Goal: Task Accomplishment & Management: Complete application form

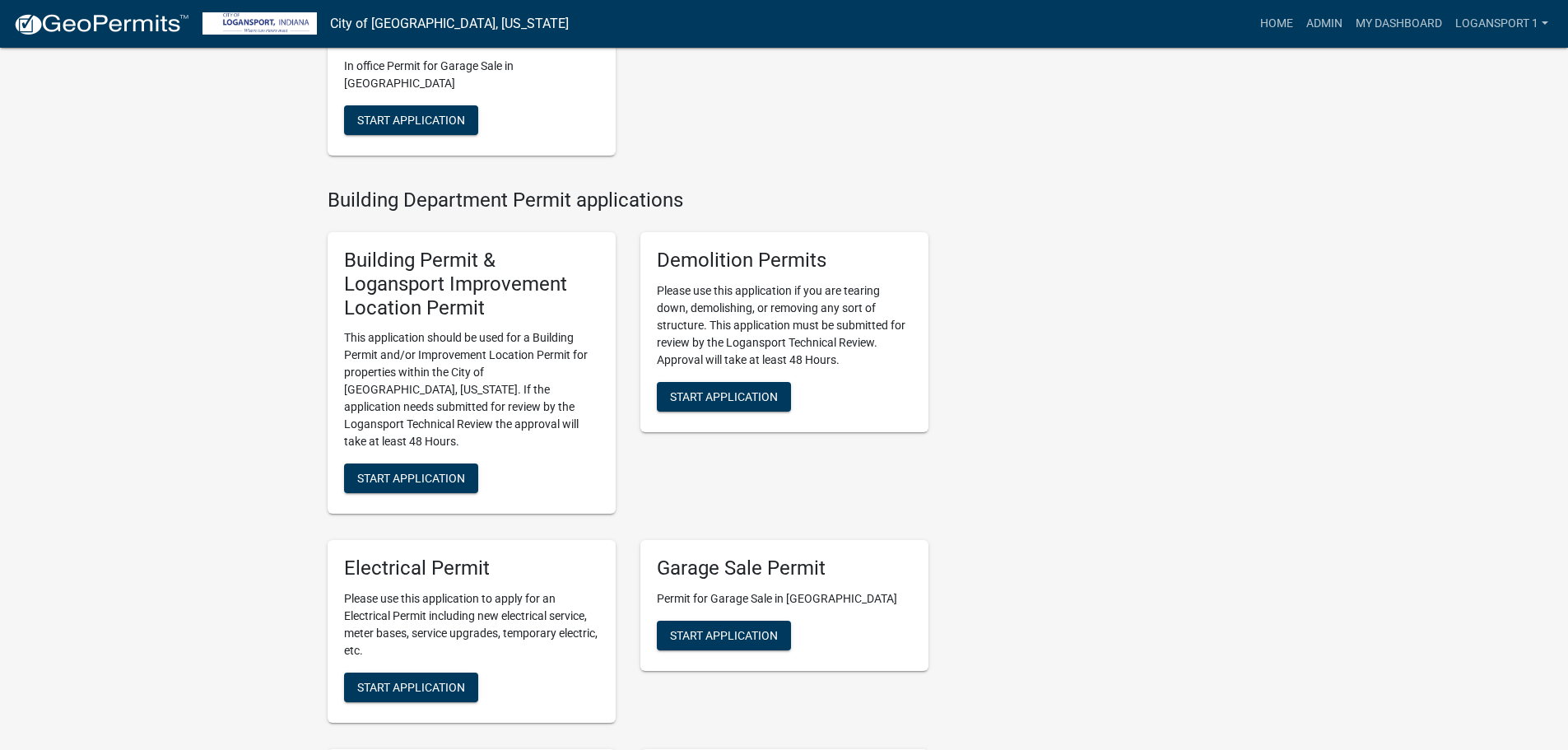
scroll to position [576, 0]
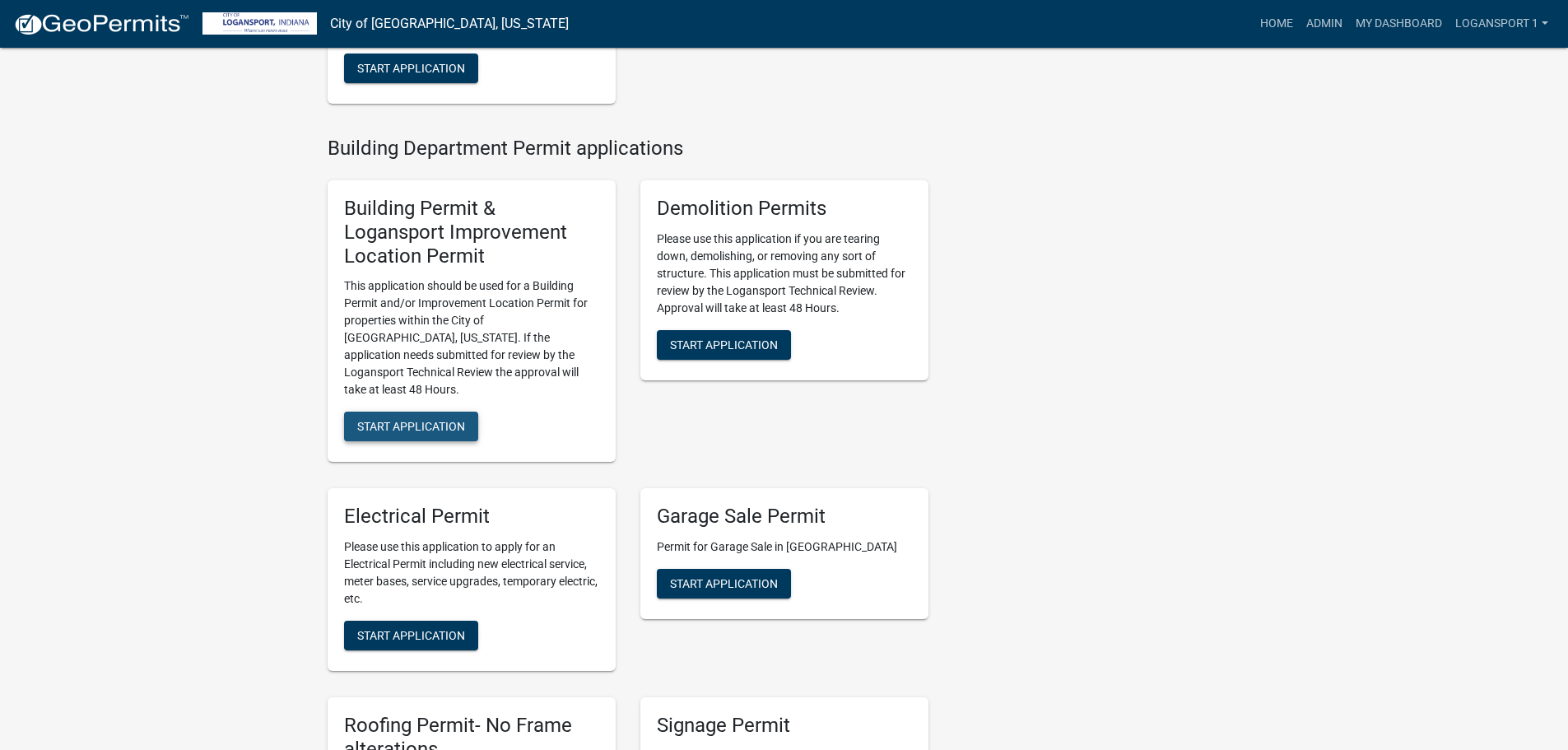
click at [434, 412] on button "Start Application" at bounding box center [411, 426] width 134 height 30
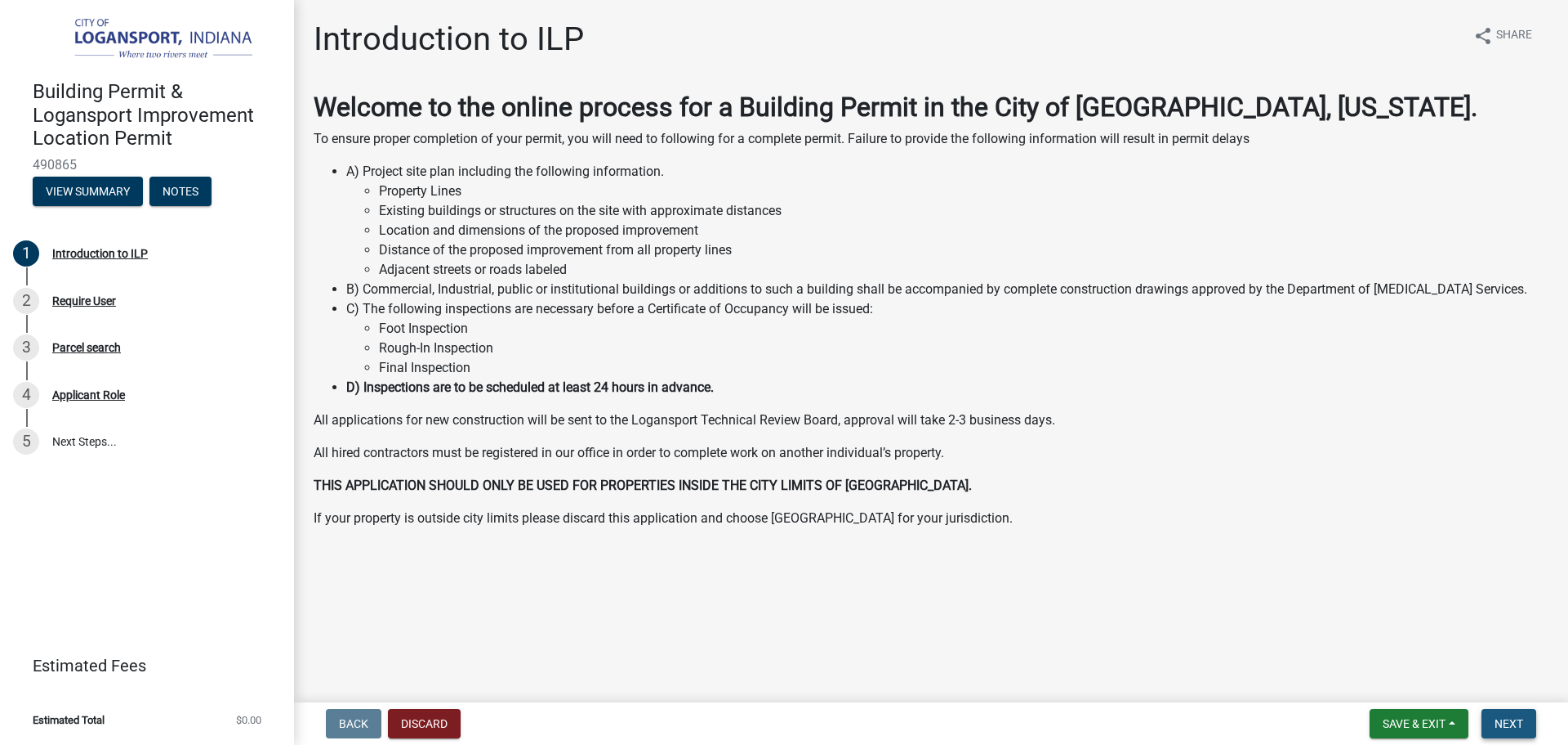
click at [1511, 720] on span "Next" at bounding box center [1509, 724] width 29 height 13
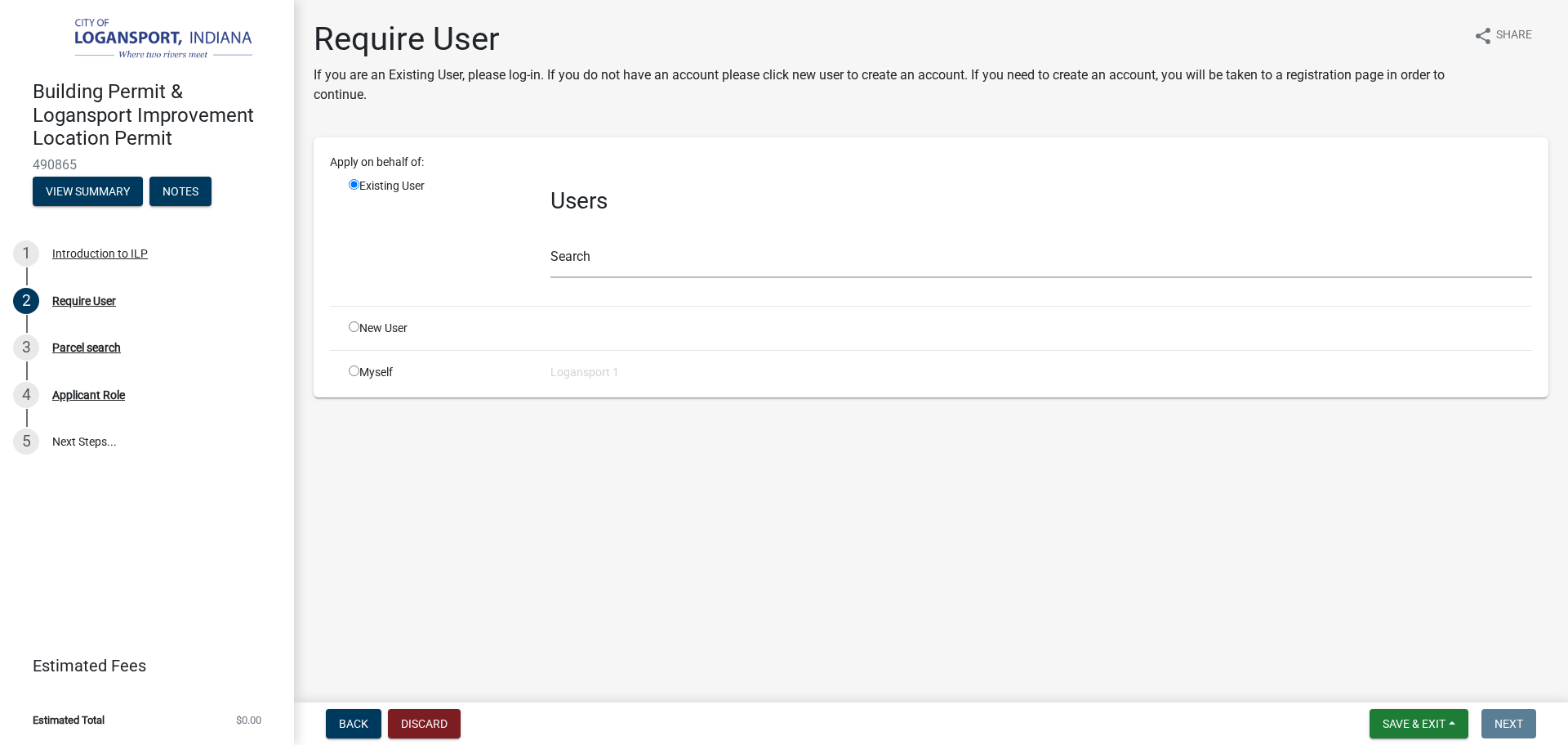
click at [352, 329] on input "radio" at bounding box center [353, 326] width 11 height 11
radio input "true"
radio input "false"
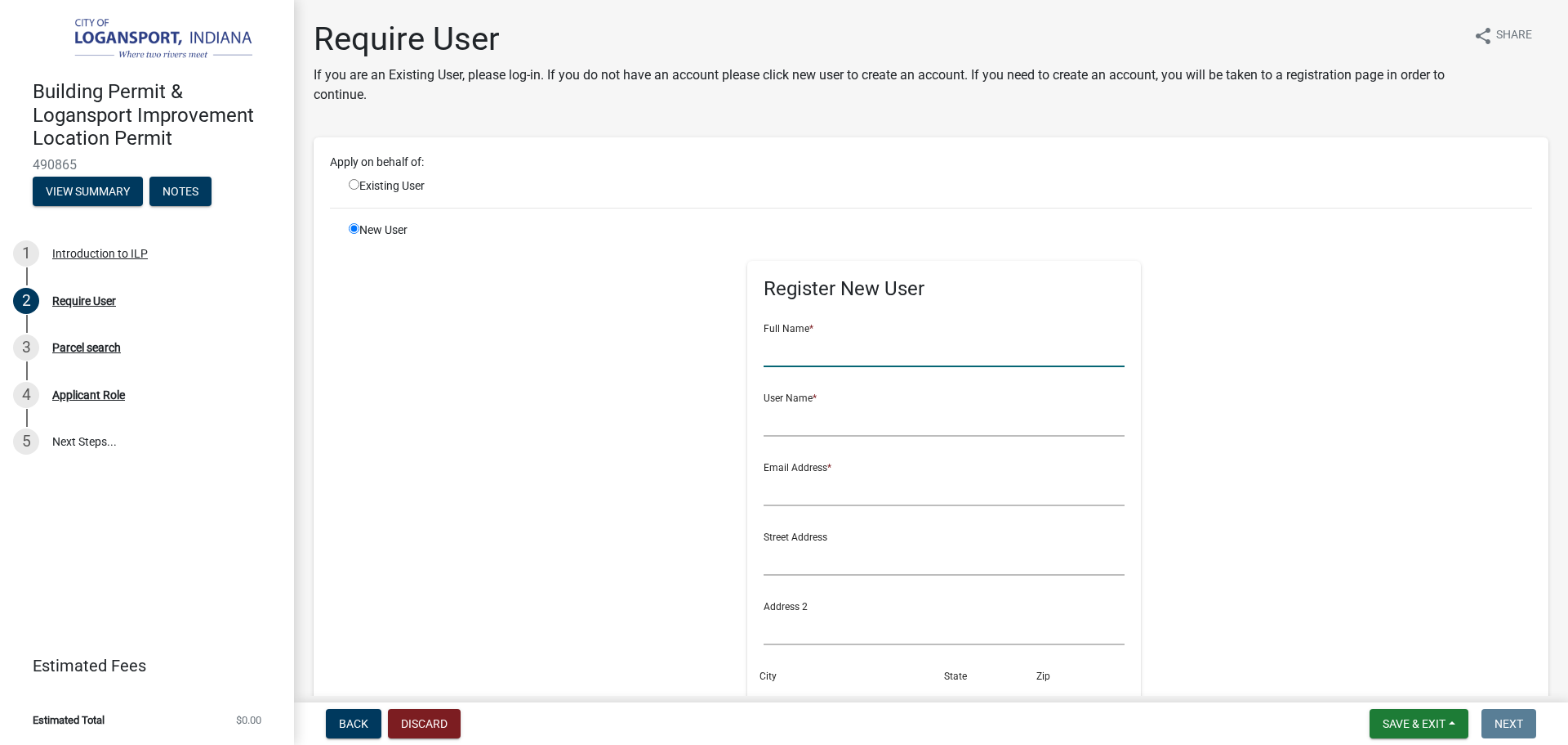
click at [764, 351] on input "text" at bounding box center [944, 349] width 362 height 34
type input "[PERSON_NAME]"
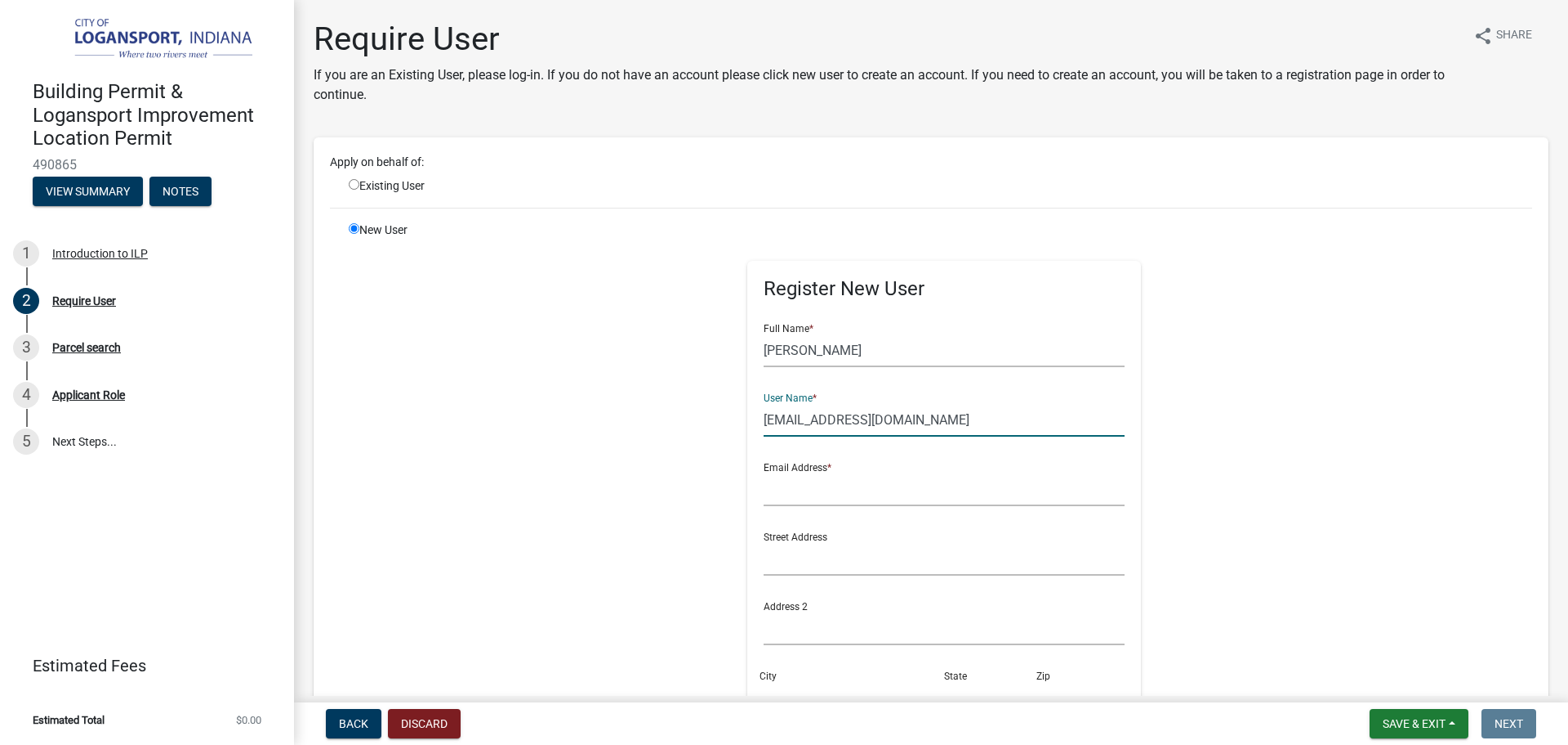
type input "[EMAIL_ADDRESS][DOMAIN_NAME]"
click at [843, 492] on input "text" at bounding box center [944, 489] width 362 height 34
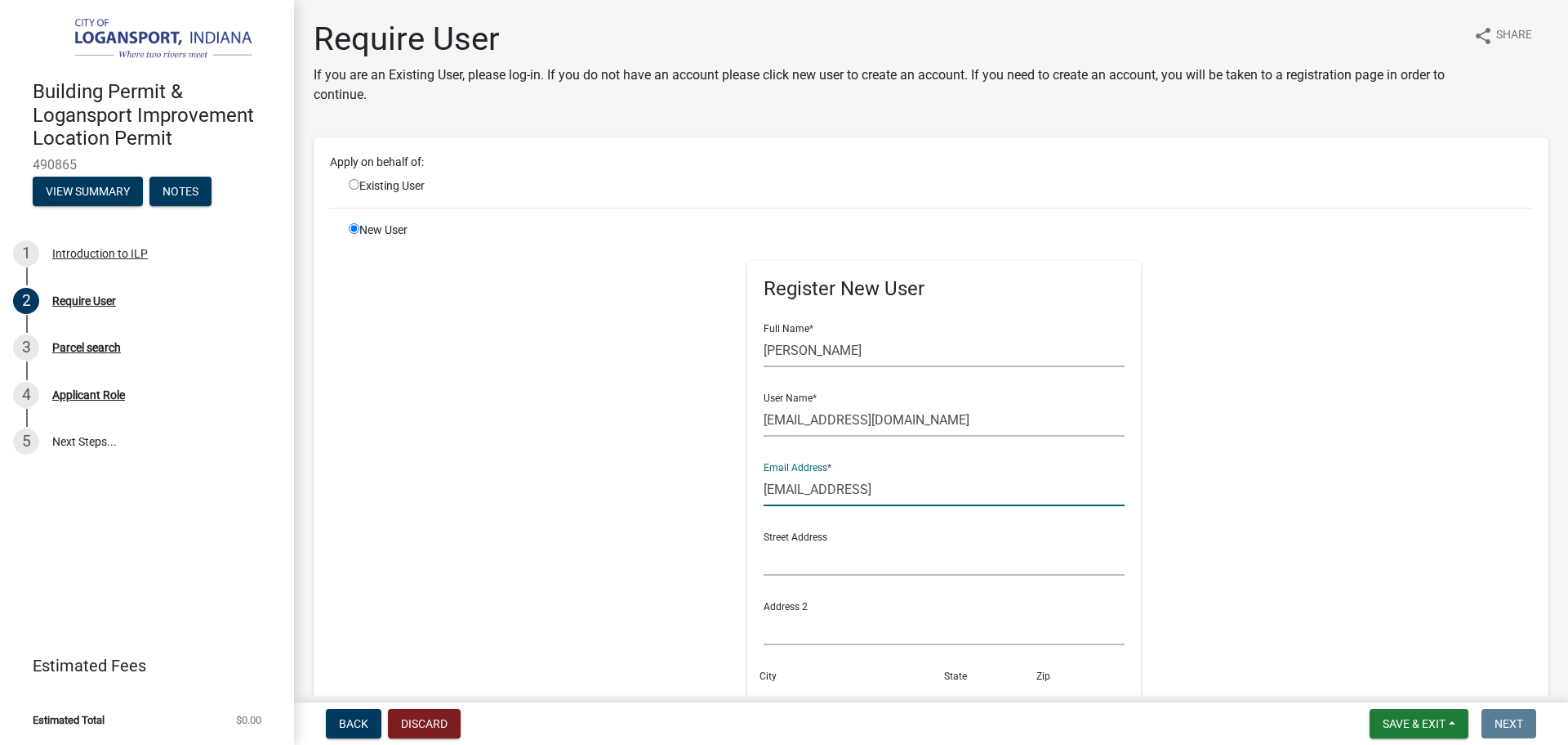
type input "[EMAIL_ADDRESS][DOMAIN_NAME]"
click at [824, 569] on input "text" at bounding box center [944, 558] width 362 height 34
type input "1"
type input "857 S Cicott St"
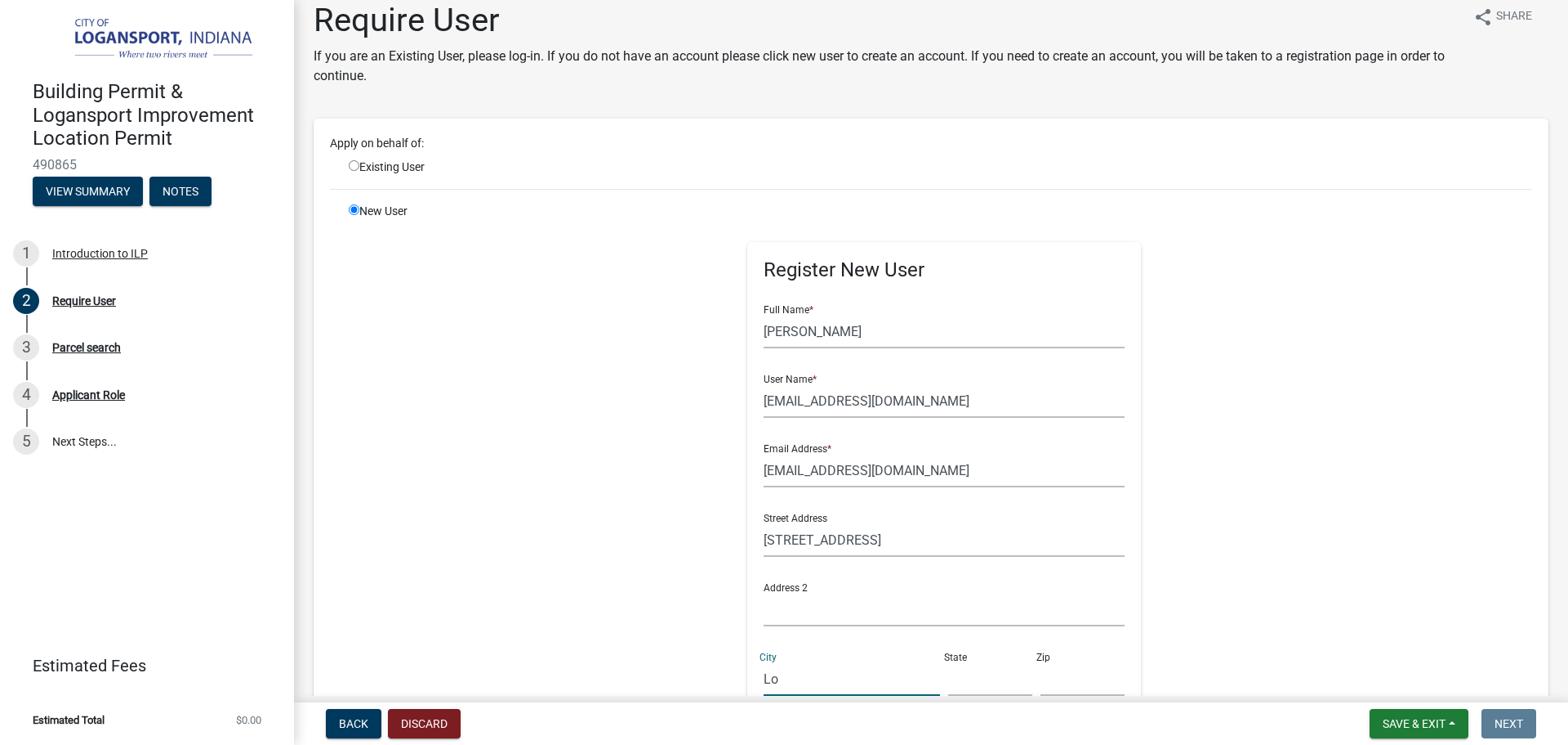
type input "Logansport"
type input "IN"
type input "46947"
click at [1345, 590] on div "New User Register New User Full Name * Raul Guadian User Name * Jimenezgaby349@…" at bounding box center [940, 570] width 1208 height 735
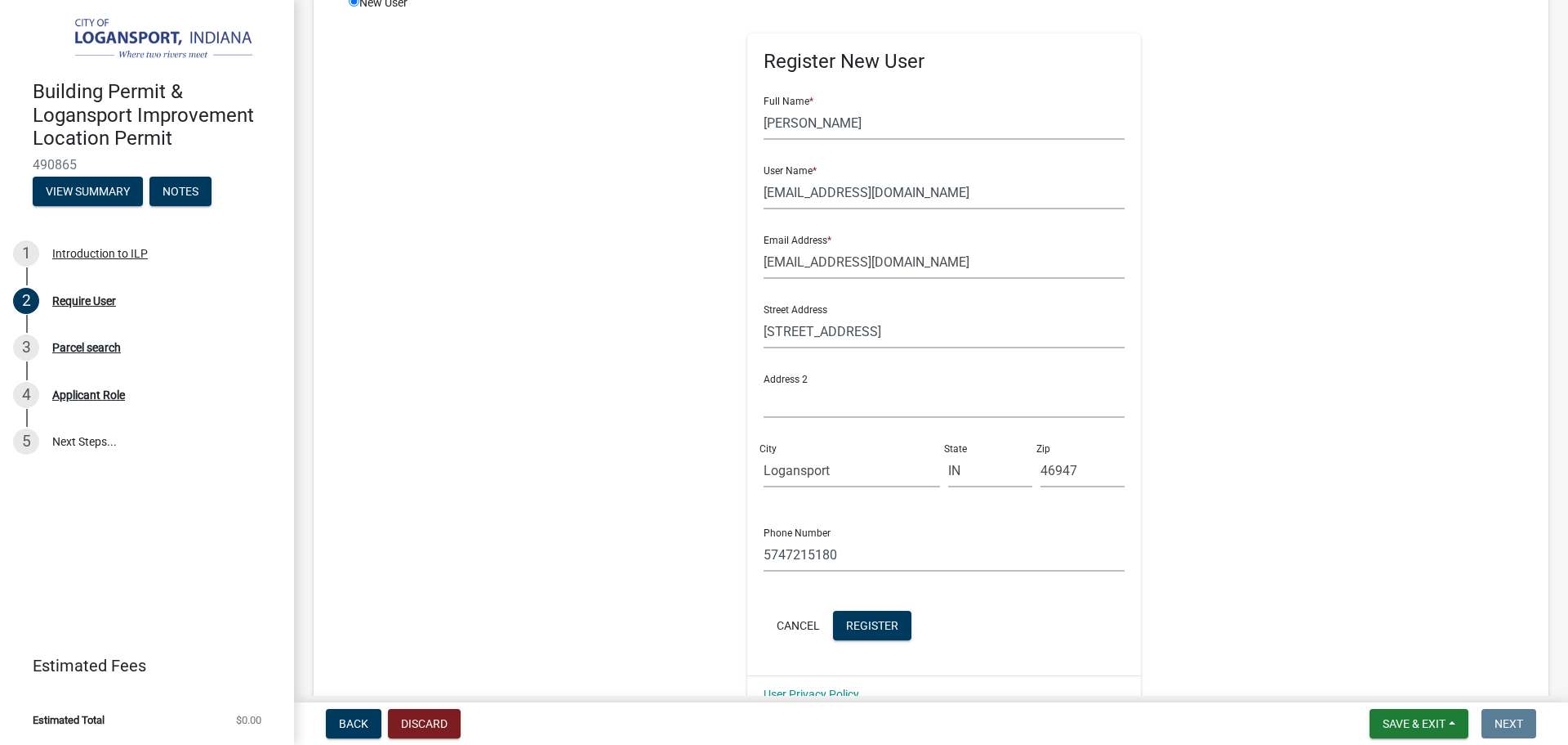
scroll to position [264, 0]
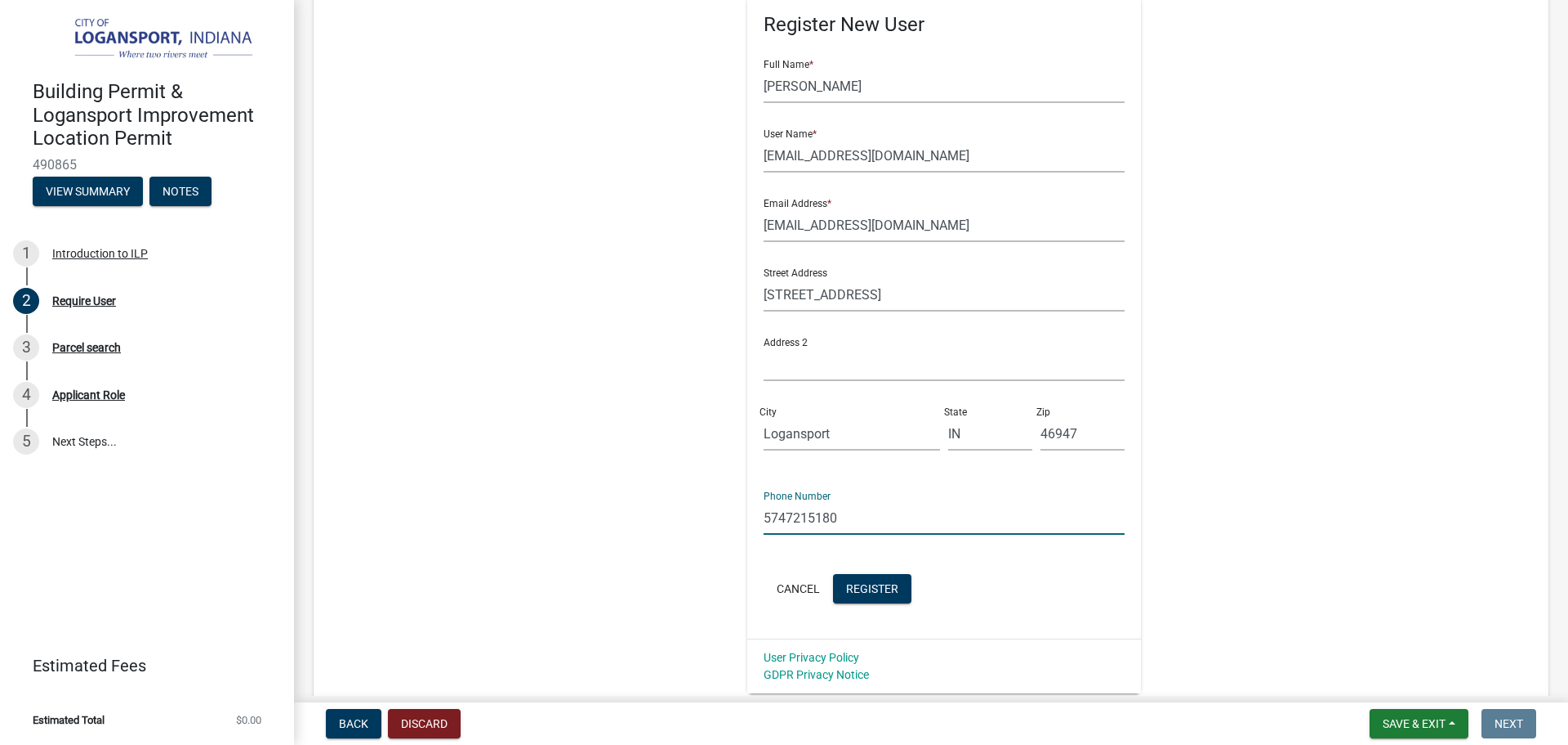
click at [917, 508] on input "5747215180" at bounding box center [944, 517] width 362 height 34
type input "57"
drag, startPoint x: 918, startPoint y: 508, endPoint x: 720, endPoint y: 483, distance: 199.6
click at [720, 483] on div "Register New User Full Name * Raul Guadian User Name * Jimenezgaby349@gmail.com…" at bounding box center [944, 325] width 838 height 735
type input "5747215313"
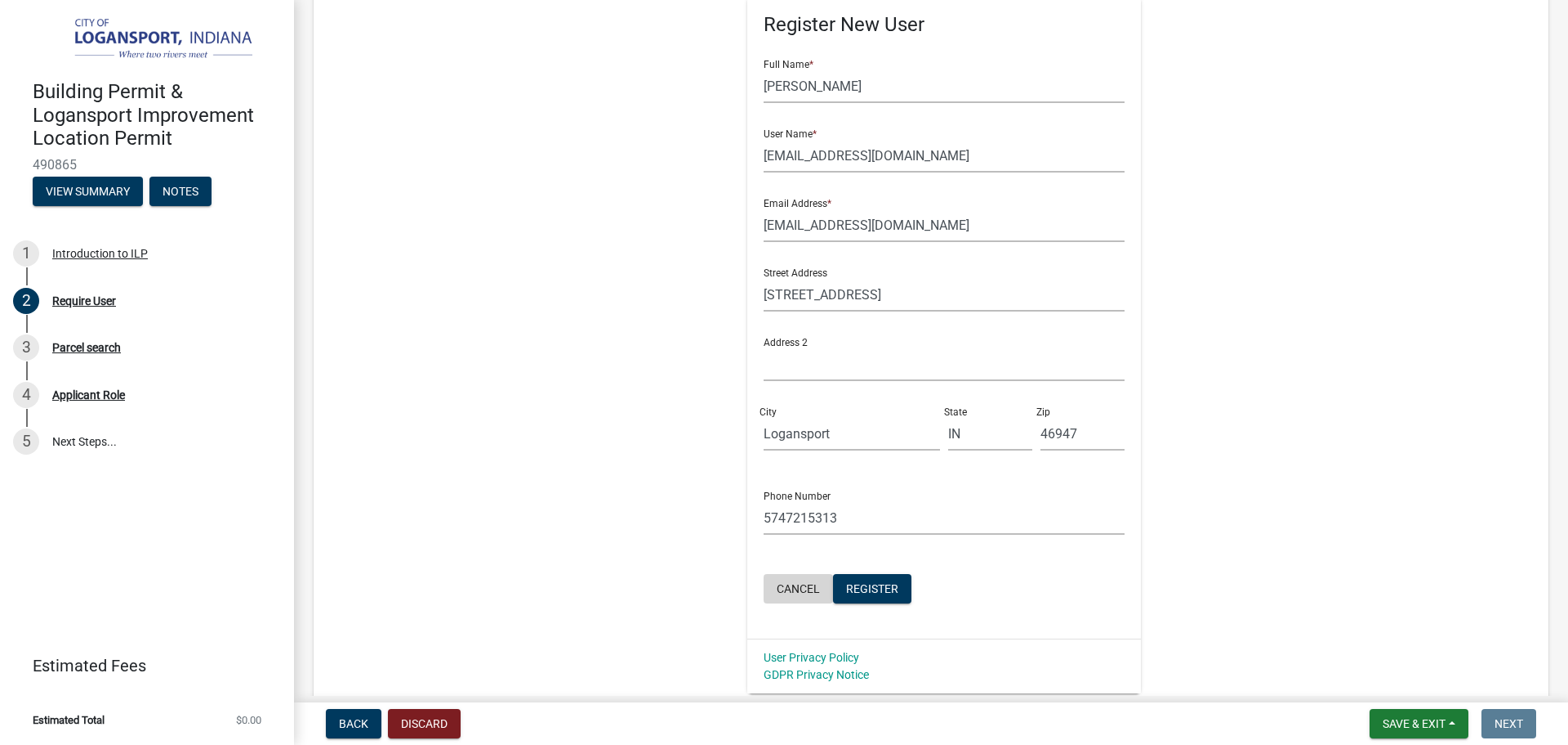
click at [818, 586] on button "Cancel" at bounding box center [798, 589] width 69 height 30
radio input "true"
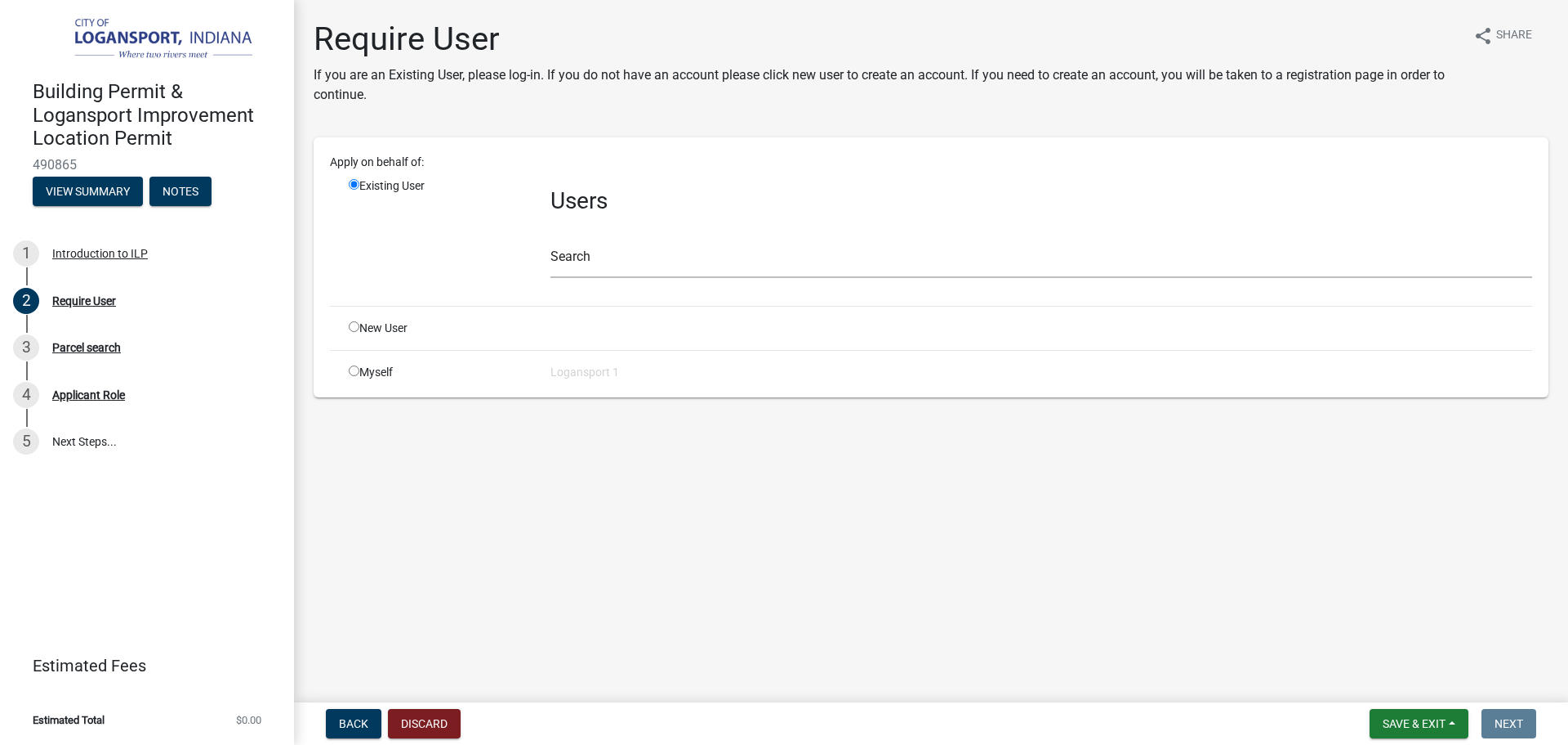
click at [350, 323] on input "radio" at bounding box center [353, 326] width 11 height 11
radio input "true"
radio input "false"
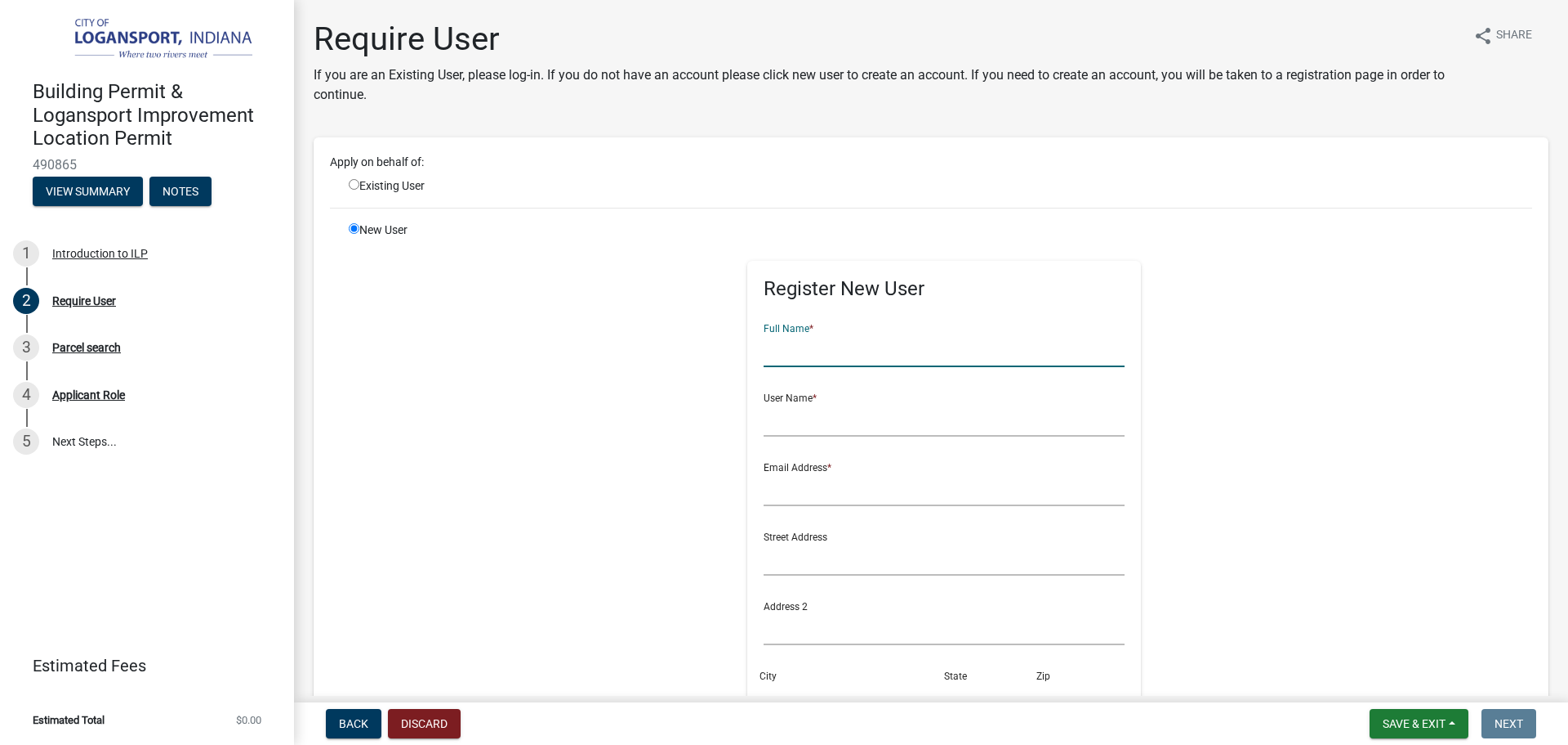
click at [848, 352] on input "text" at bounding box center [944, 349] width 362 height 34
click at [809, 350] on input "Raul Guardian" at bounding box center [944, 349] width 362 height 34
type input "[PERSON_NAME]"
click at [841, 429] on input "text" at bounding box center [944, 420] width 362 height 34
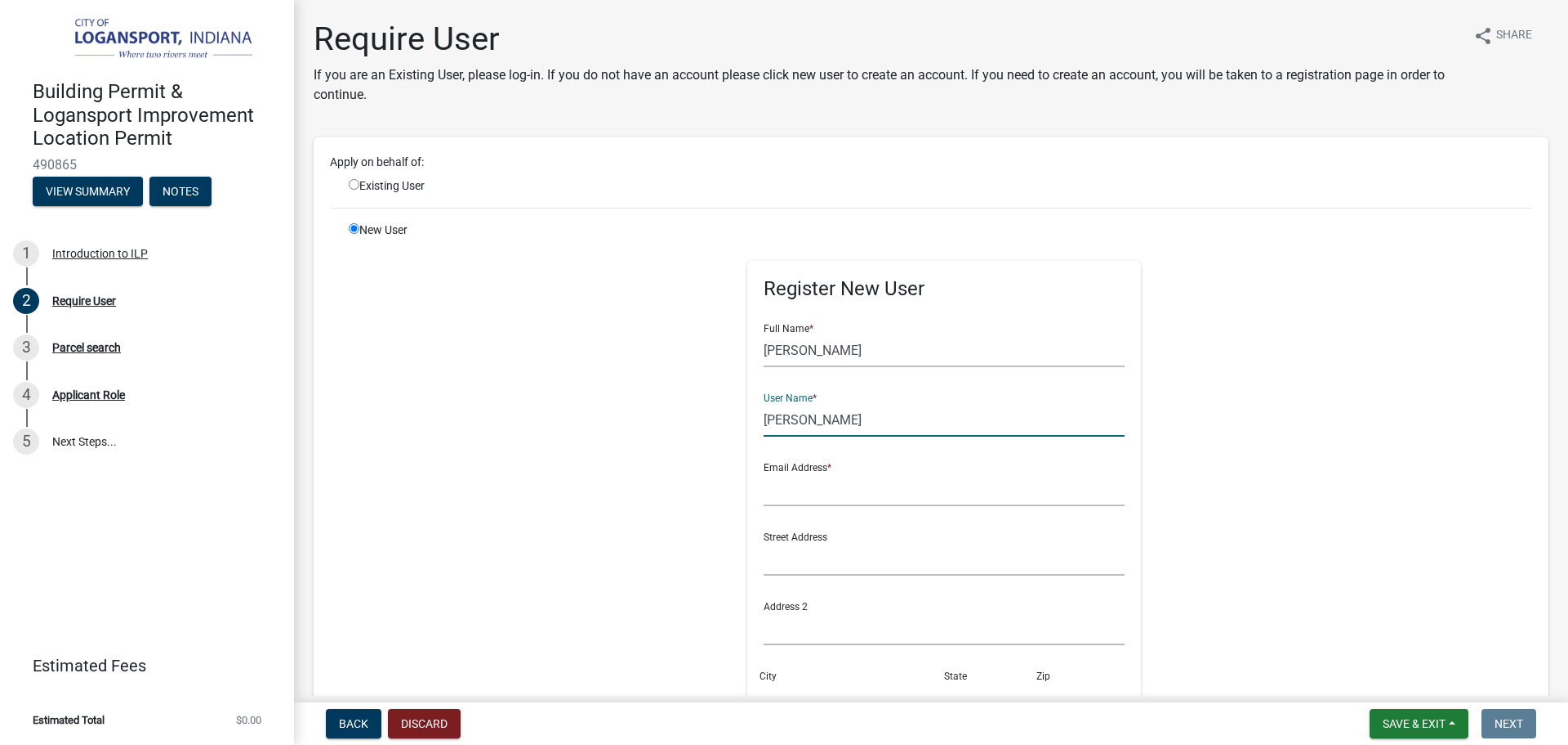
type input "[EMAIL_ADDRESS][DOMAIN_NAME]"
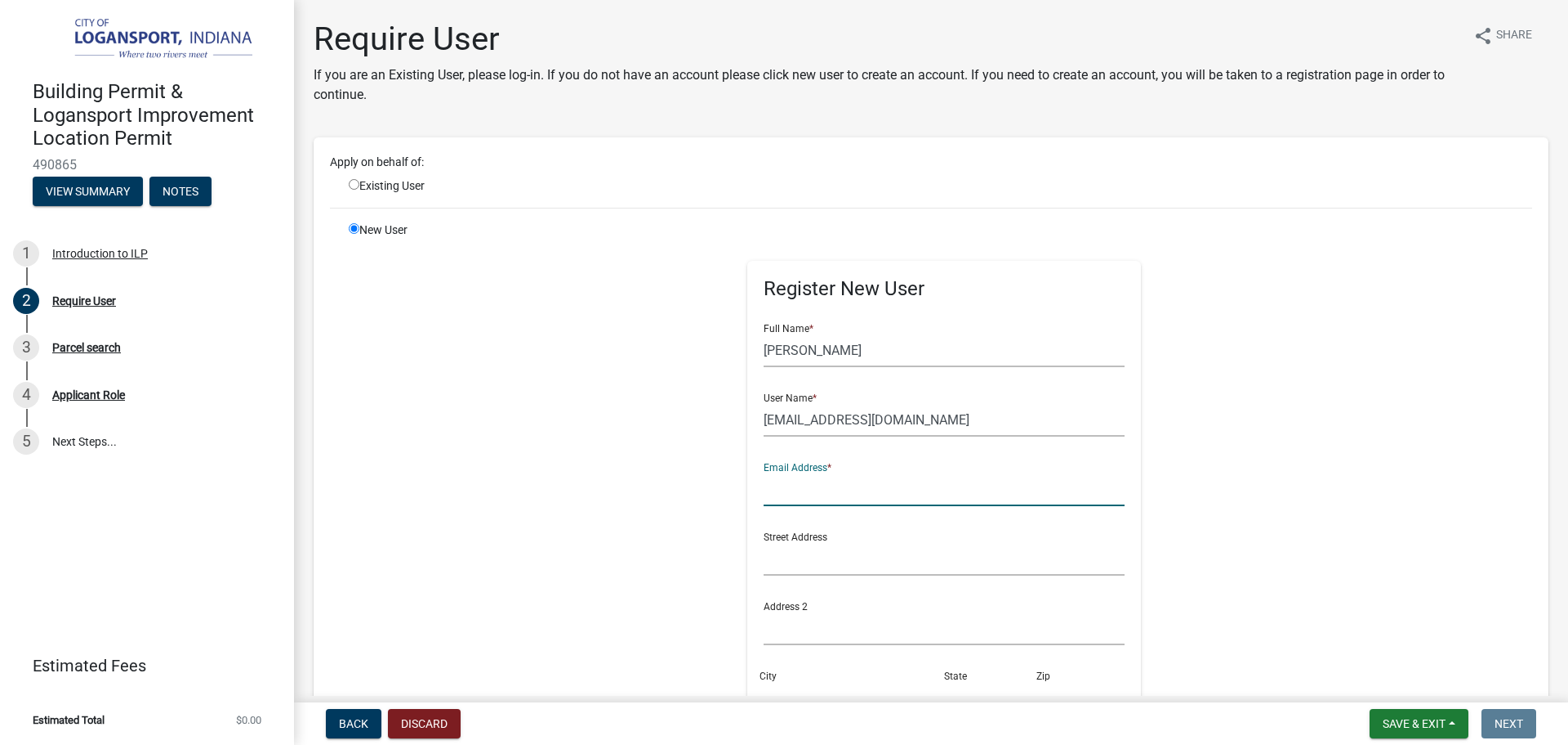
click at [898, 481] on input "text" at bounding box center [944, 489] width 362 height 34
click at [838, 424] on input "[EMAIL_ADDRESS][DOMAIN_NAME]" at bounding box center [944, 420] width 362 height 34
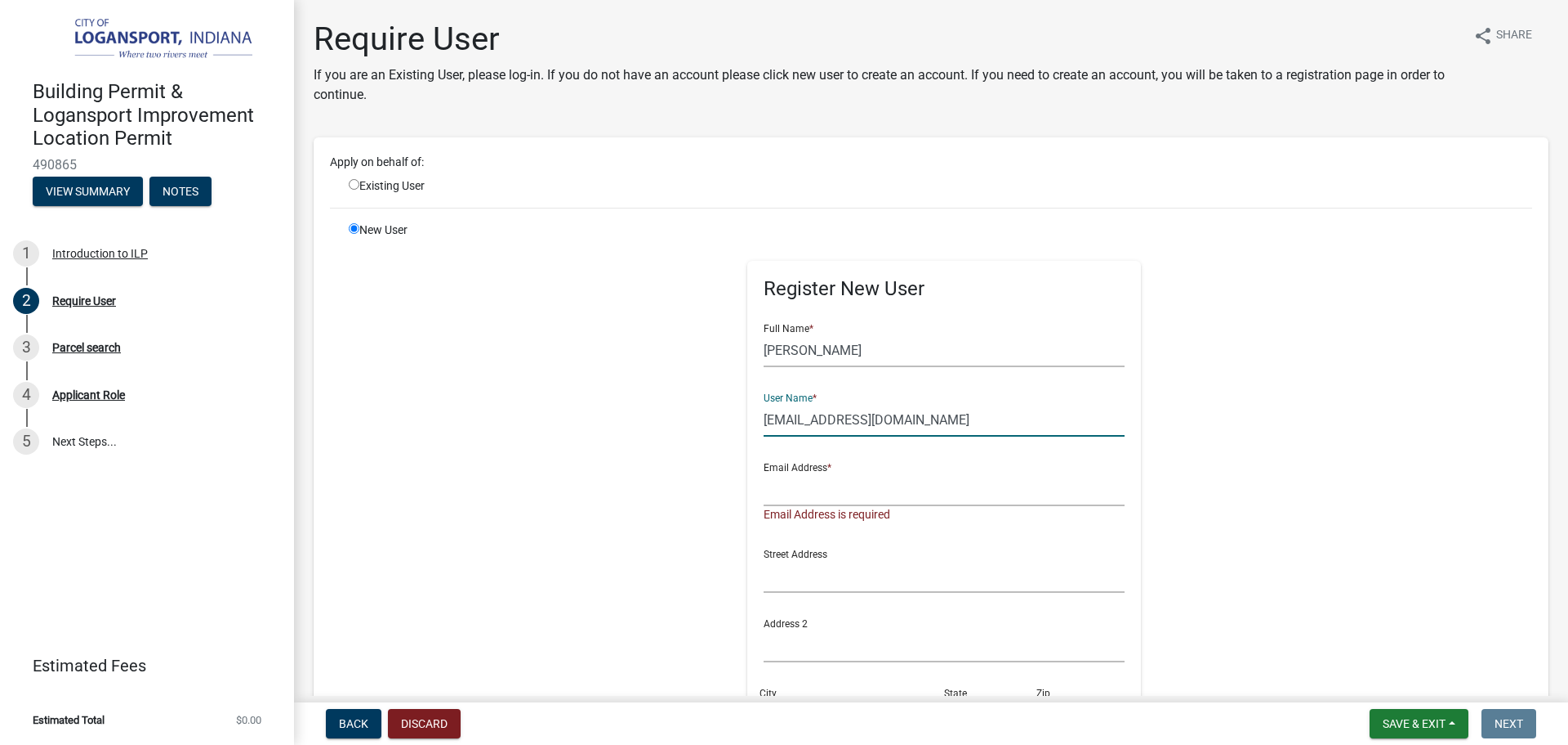
click at [838, 424] on input "[EMAIL_ADDRESS][DOMAIN_NAME]" at bounding box center [944, 420] width 362 height 34
click at [790, 487] on input "text" at bounding box center [944, 489] width 362 height 34
paste input "[EMAIL_ADDRESS][DOMAIN_NAME]"
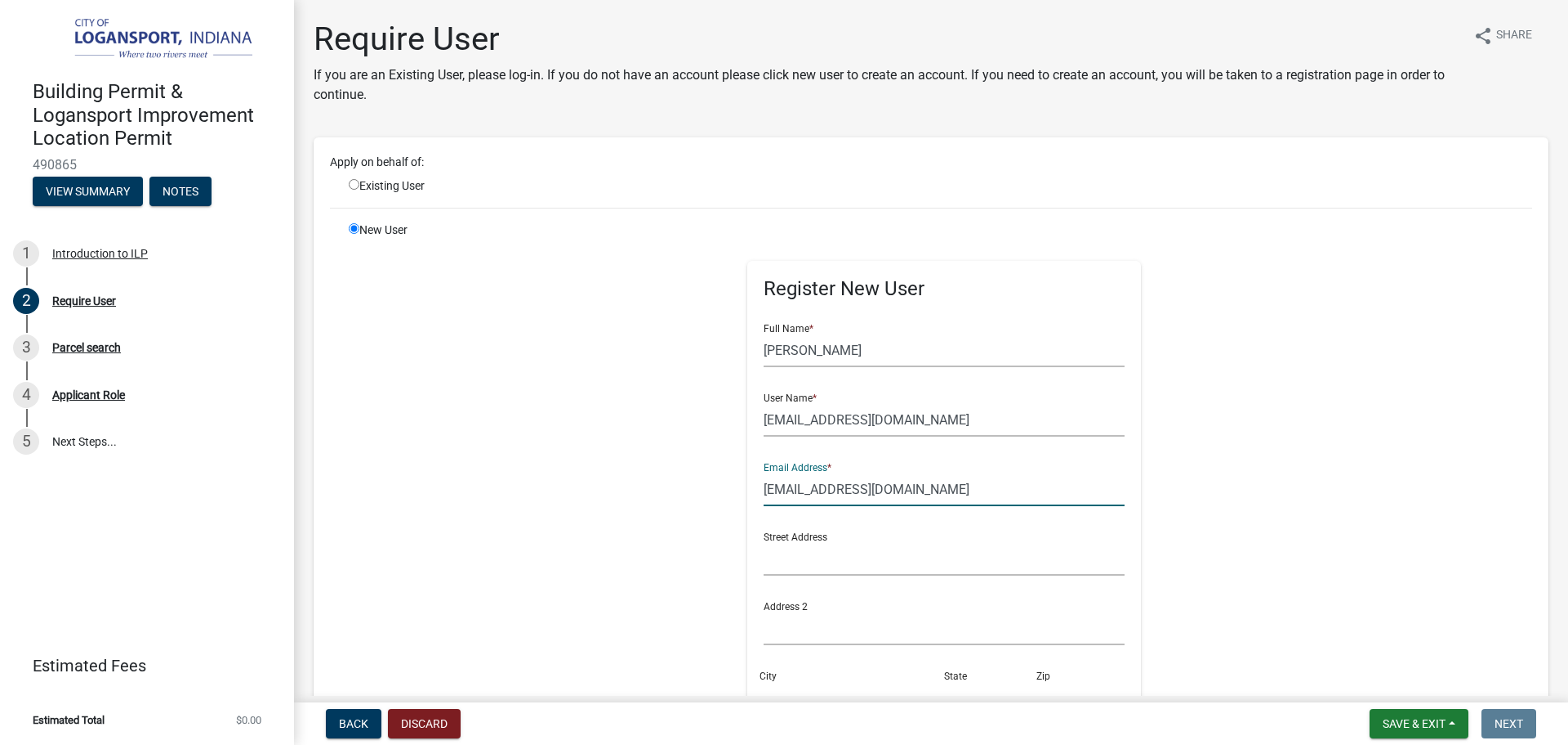
type input "[EMAIL_ADDRESS][DOMAIN_NAME]"
click at [818, 555] on input "text" at bounding box center [944, 558] width 362 height 34
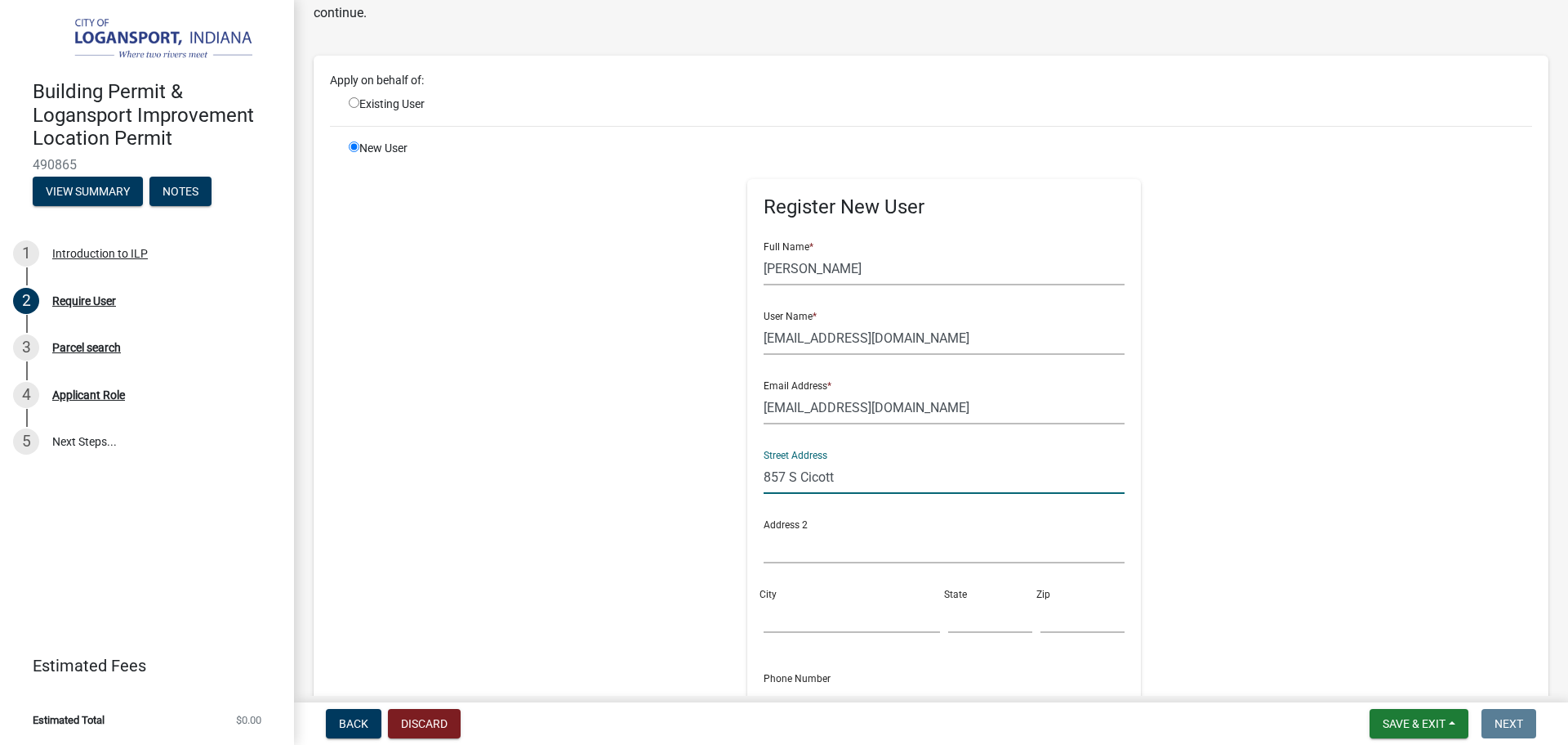
type input "857 S Cicott"
click at [816, 609] on input "City" at bounding box center [852, 615] width 177 height 34
type input "Logansport"
type input "IN"
type input "46947"
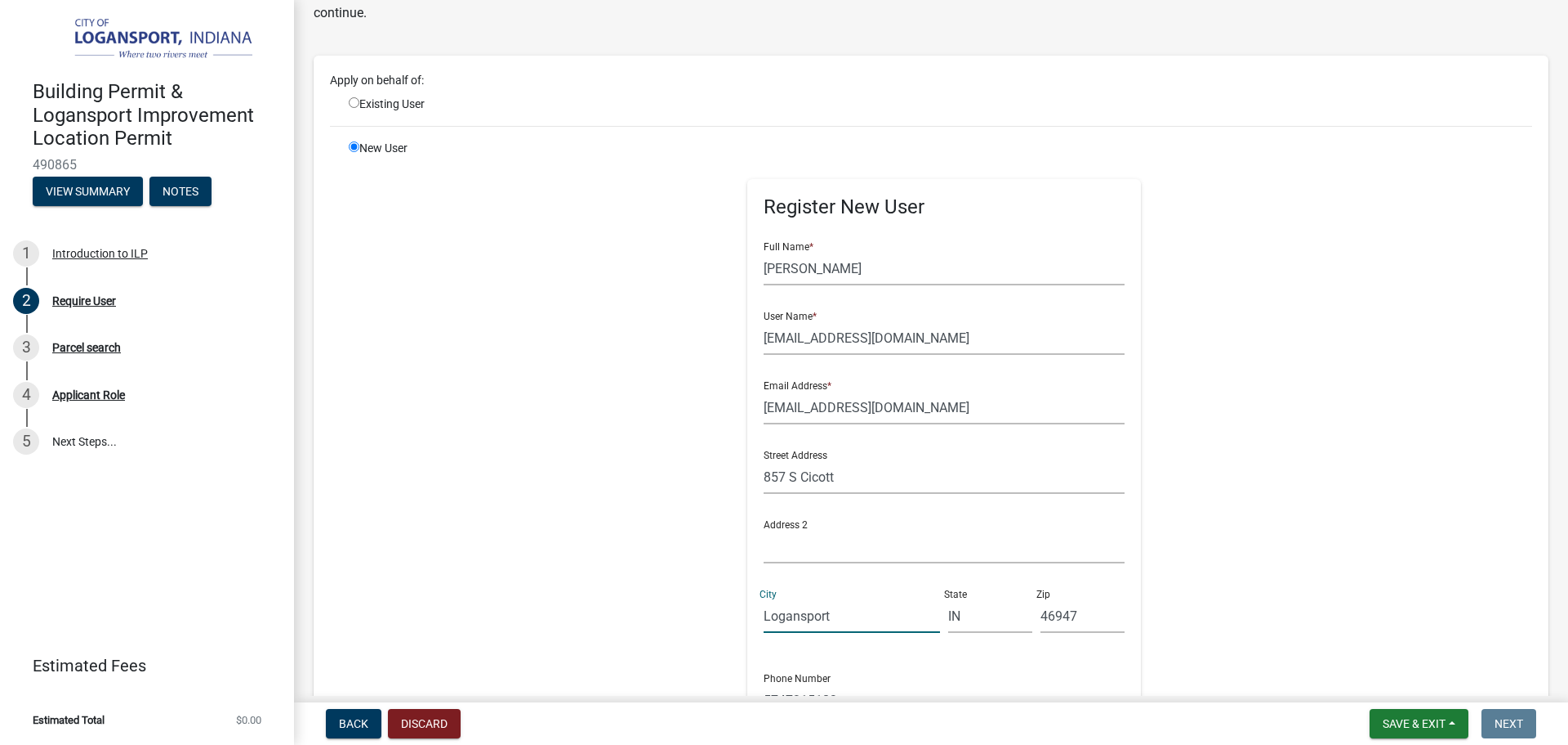
scroll to position [245, 0]
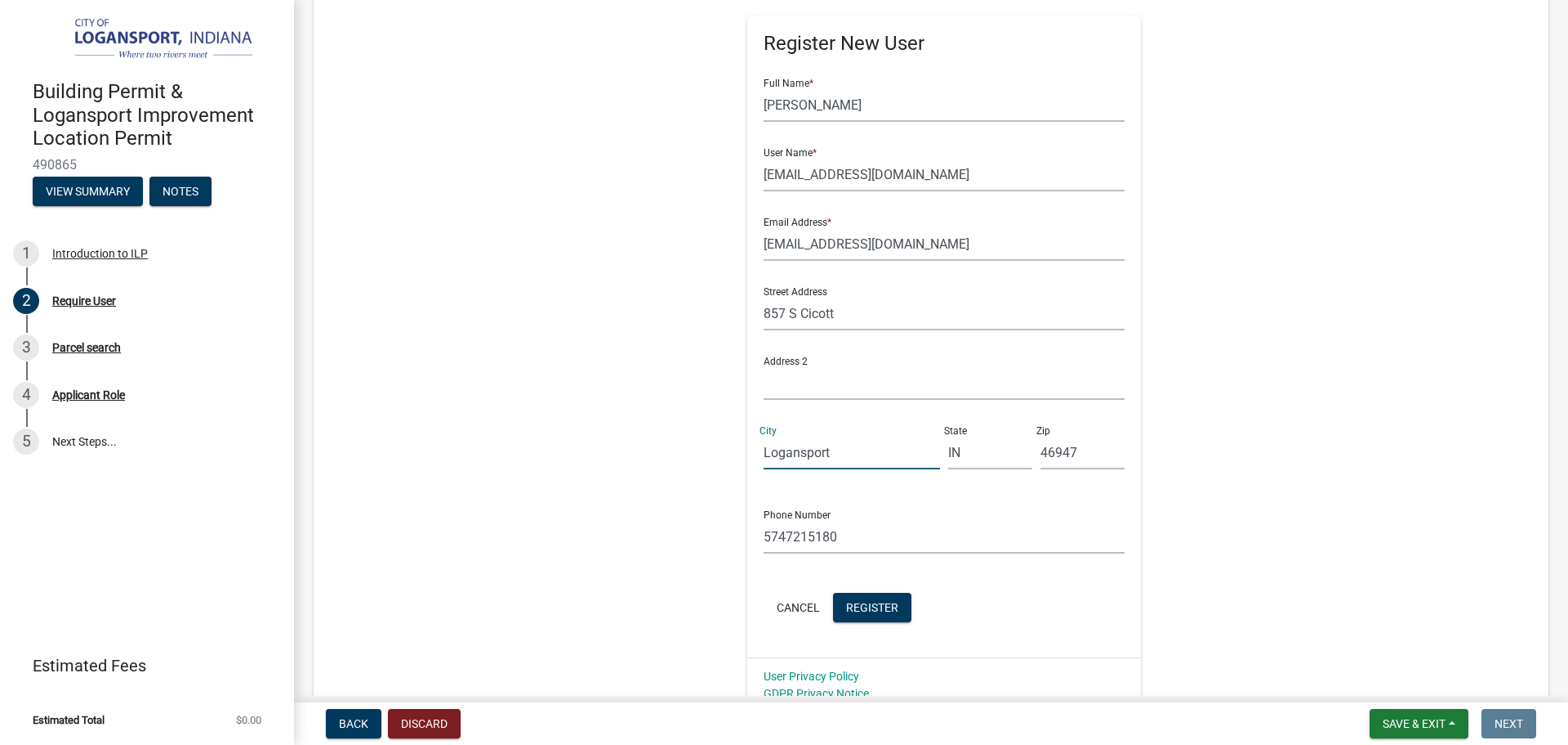
click at [796, 553] on form "Full Name * Raul Guadian User Name * Jimenezgaby349@gmail.com Email Address * J…" at bounding box center [944, 346] width 362 height 561
click at [788, 536] on input "5747215180" at bounding box center [944, 536] width 362 height 34
type input "5747215313"
click at [866, 615] on button "Register" at bounding box center [872, 607] width 79 height 30
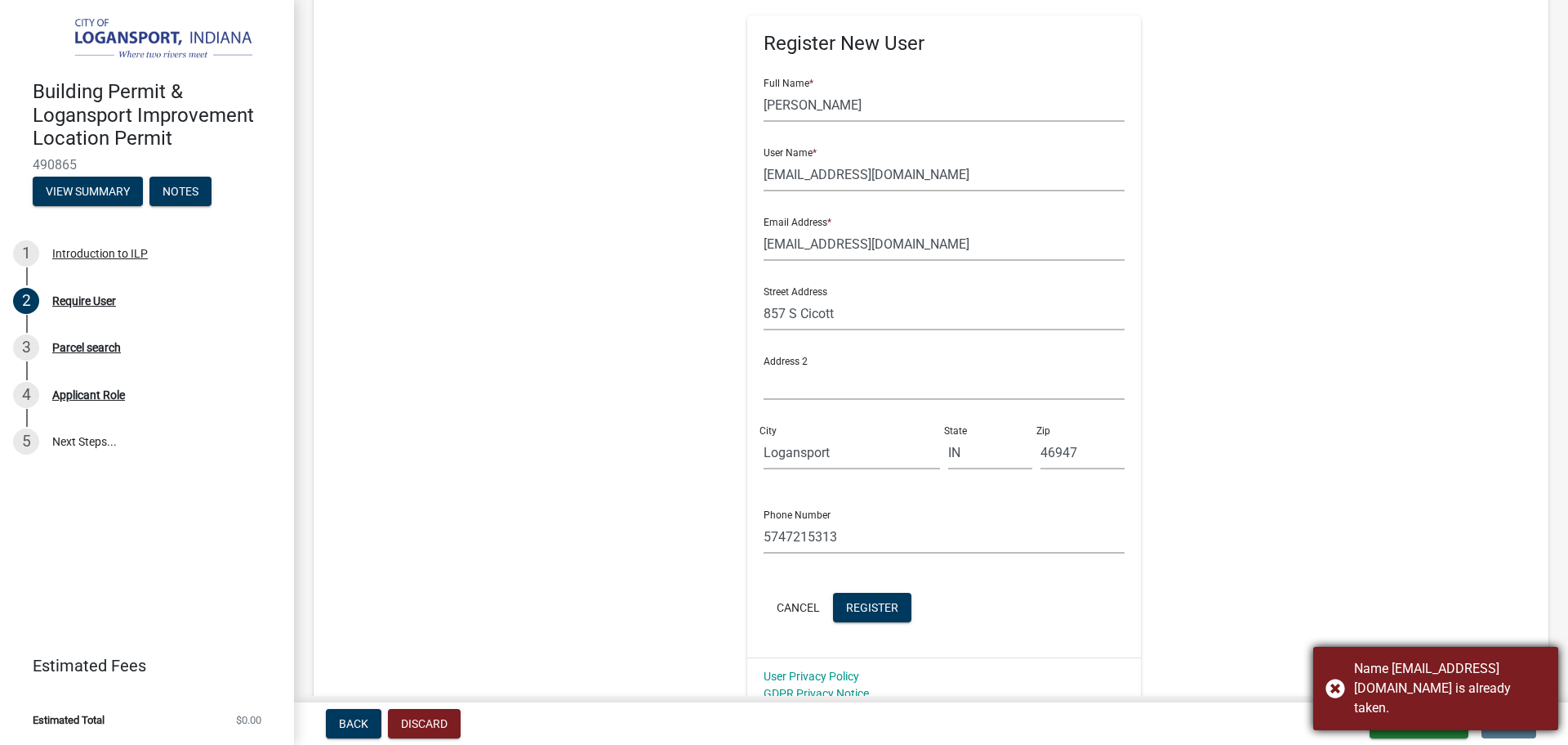
click at [1332, 686] on div "Name Jimenezgaby349@gmail.com is already taken." at bounding box center [1436, 687] width 245 height 84
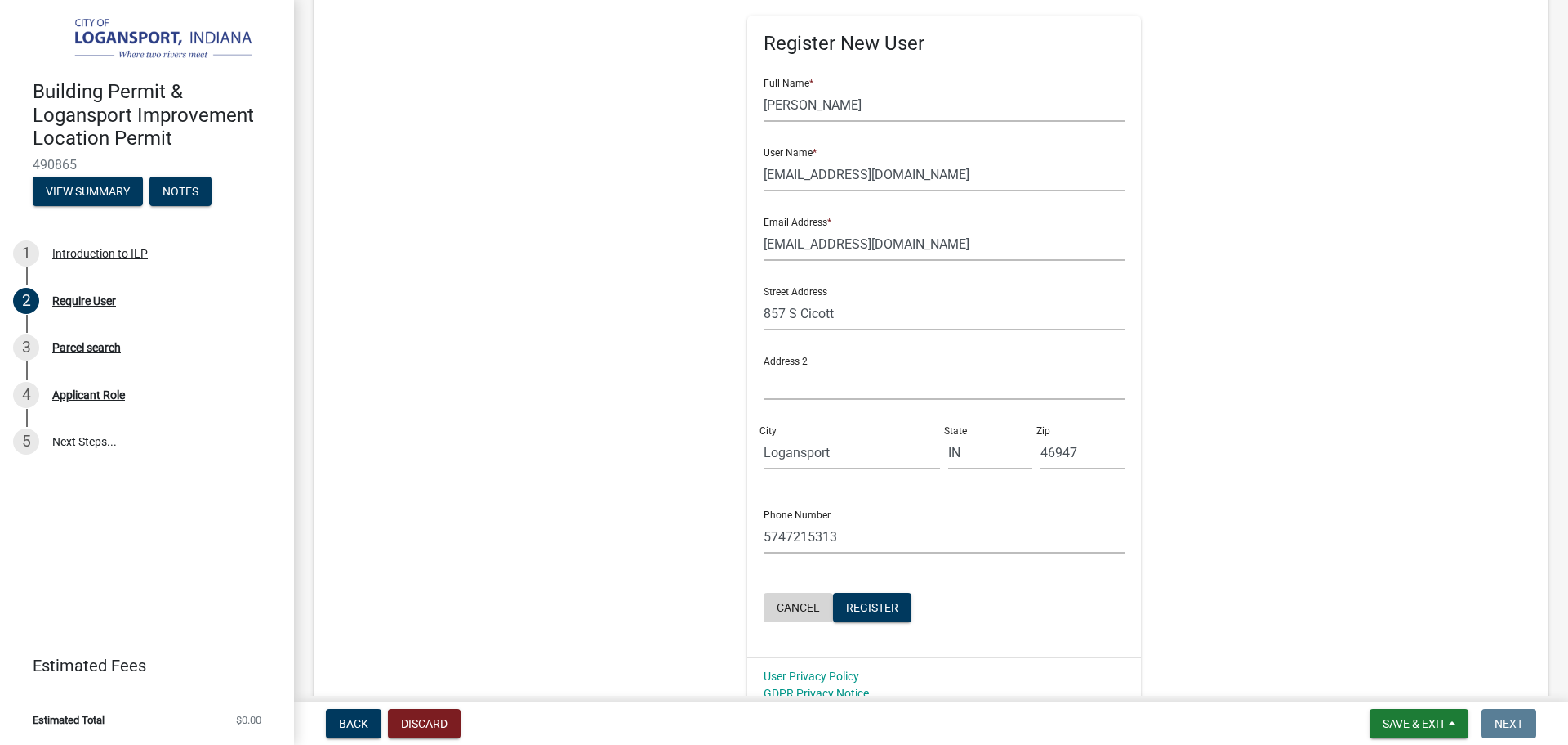
click at [785, 598] on button "Cancel" at bounding box center [798, 607] width 69 height 30
radio input "true"
radio input "false"
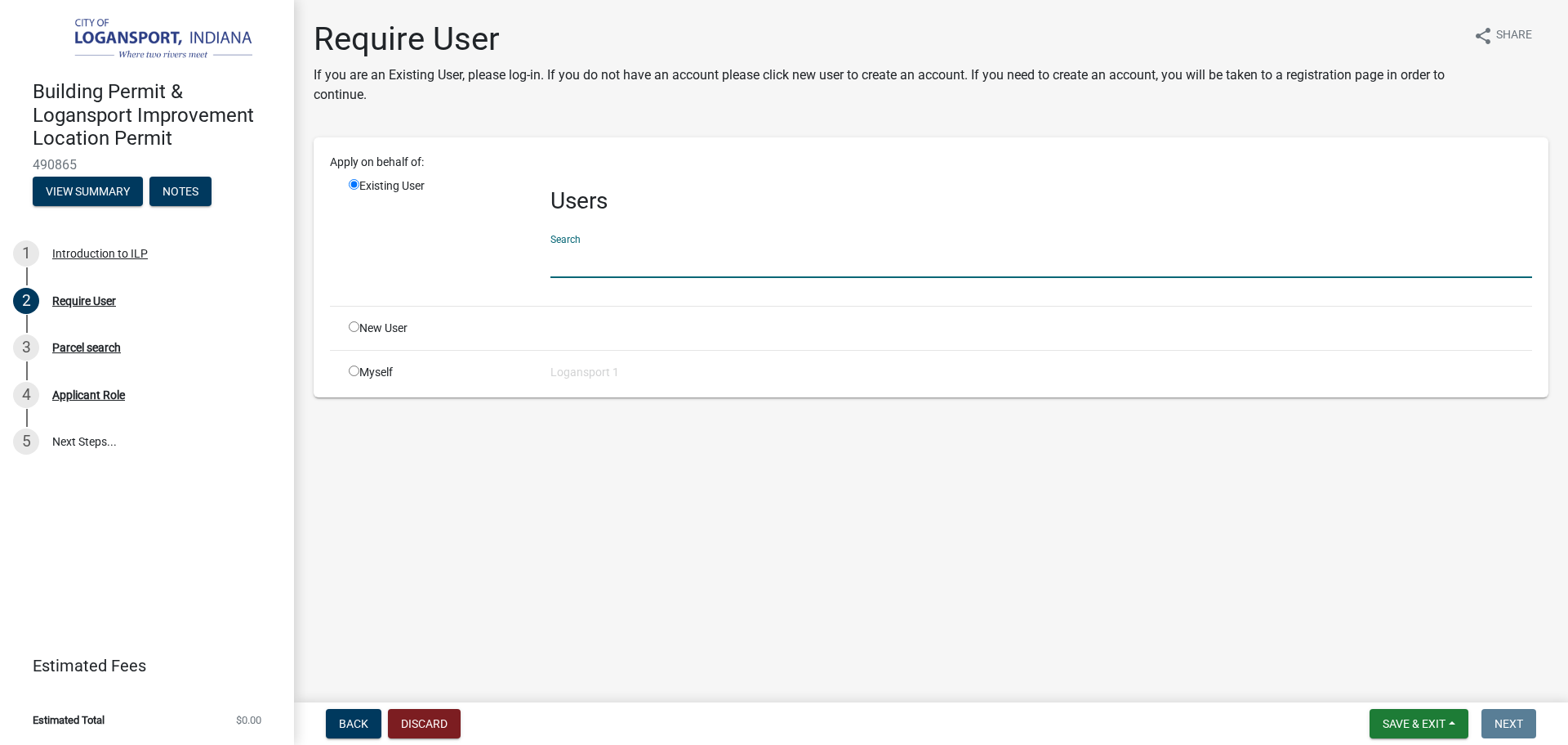
click at [560, 263] on input "text" at bounding box center [1041, 261] width 982 height 34
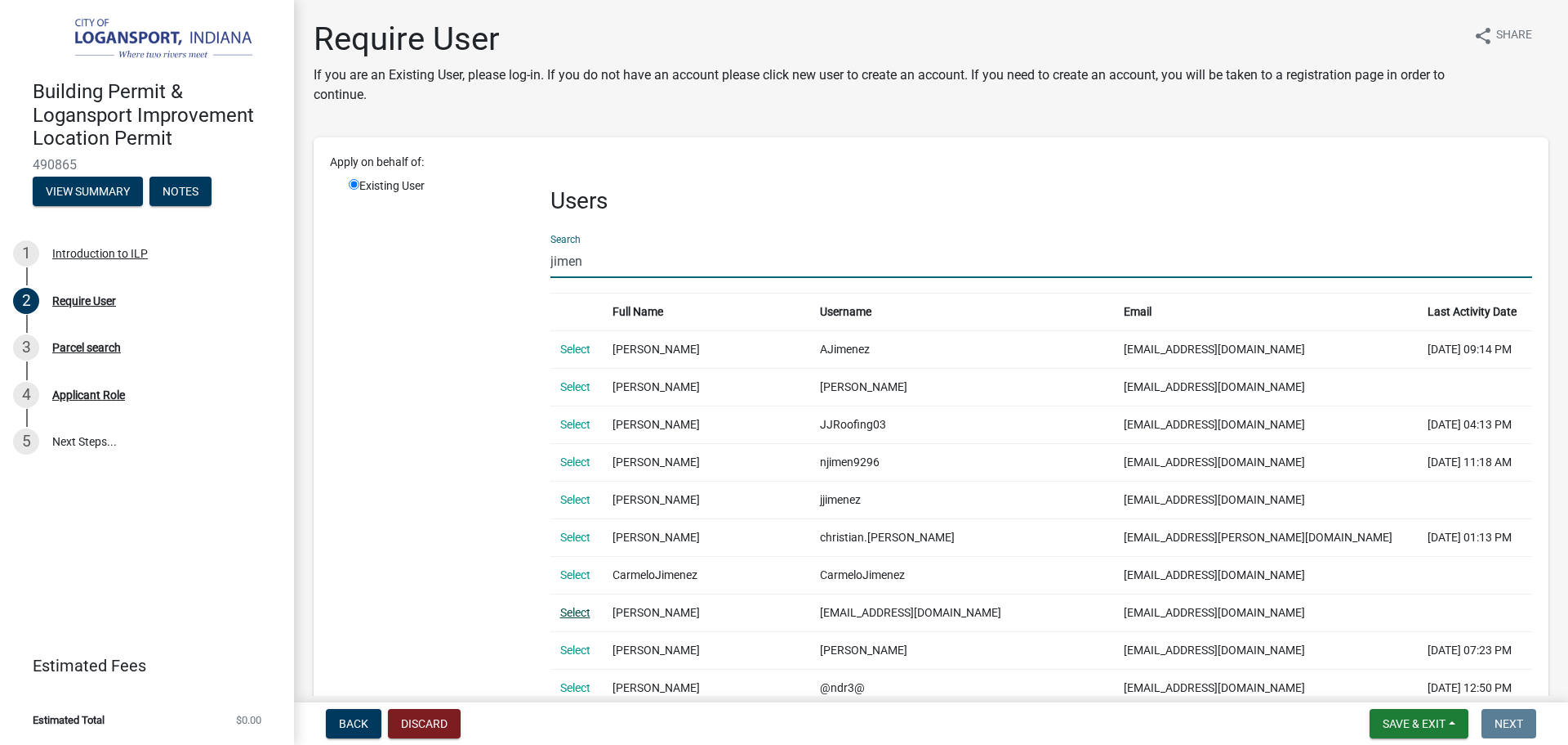
type input "jimen"
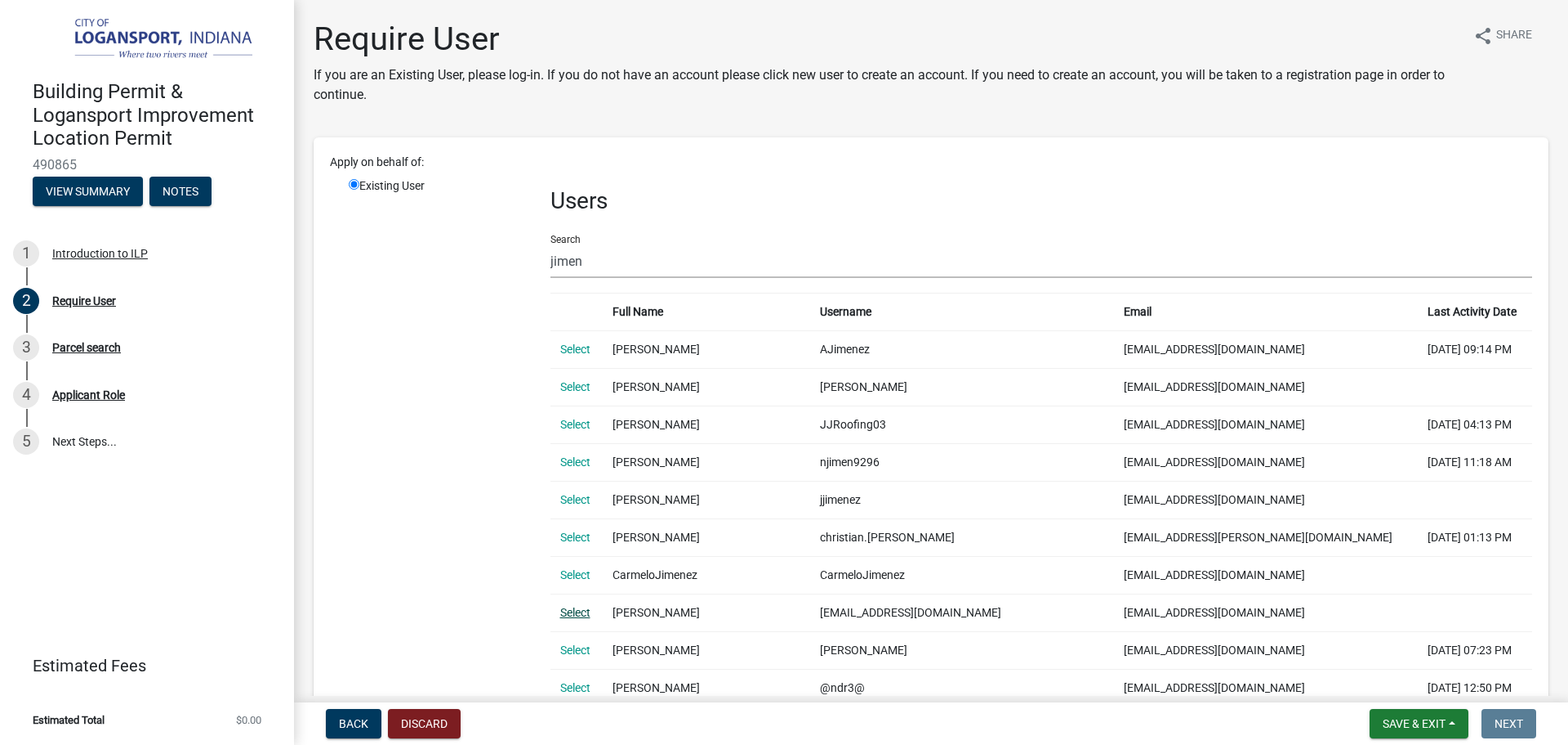
click at [568, 614] on link "Select" at bounding box center [575, 613] width 30 height 13
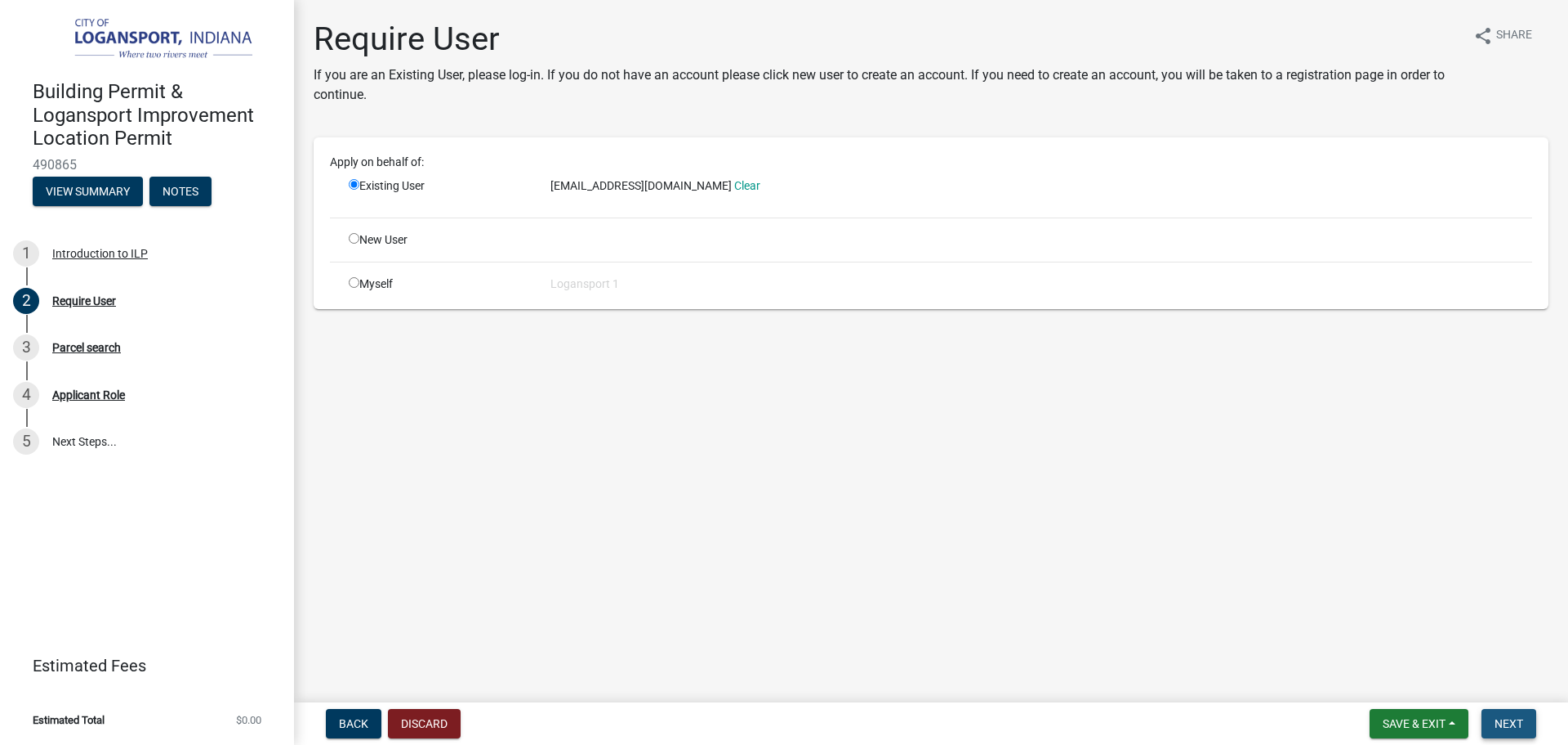
click at [1495, 717] on span "Next" at bounding box center [1509, 724] width 29 height 13
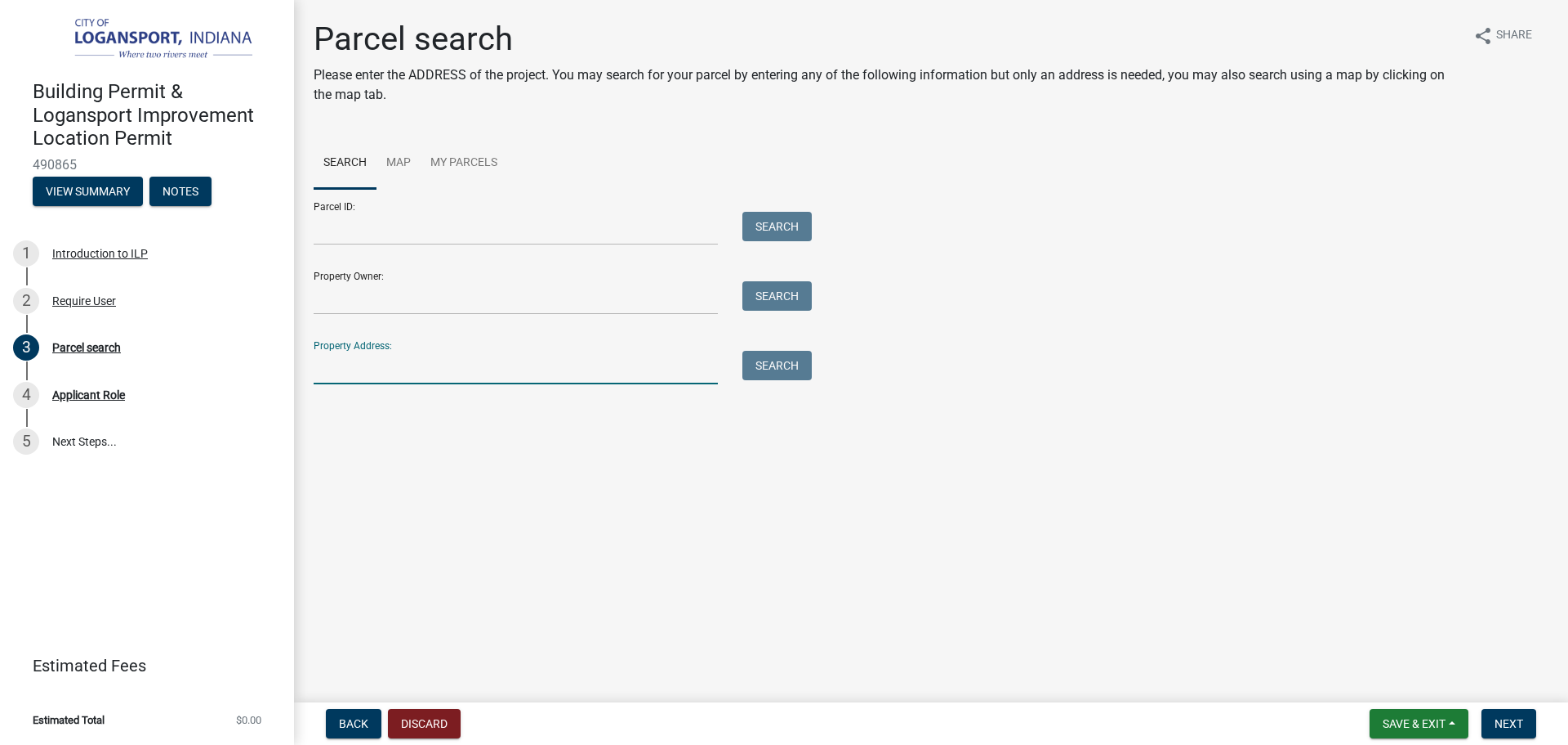
click at [530, 366] on input "Property Address:" at bounding box center [515, 367] width 404 height 34
type input "857 S Cico"
click at [772, 363] on button "Search" at bounding box center [777, 365] width 69 height 30
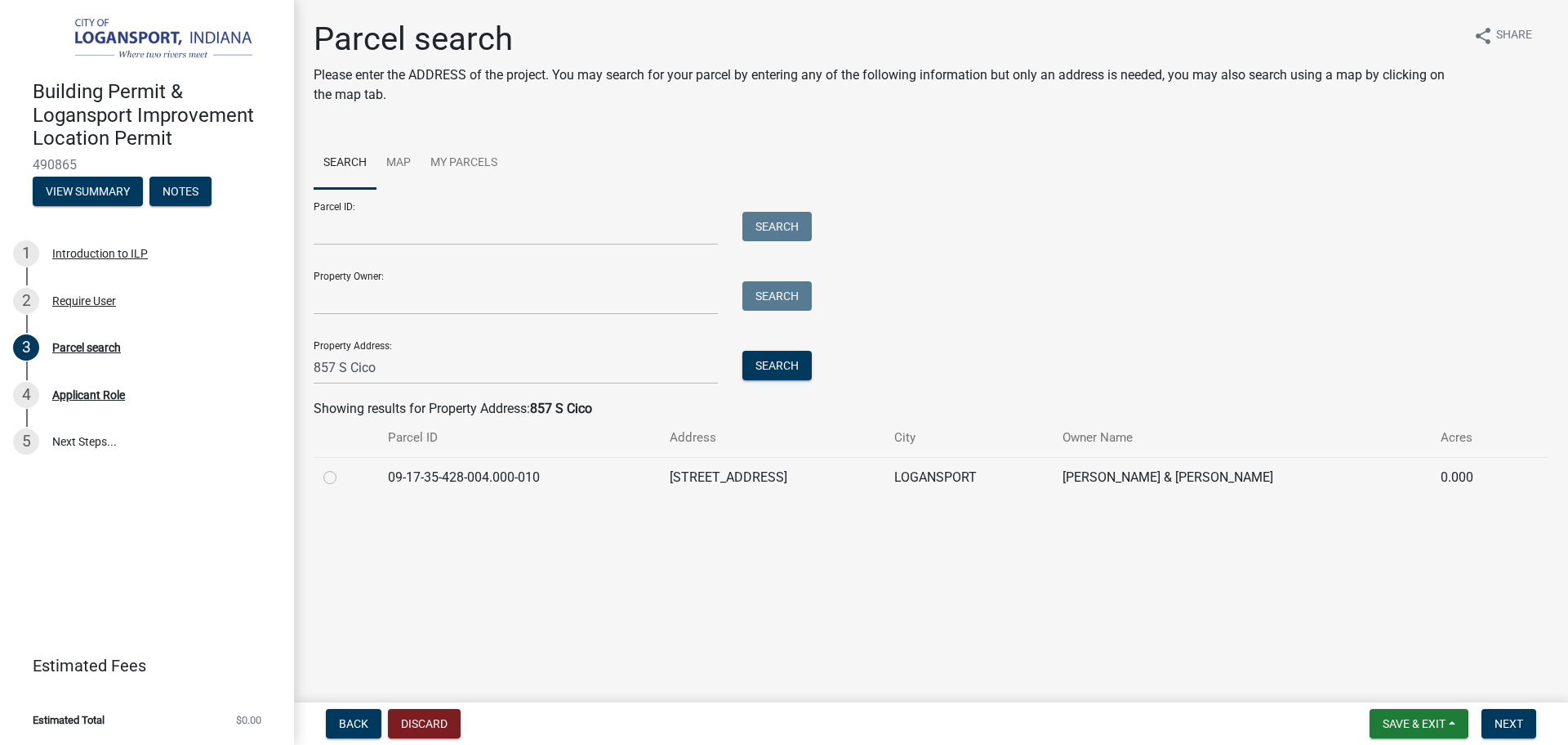
click at [344, 468] on label at bounding box center [344, 468] width 0 height 0
click at [344, 478] on input "radio" at bounding box center [348, 472] width 11 height 11
radio input "true"
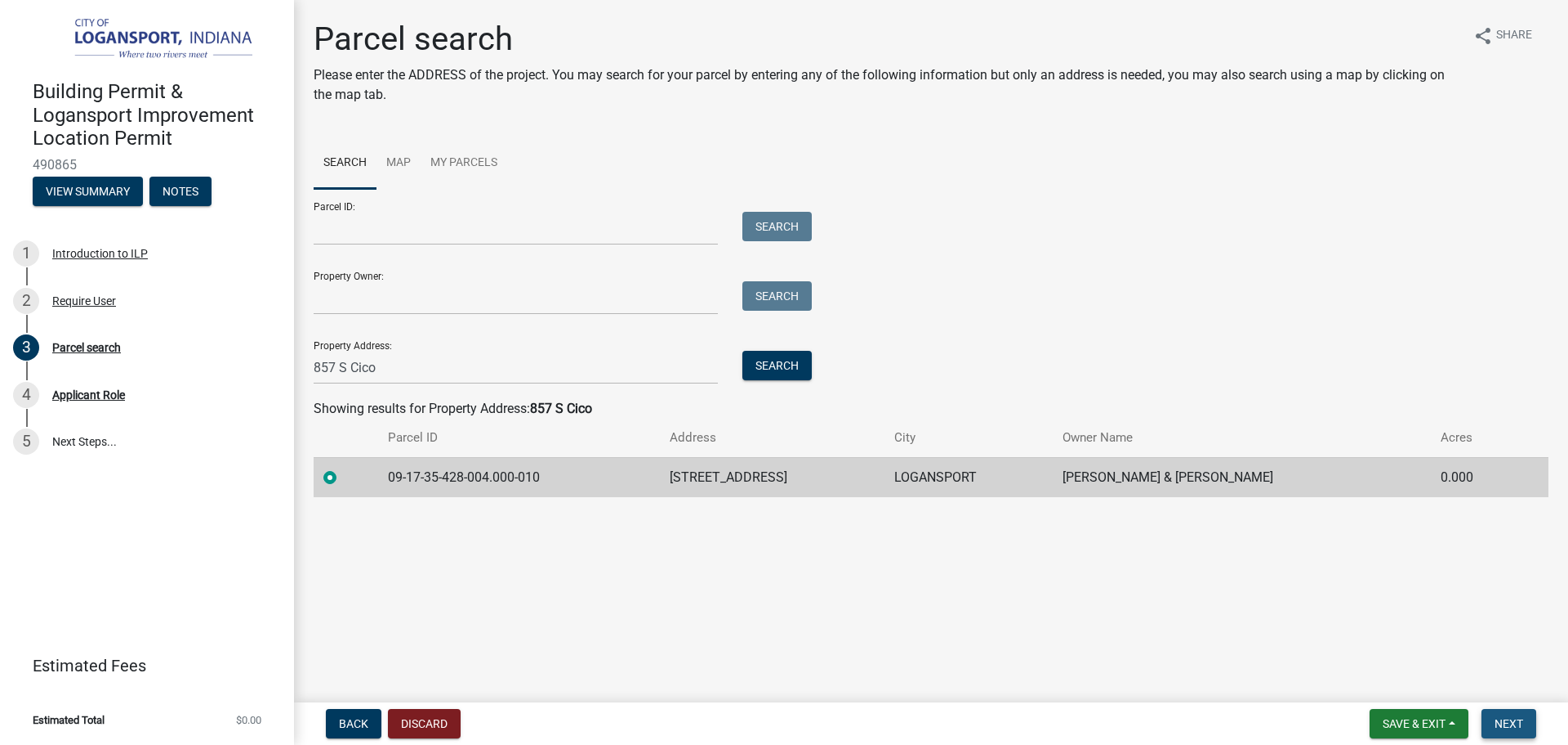
click at [1513, 717] on span "Next" at bounding box center [1509, 724] width 29 height 13
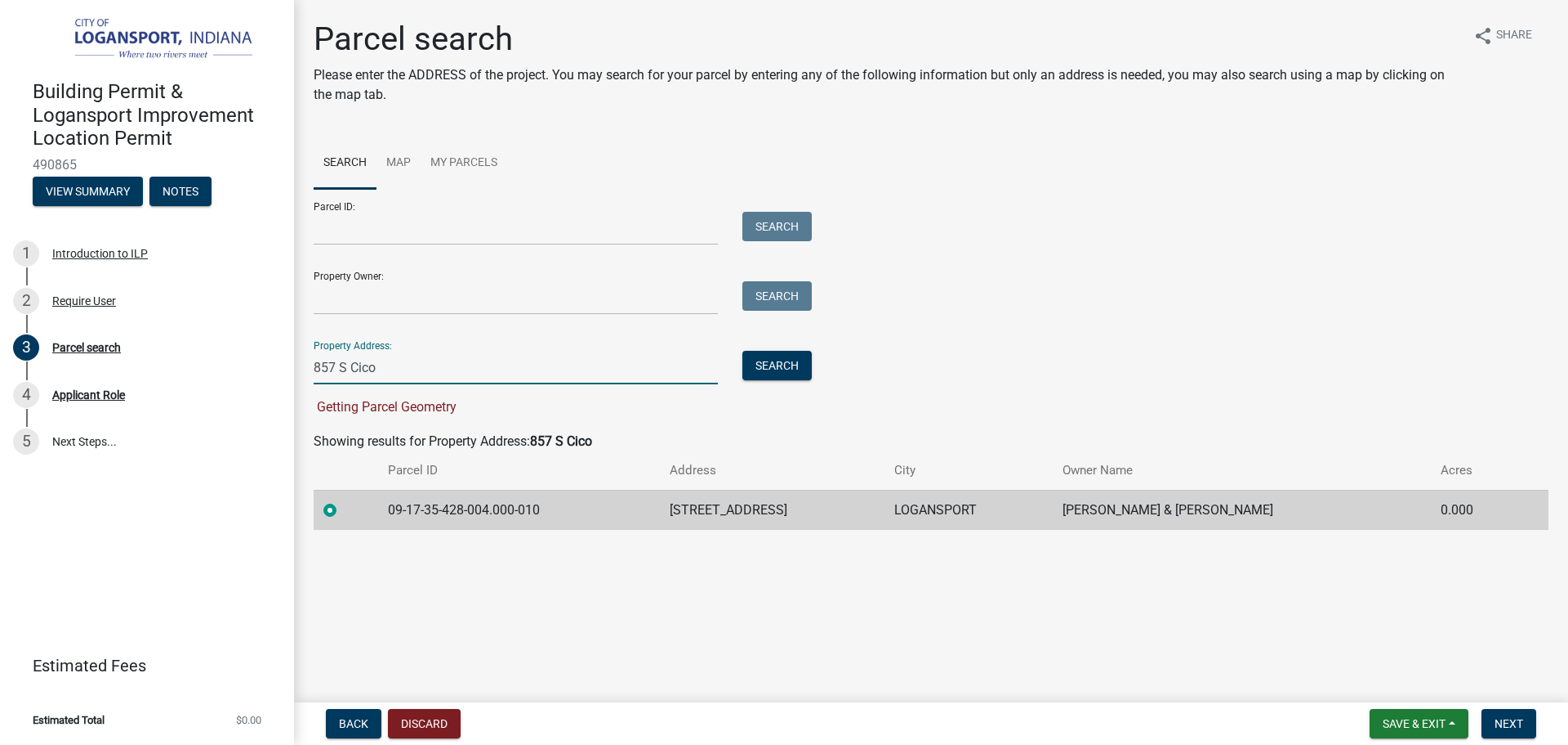
click at [478, 373] on input "857 S Cico" at bounding box center [515, 367] width 404 height 34
click at [344, 500] on label at bounding box center [344, 500] width 0 height 0
click at [344, 508] on input "radio" at bounding box center [348, 505] width 11 height 11
click at [344, 500] on label at bounding box center [344, 500] width 0 height 0
click at [344, 508] on input "radio" at bounding box center [348, 505] width 11 height 11
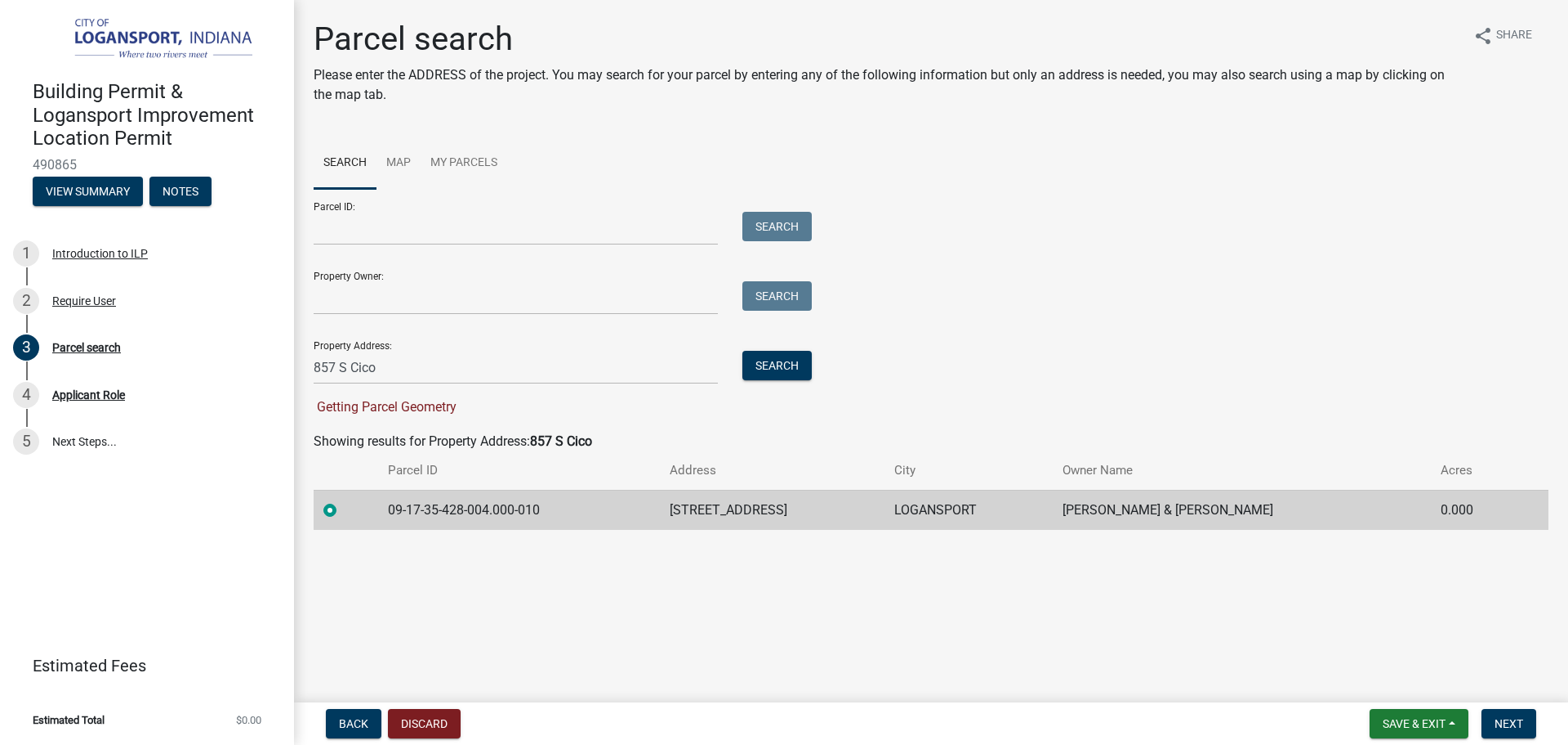
click at [344, 500] on label at bounding box center [344, 500] width 0 height 0
click at [344, 508] on input "radio" at bounding box center [348, 505] width 11 height 11
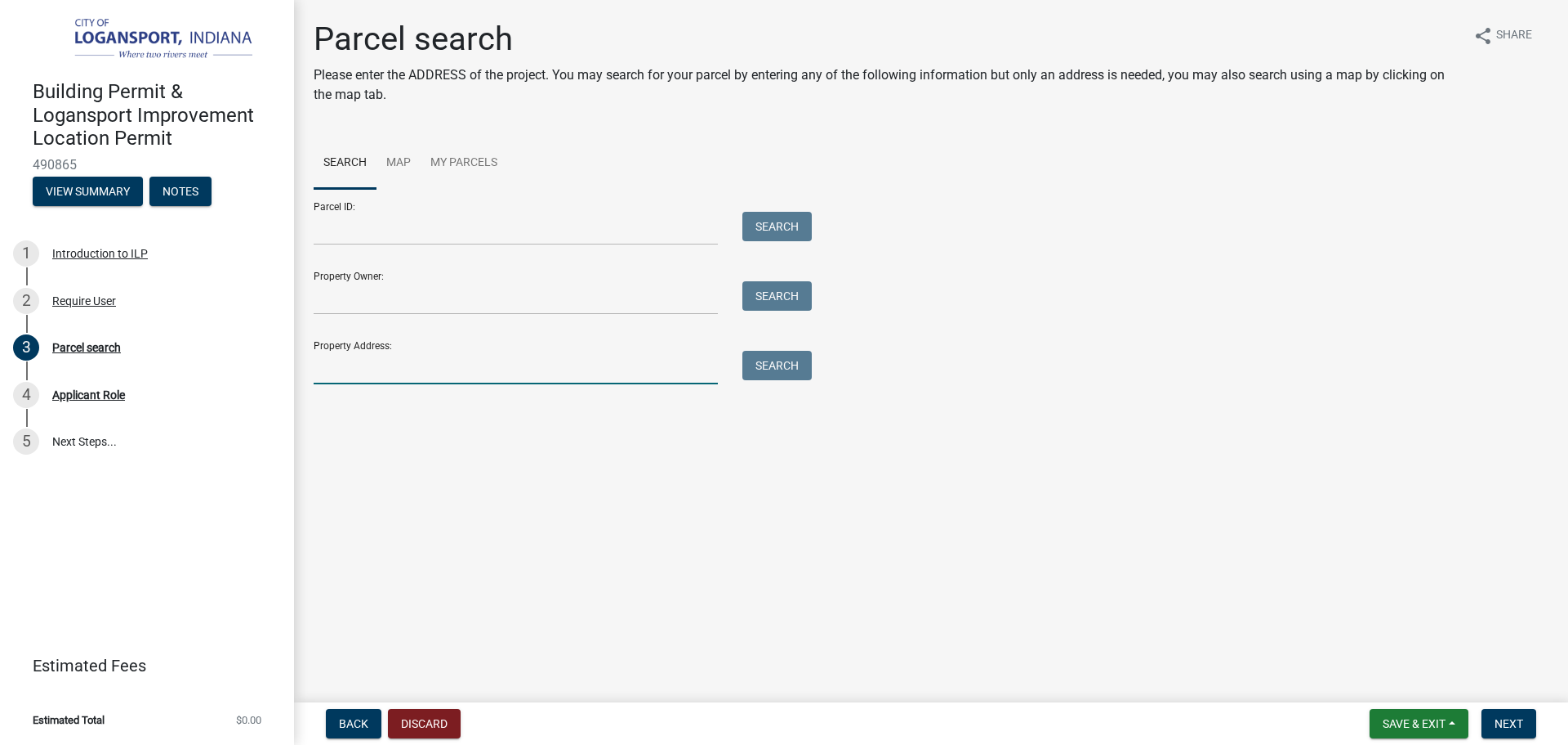
click at [482, 357] on input "Property Address:" at bounding box center [515, 367] width 404 height 34
type input "857 S Cico"
click at [784, 348] on div "Property Address: [STREET_ADDRESS] Search" at bounding box center [558, 355] width 490 height 57
click at [771, 364] on button "Search" at bounding box center [777, 365] width 69 height 30
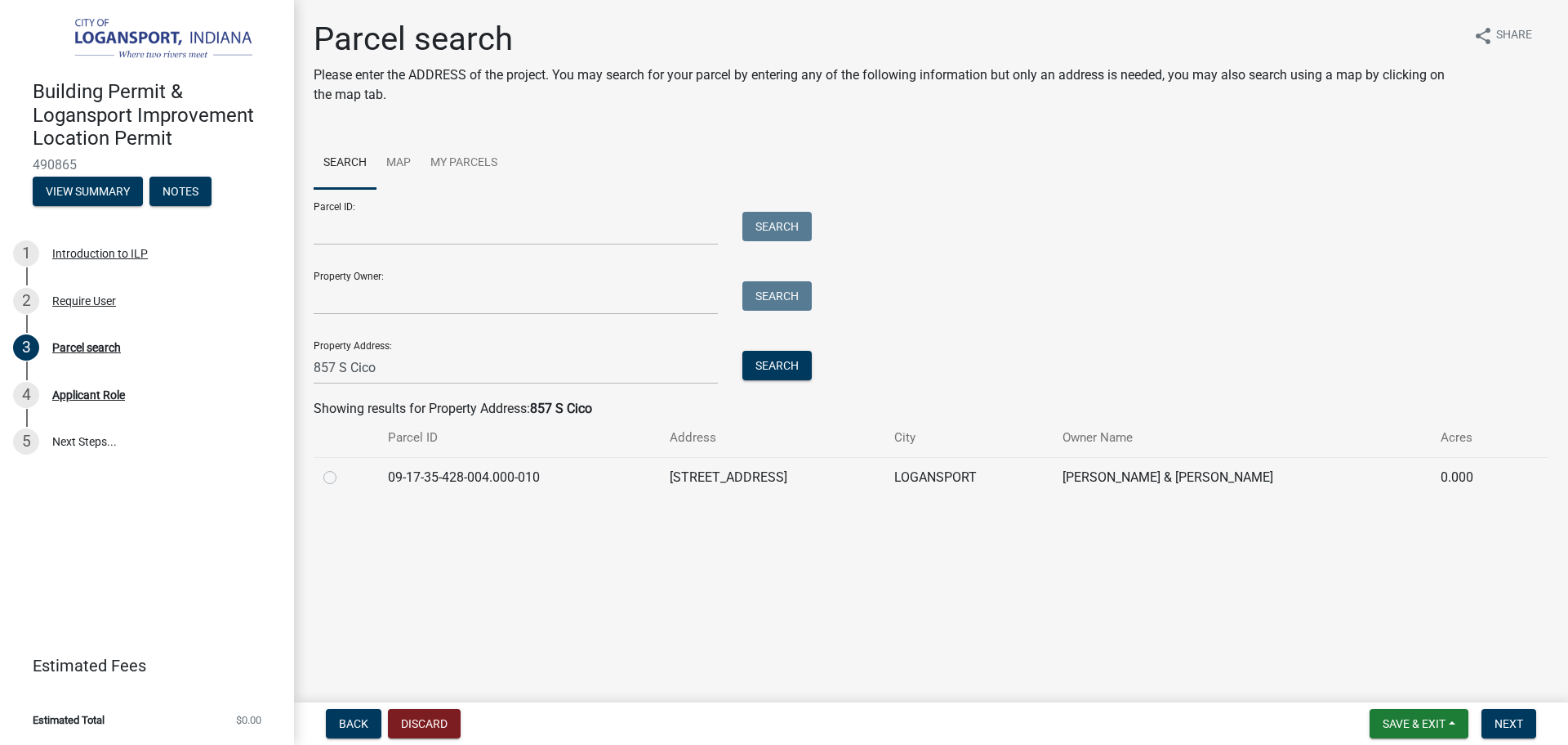
click at [344, 468] on label at bounding box center [344, 468] width 0 height 0
click at [344, 475] on input "radio" at bounding box center [348, 472] width 11 height 11
radio input "true"
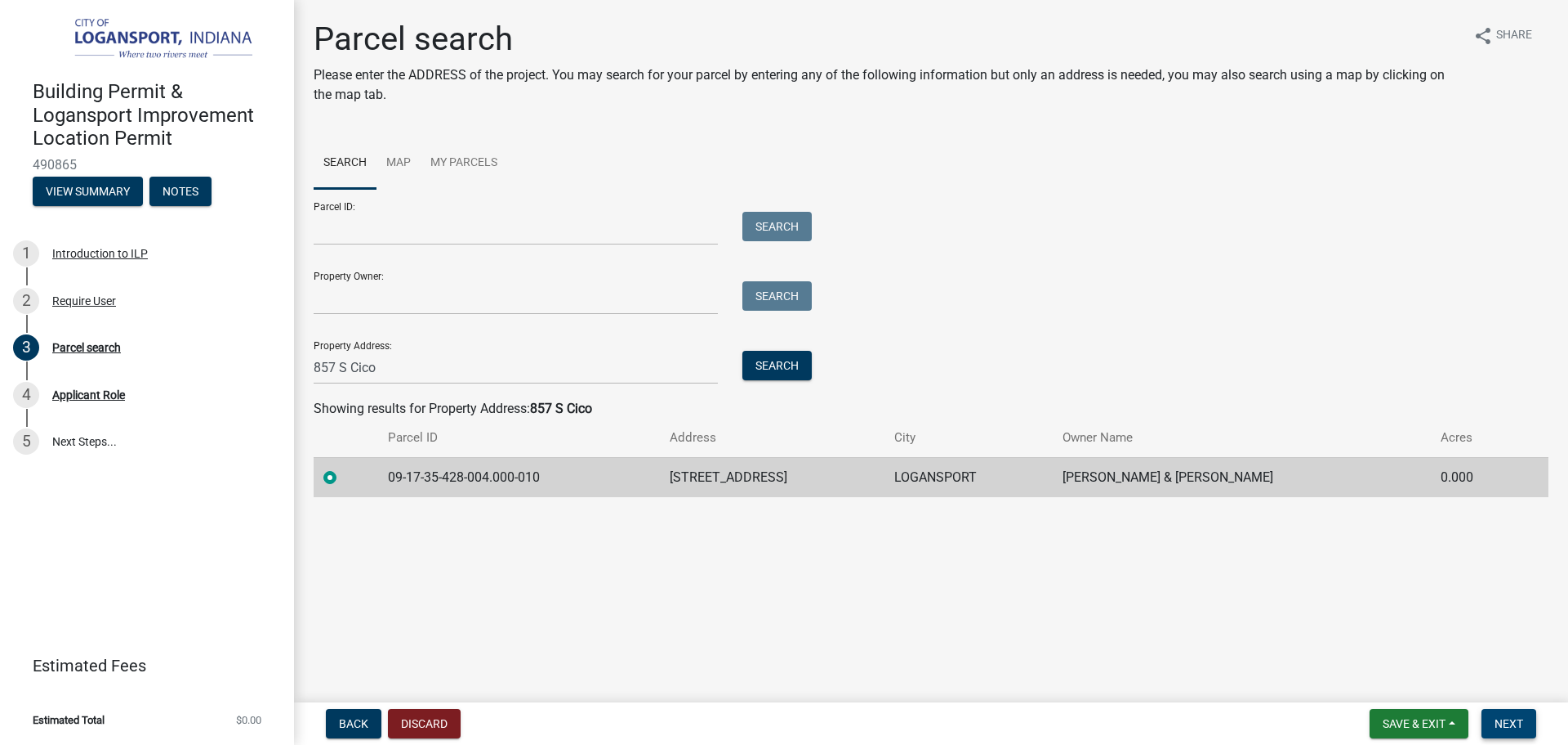
click at [1512, 716] on button "Next" at bounding box center [1509, 723] width 55 height 30
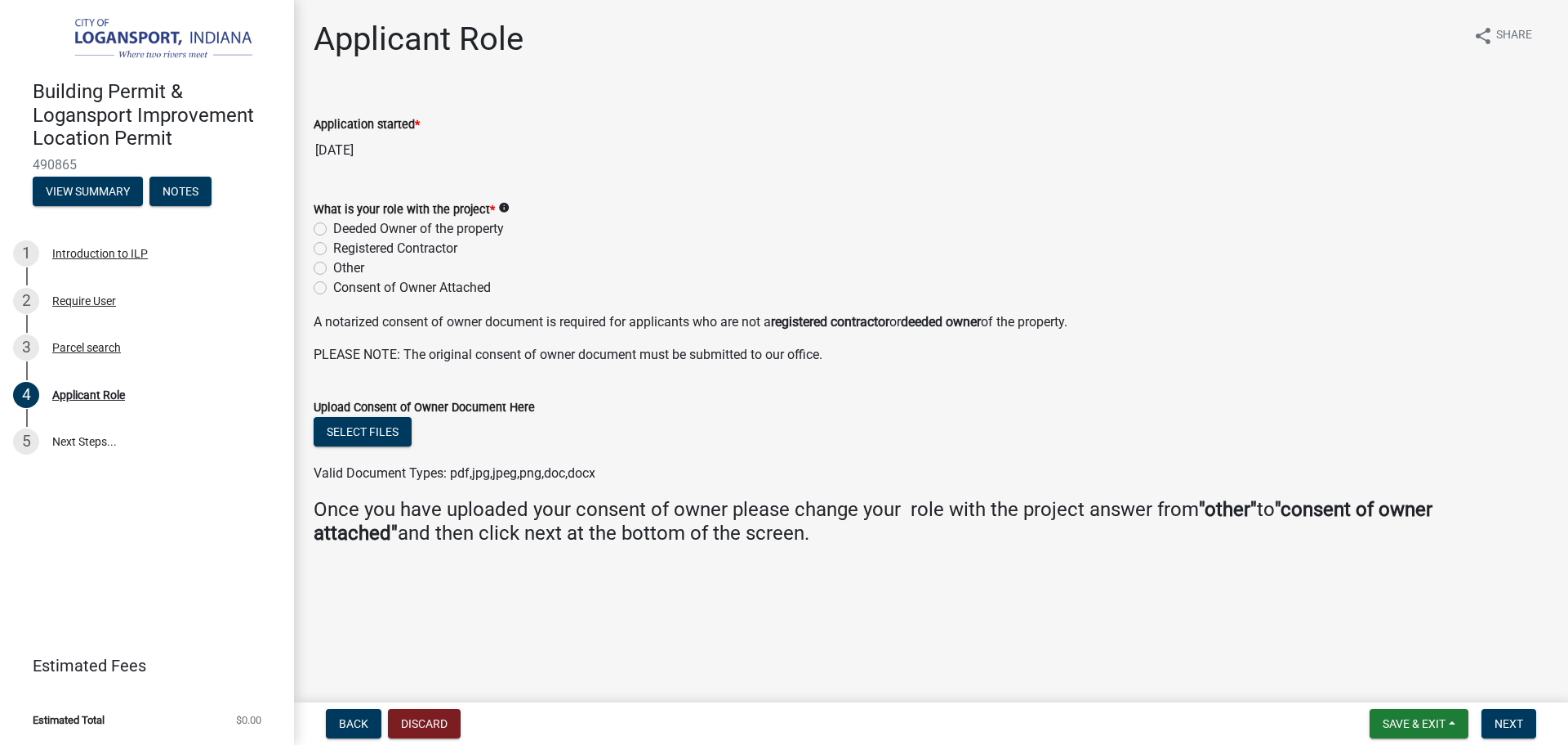
click at [333, 223] on label "Deeded Owner of the property" at bounding box center [418, 228] width 171 height 19
click at [333, 223] on input "Deeded Owner of the property" at bounding box center [338, 224] width 11 height 11
radio input "true"
click at [1502, 720] on span "Next" at bounding box center [1509, 724] width 29 height 13
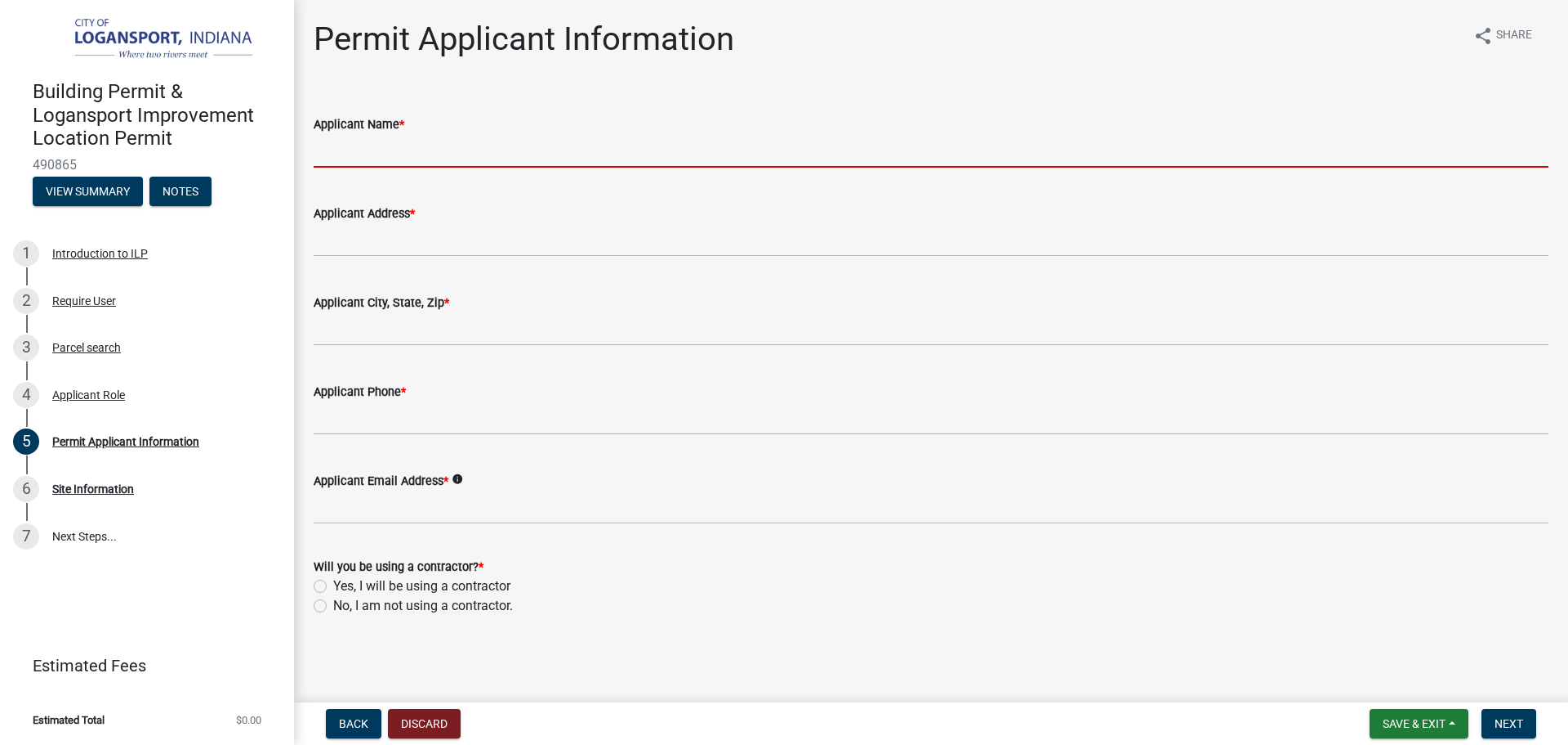
click at [390, 151] on input "Applicant Name *" at bounding box center [931, 151] width 1235 height 34
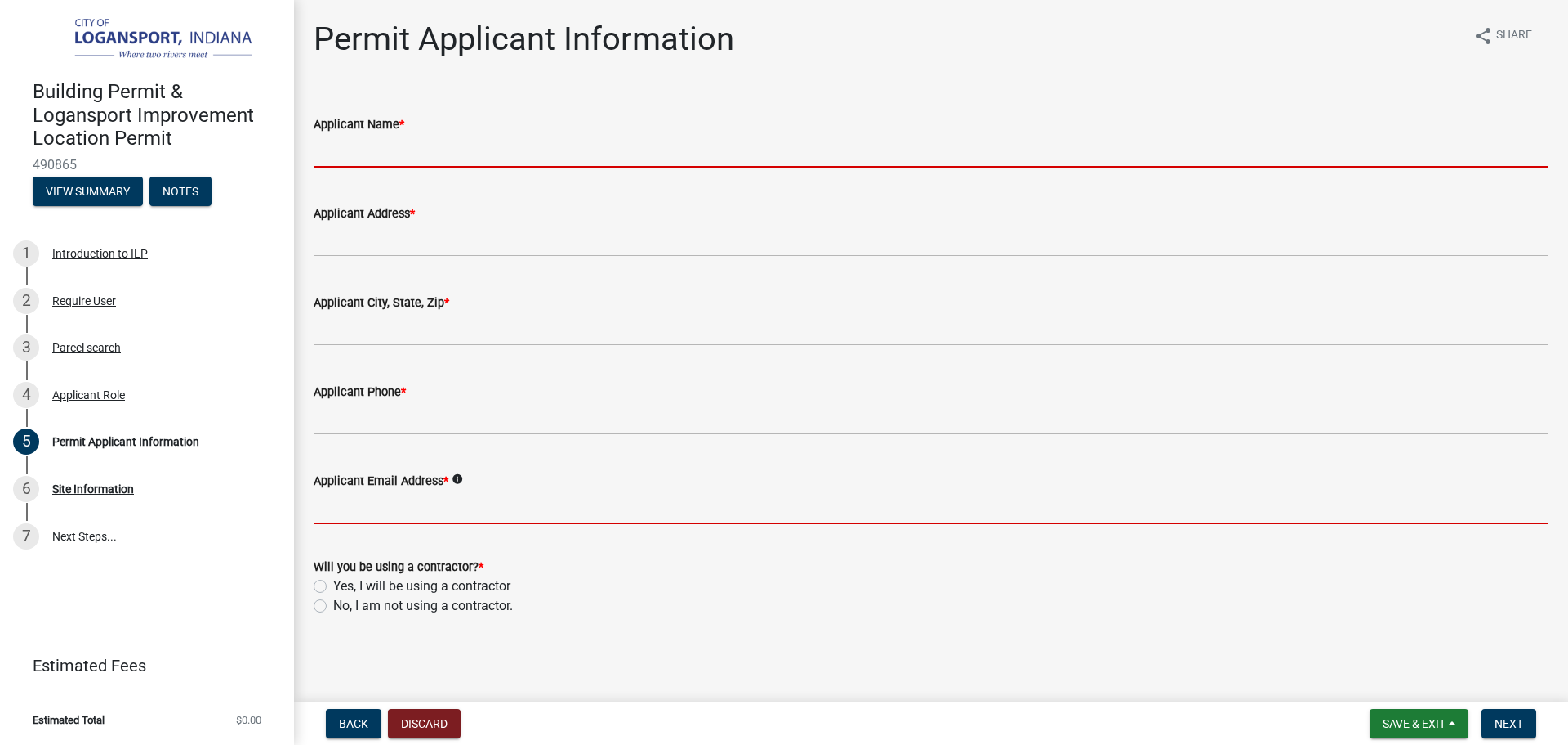
click at [423, 520] on input "Applicant Email Address *" at bounding box center [931, 507] width 1235 height 34
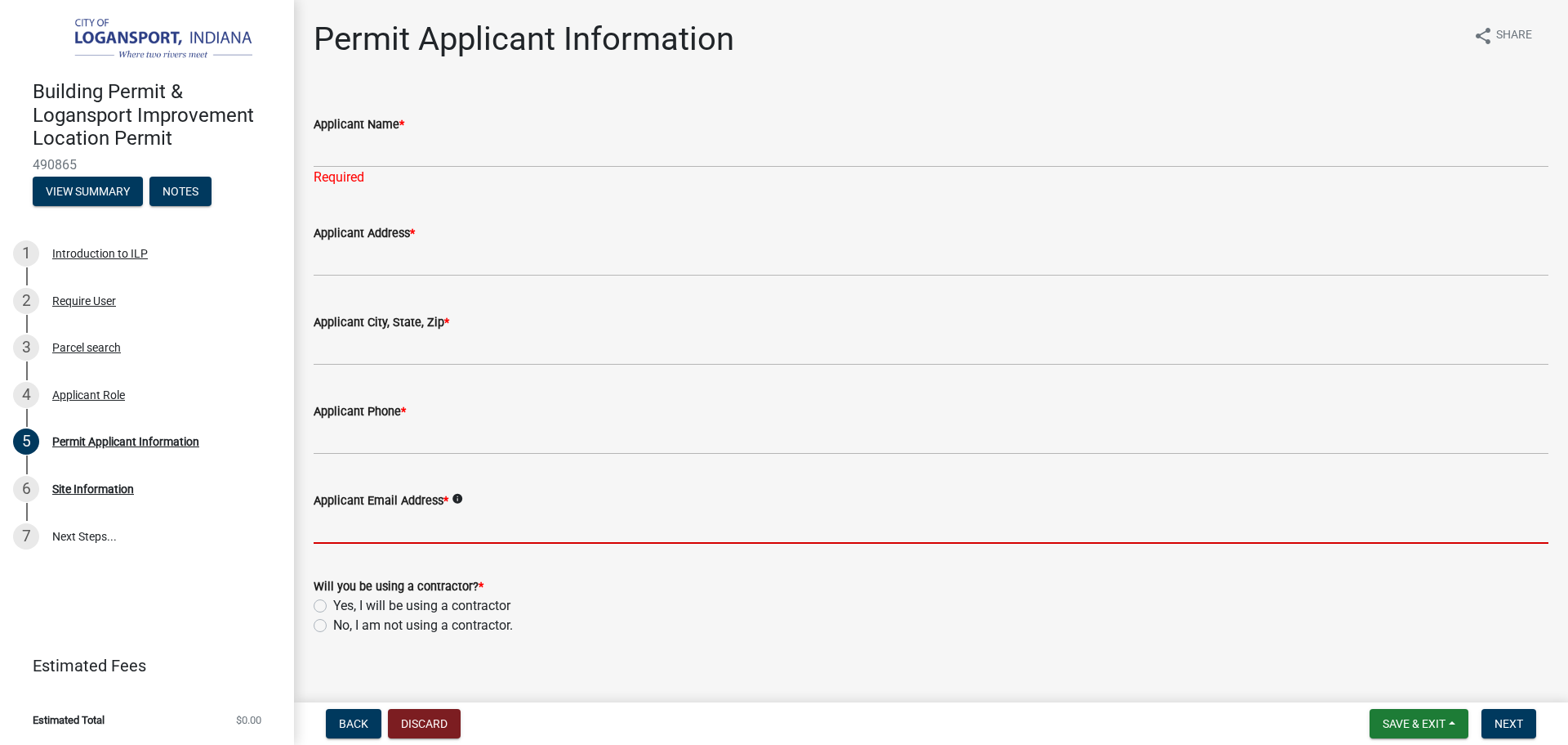
paste input "[EMAIL_ADDRESS][DOMAIN_NAME]"
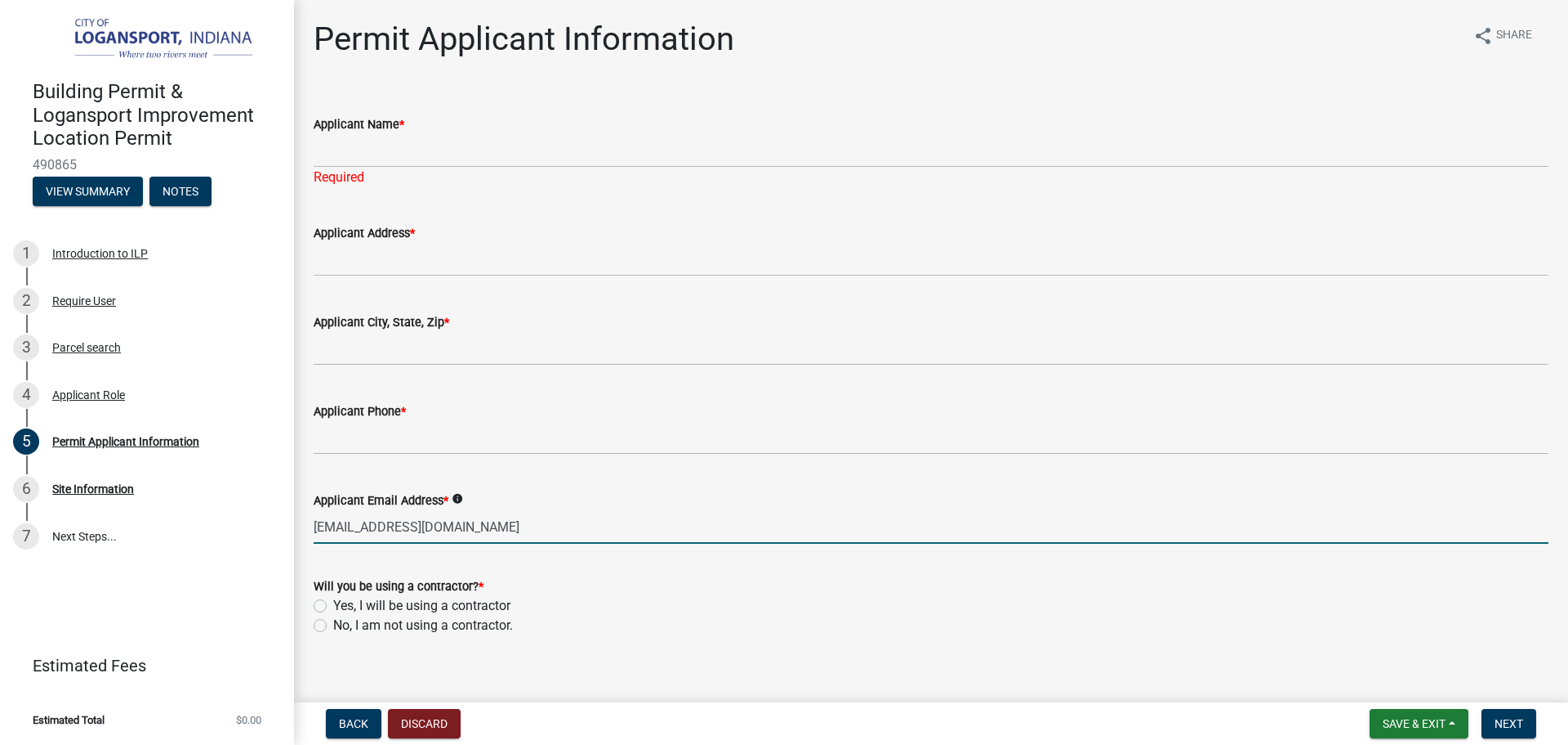
type input "[EMAIL_ADDRESS][DOMAIN_NAME]"
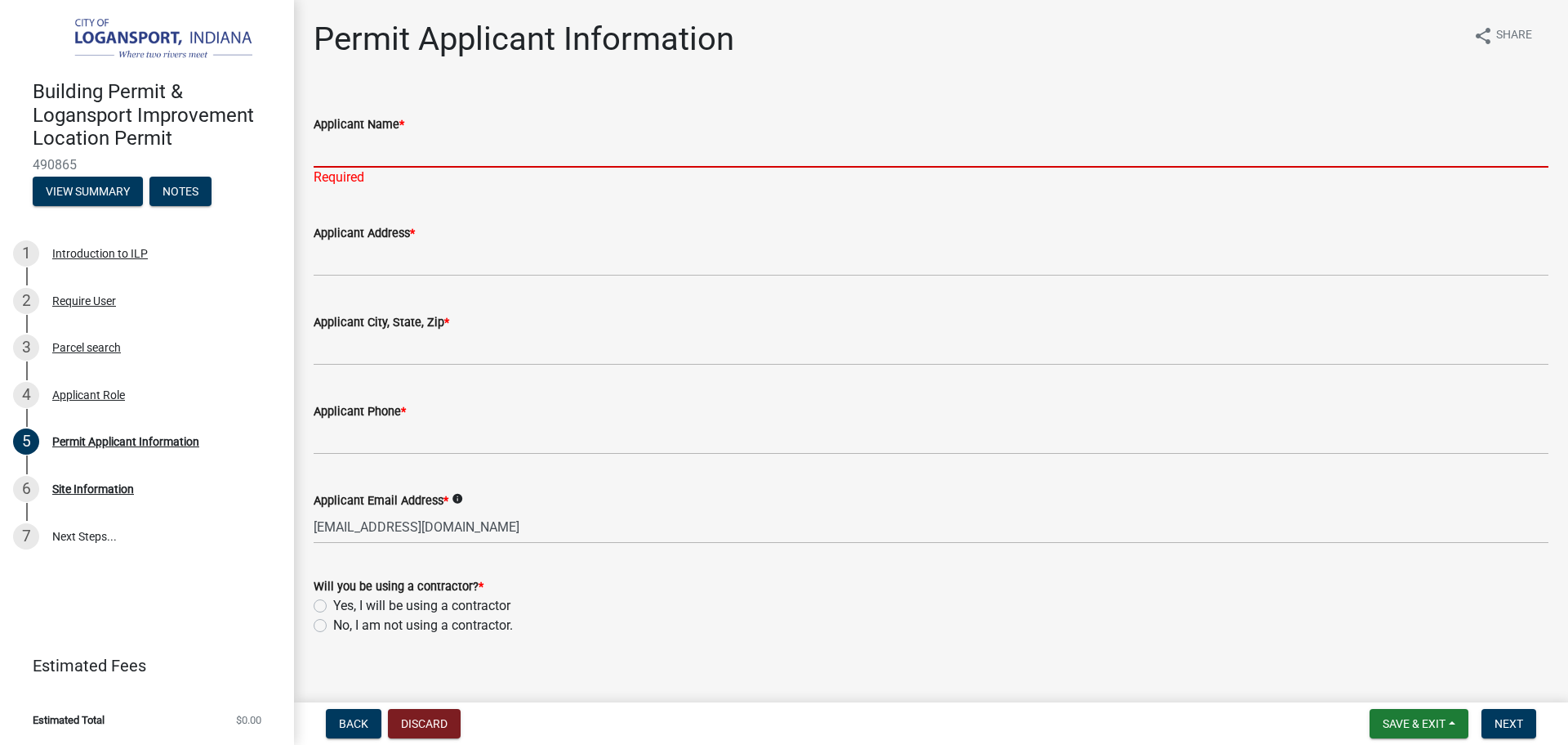
click at [351, 160] on input "Applicant Name *" at bounding box center [931, 151] width 1235 height 34
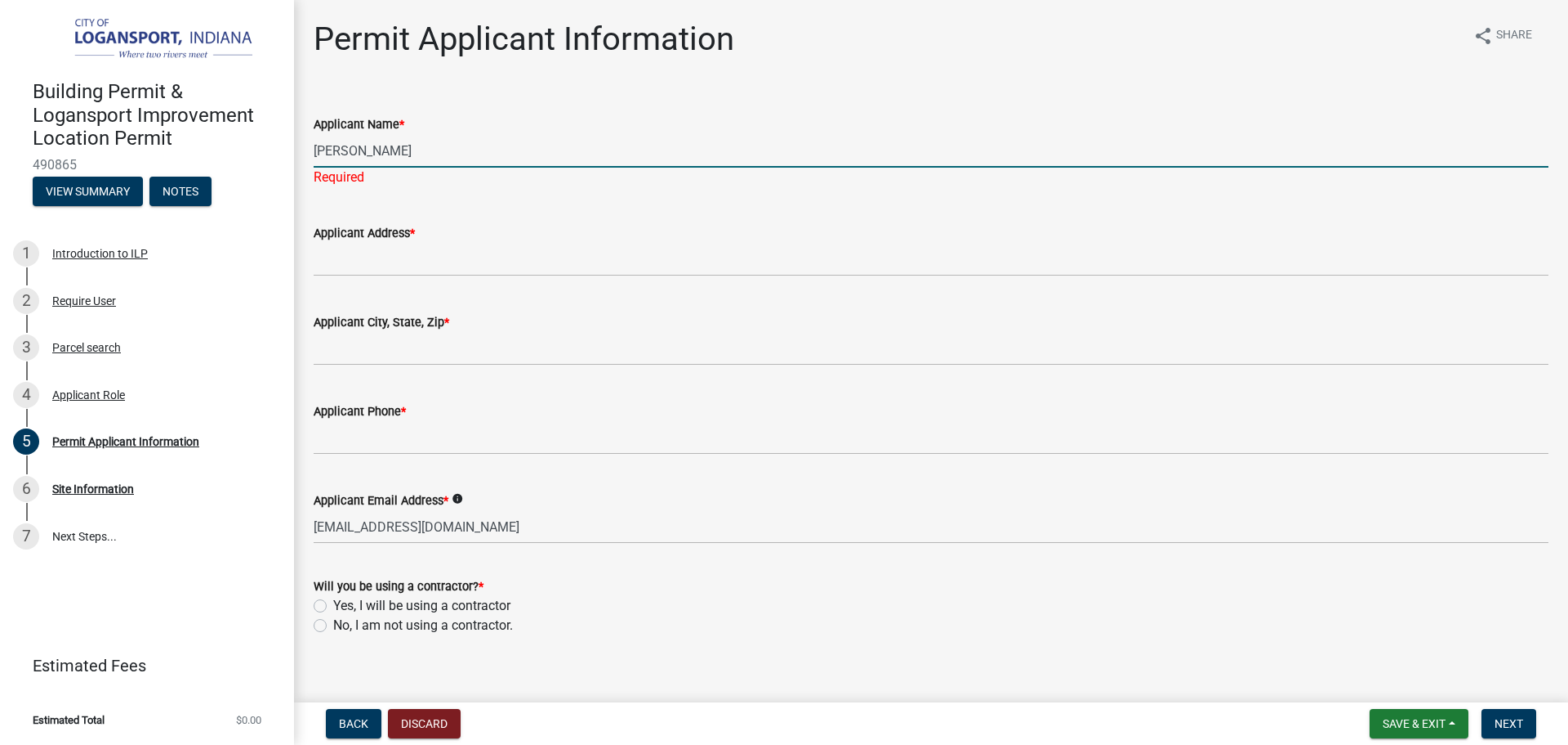
type input "[PERSON_NAME]"
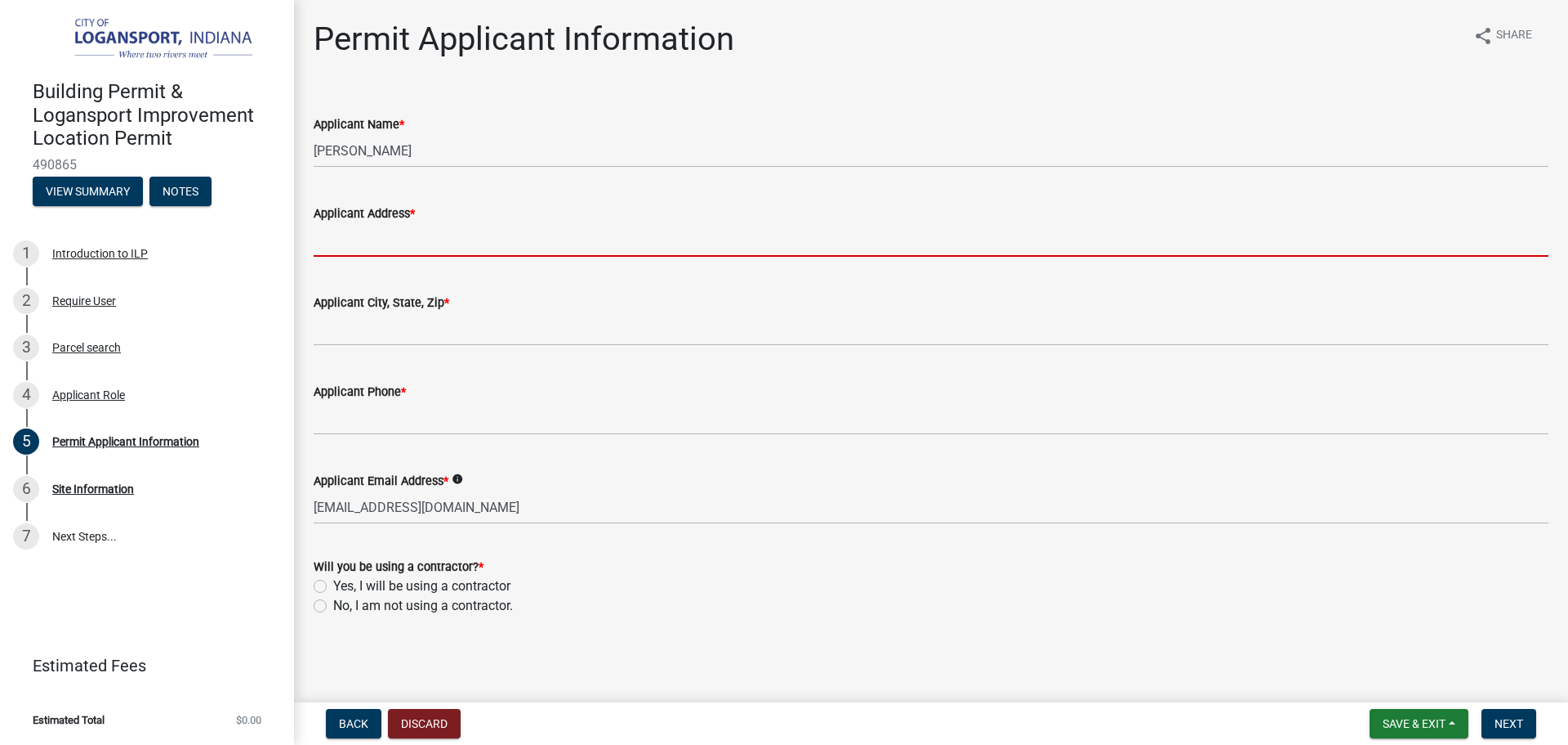
click at [385, 267] on wm-data-entity-input "Applicant Address *" at bounding box center [931, 225] width 1235 height 89
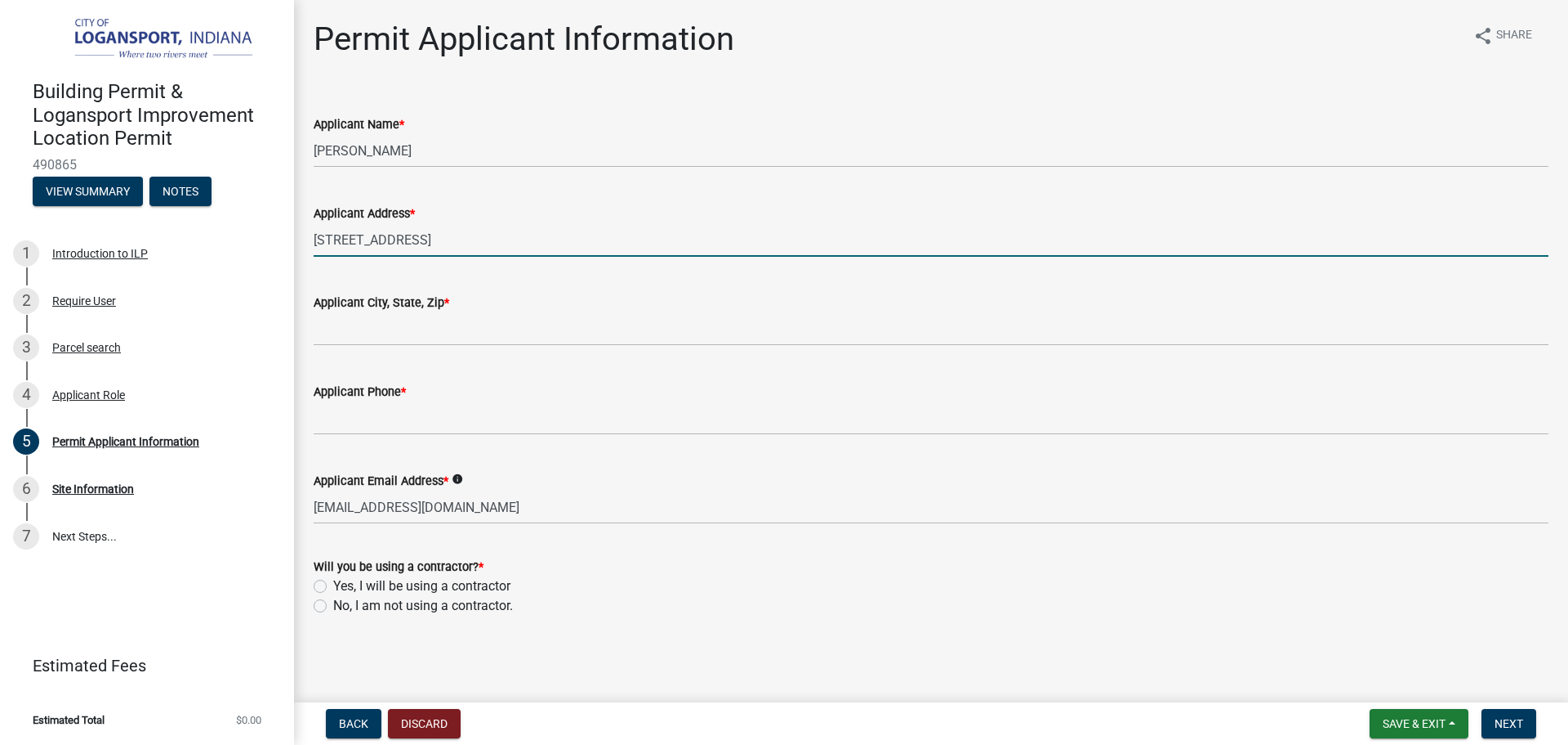
click at [358, 237] on input "[STREET_ADDRESS]" at bounding box center [931, 239] width 1235 height 34
click at [392, 241] on input "[STREET_ADDRESS]" at bounding box center [931, 239] width 1235 height 34
type input "[STREET_ADDRESS]"
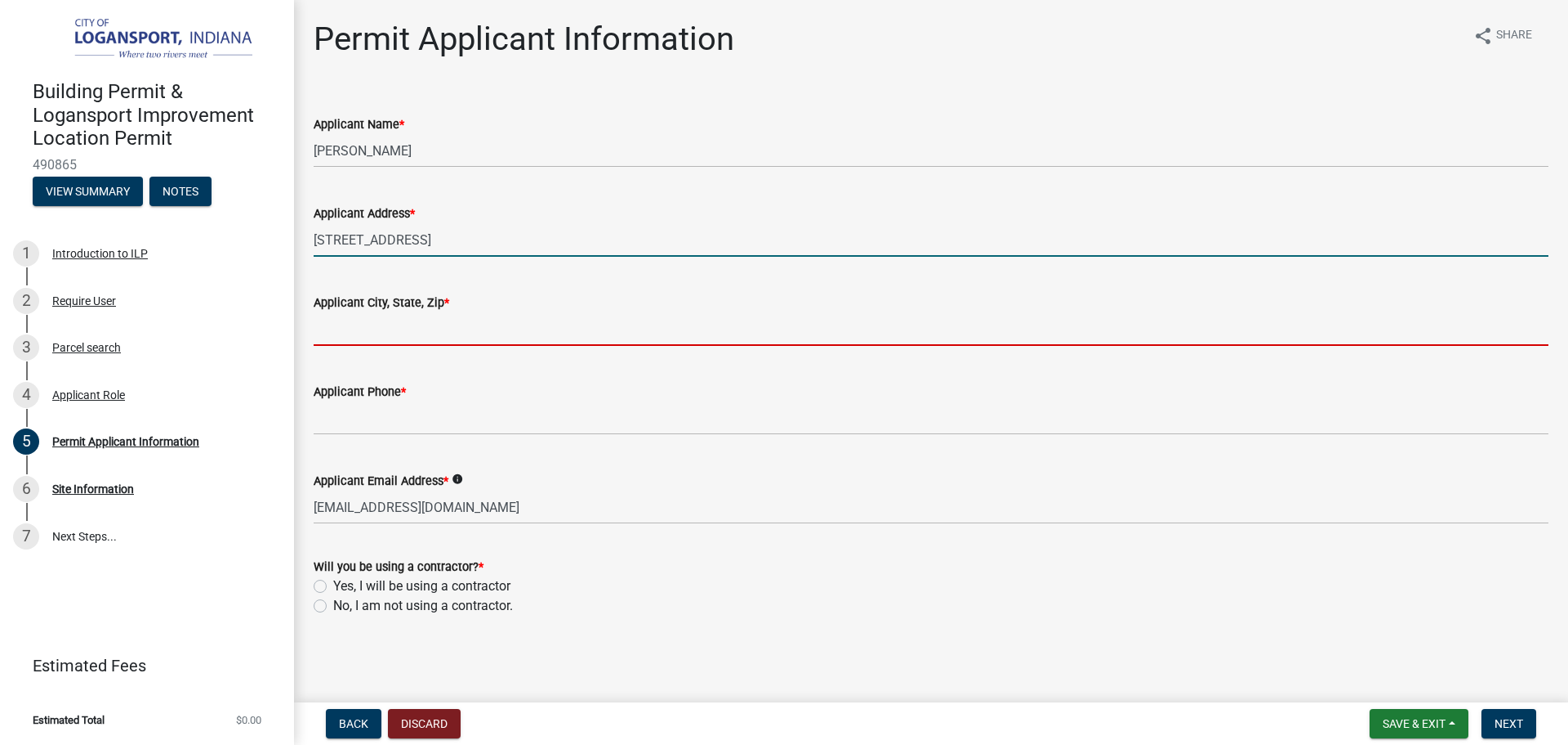
click at [388, 338] on input "Applicant City, State, Zip *" at bounding box center [931, 328] width 1235 height 34
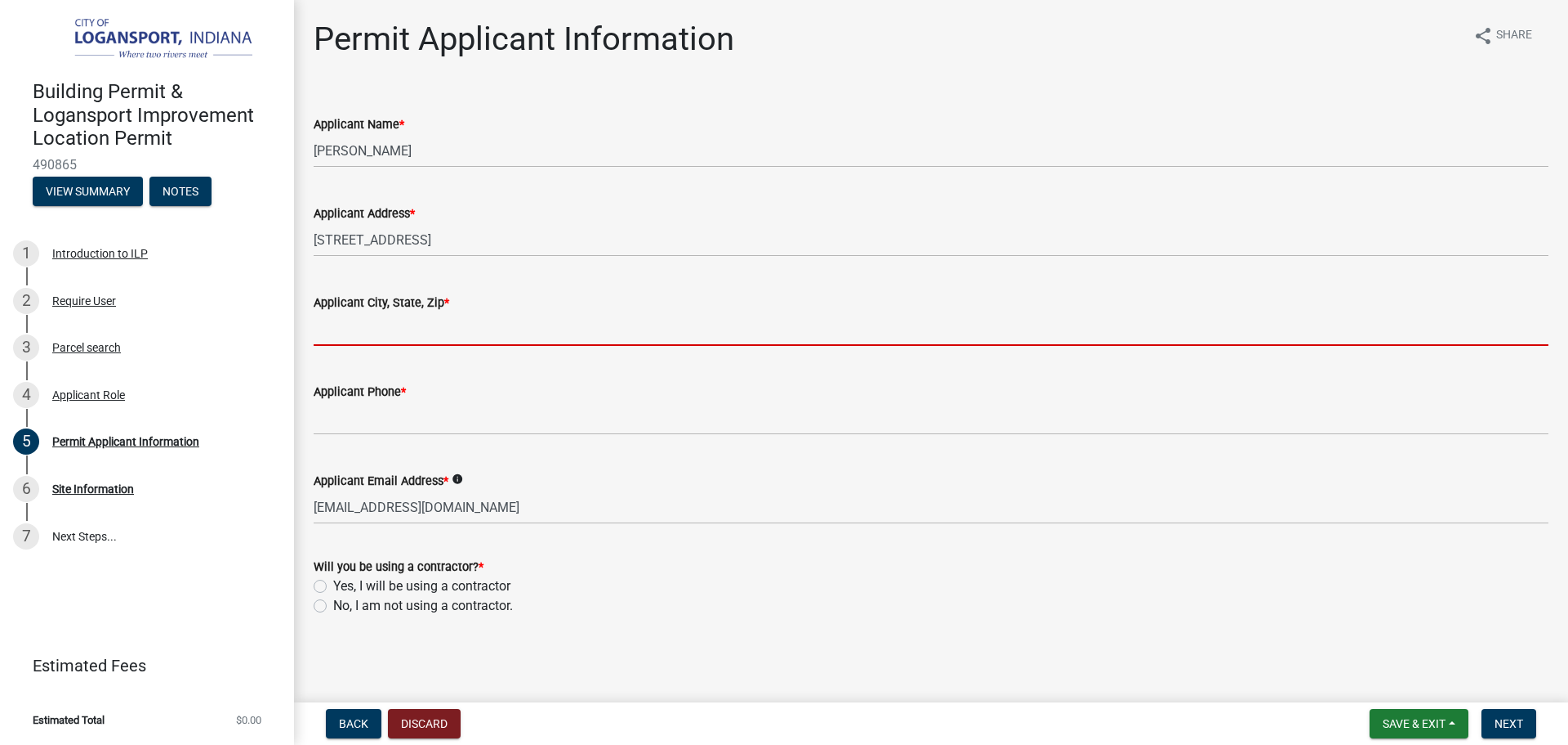
type input "Logansport"
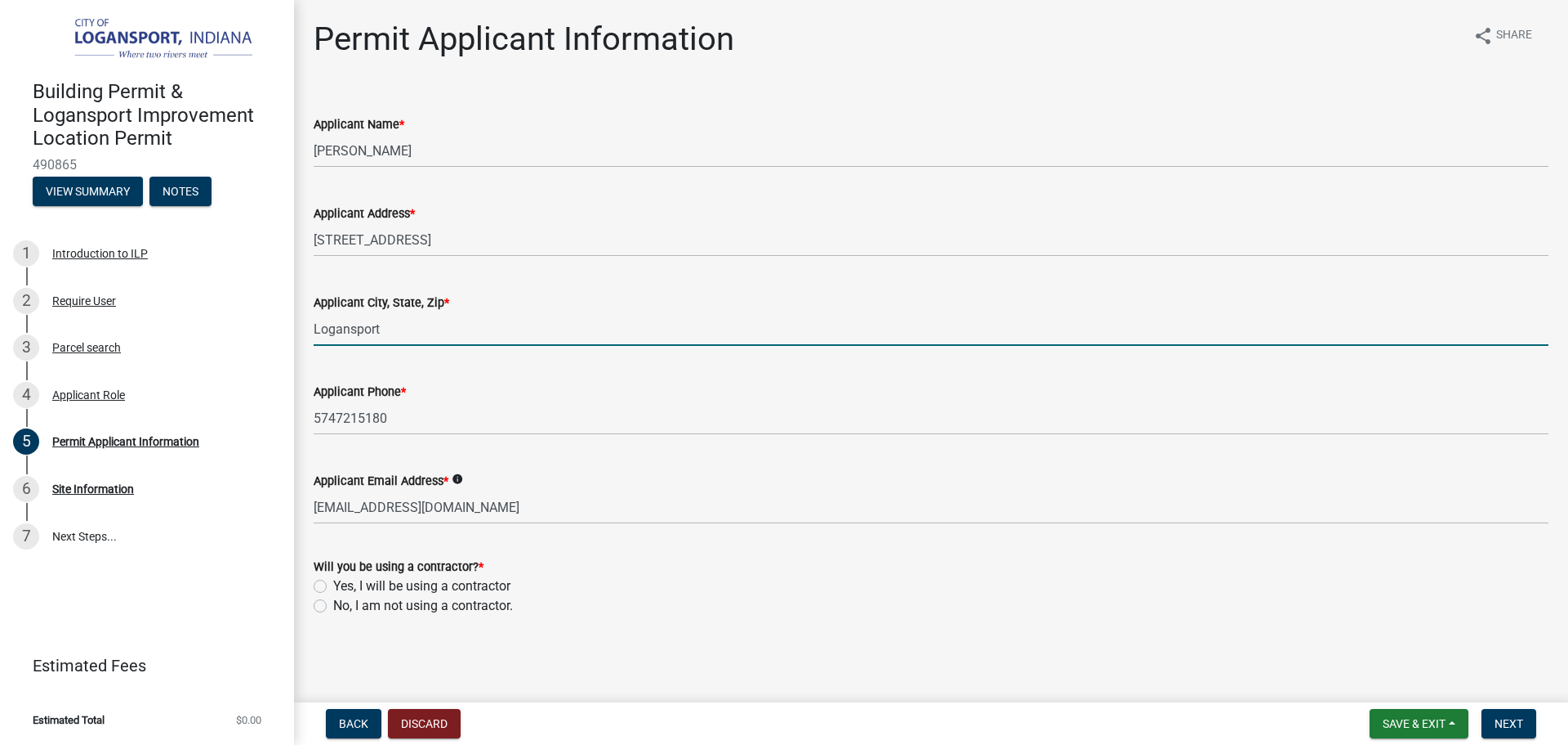
click at [535, 441] on wm-data-entity-input "Applicant Phone * [PHONE_NUMBER]" at bounding box center [931, 403] width 1235 height 89
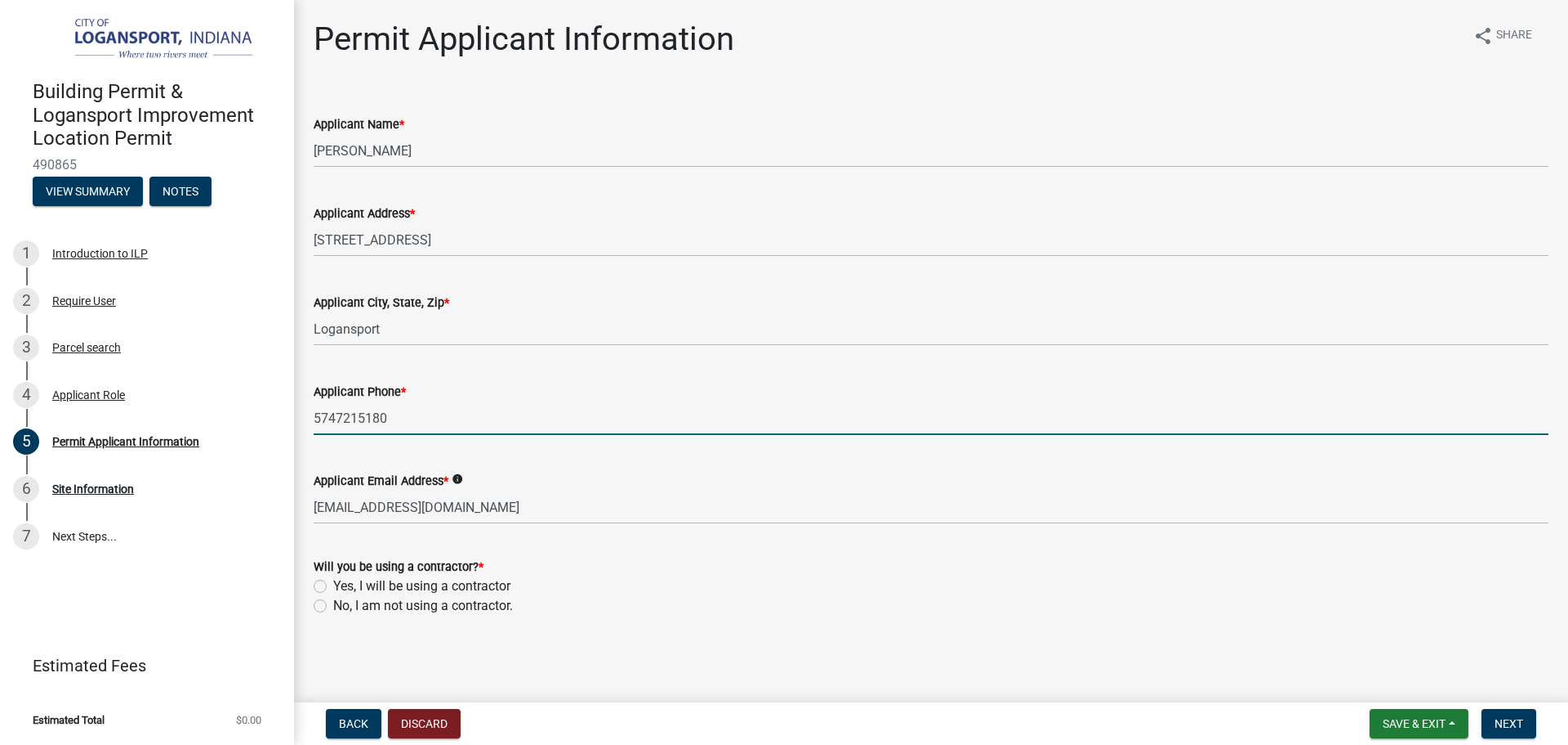
click at [539, 432] on input "5747215180" at bounding box center [931, 418] width 1235 height 34
type input "574721"
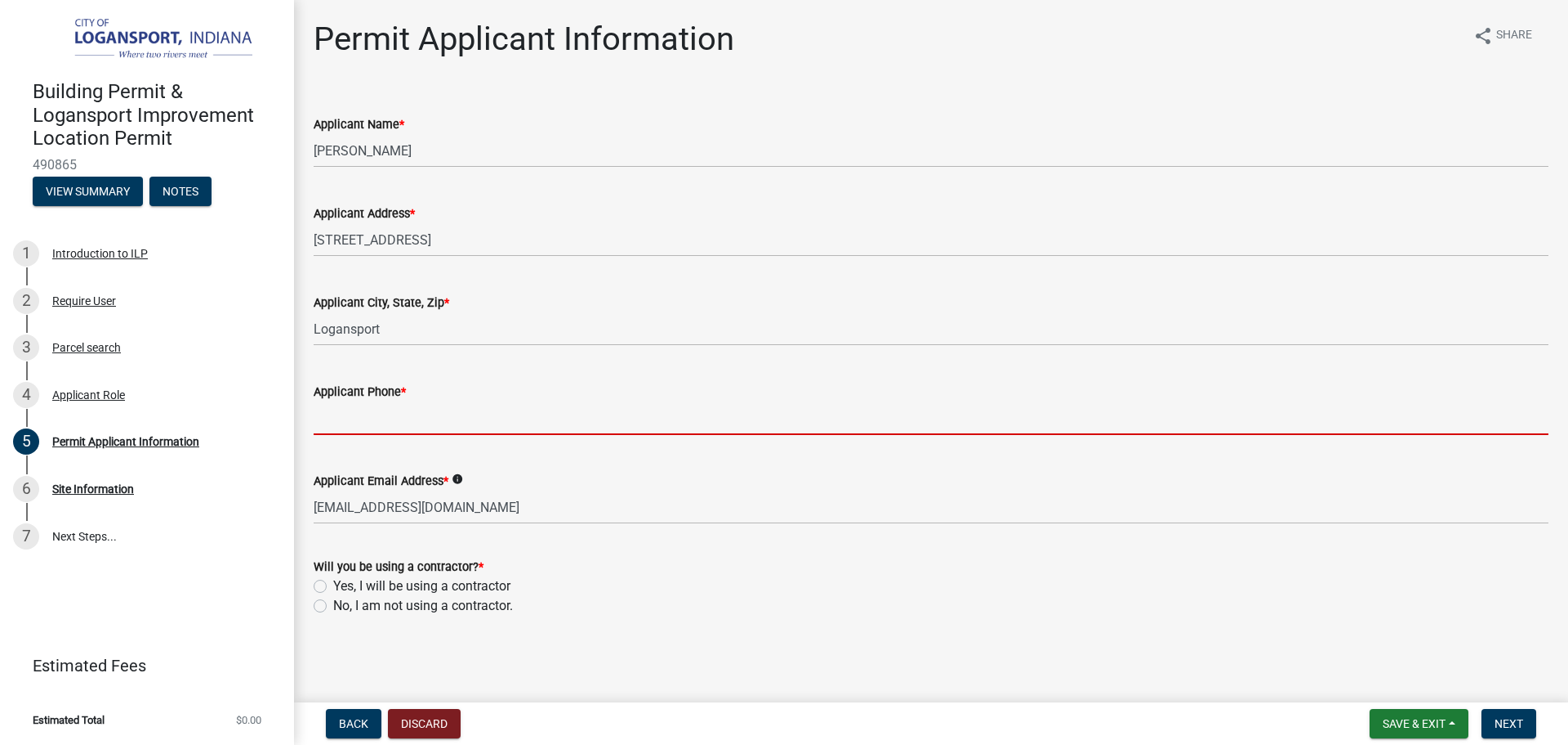
drag, startPoint x: 546, startPoint y: 434, endPoint x: 305, endPoint y: 402, distance: 243.1
click at [305, 402] on div "Applicant Phone *" at bounding box center [931, 397] width 1260 height 76
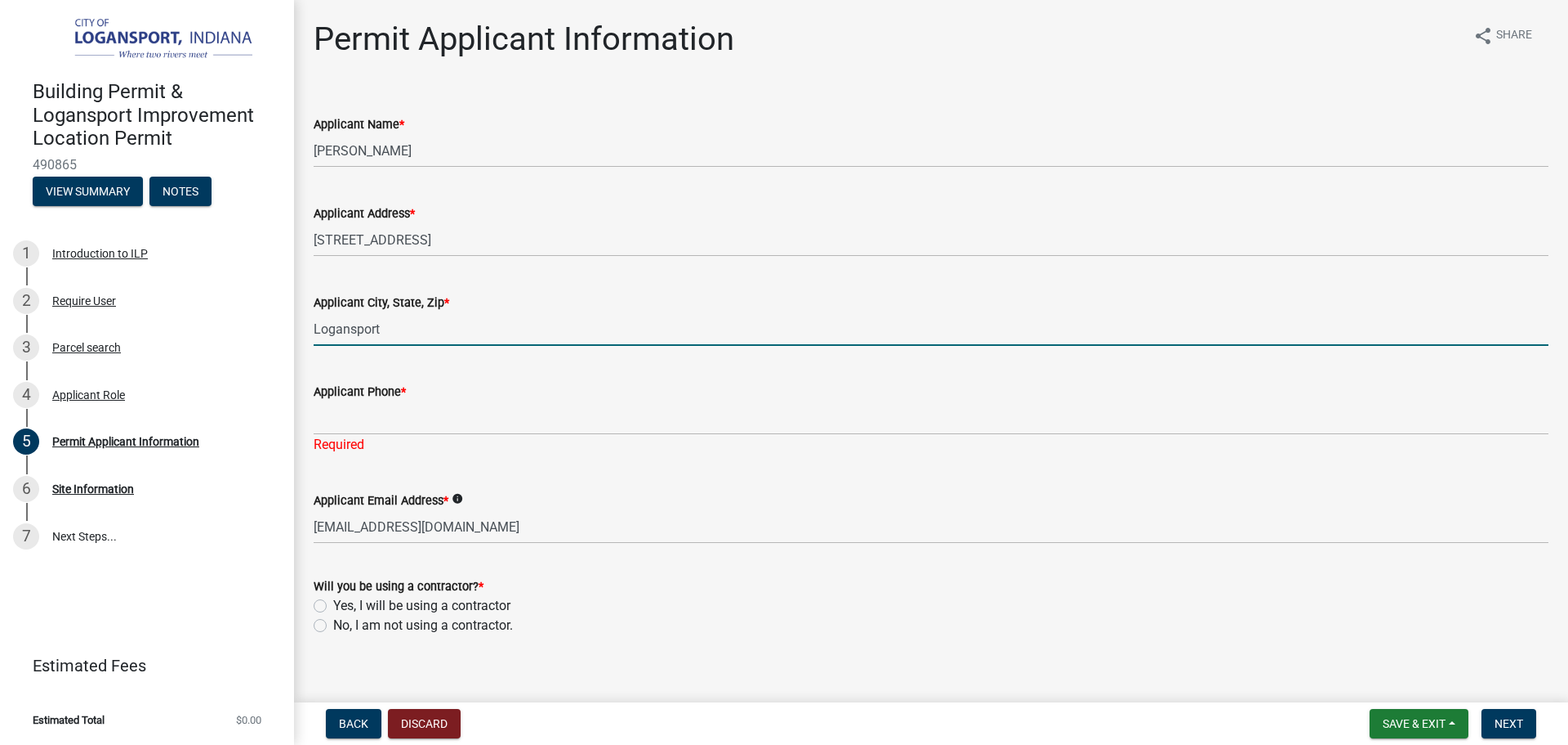
click at [536, 321] on input "Logansport" at bounding box center [931, 328] width 1235 height 34
type input "Logansport IN 46947"
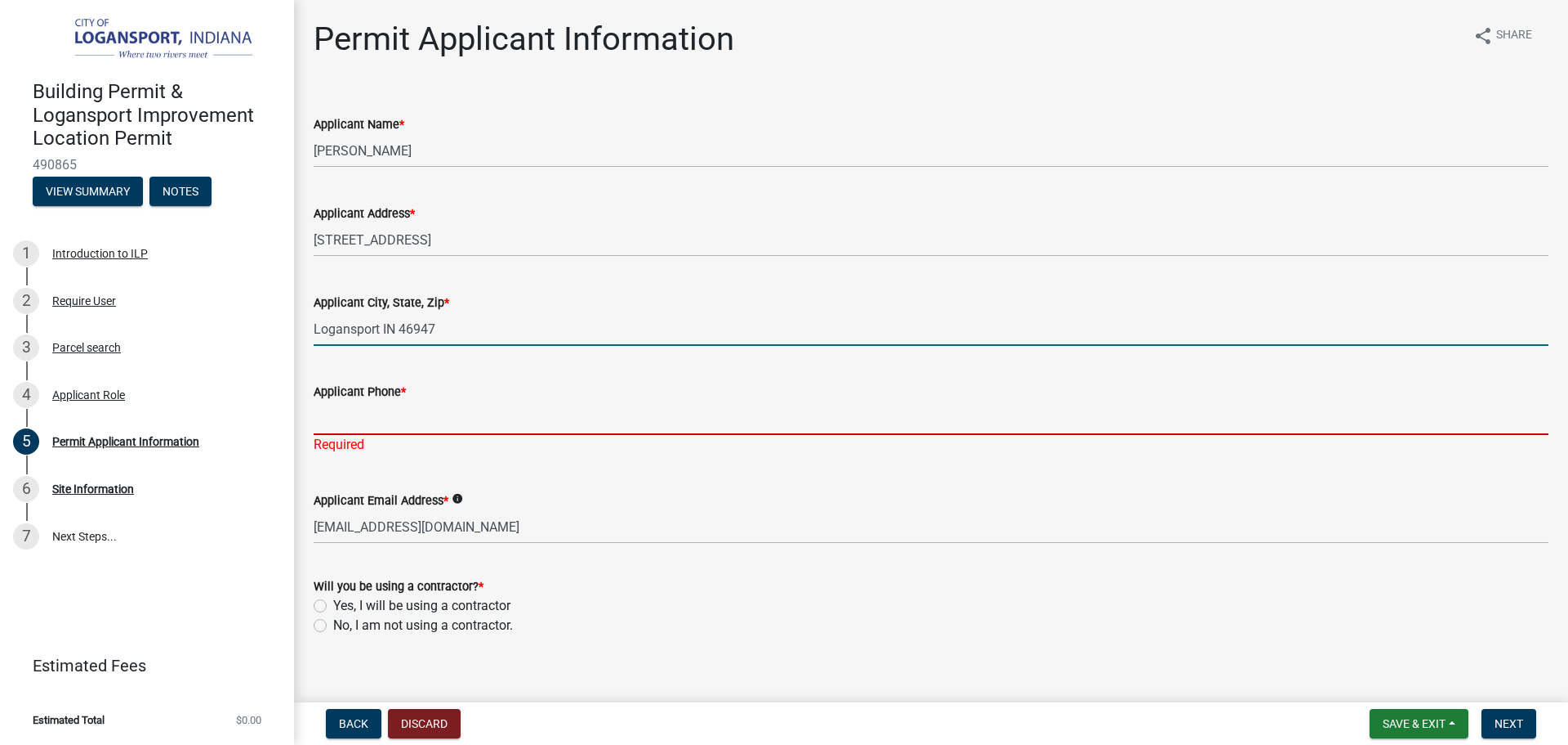
click at [461, 425] on input "Applicant Phone *" at bounding box center [931, 418] width 1235 height 34
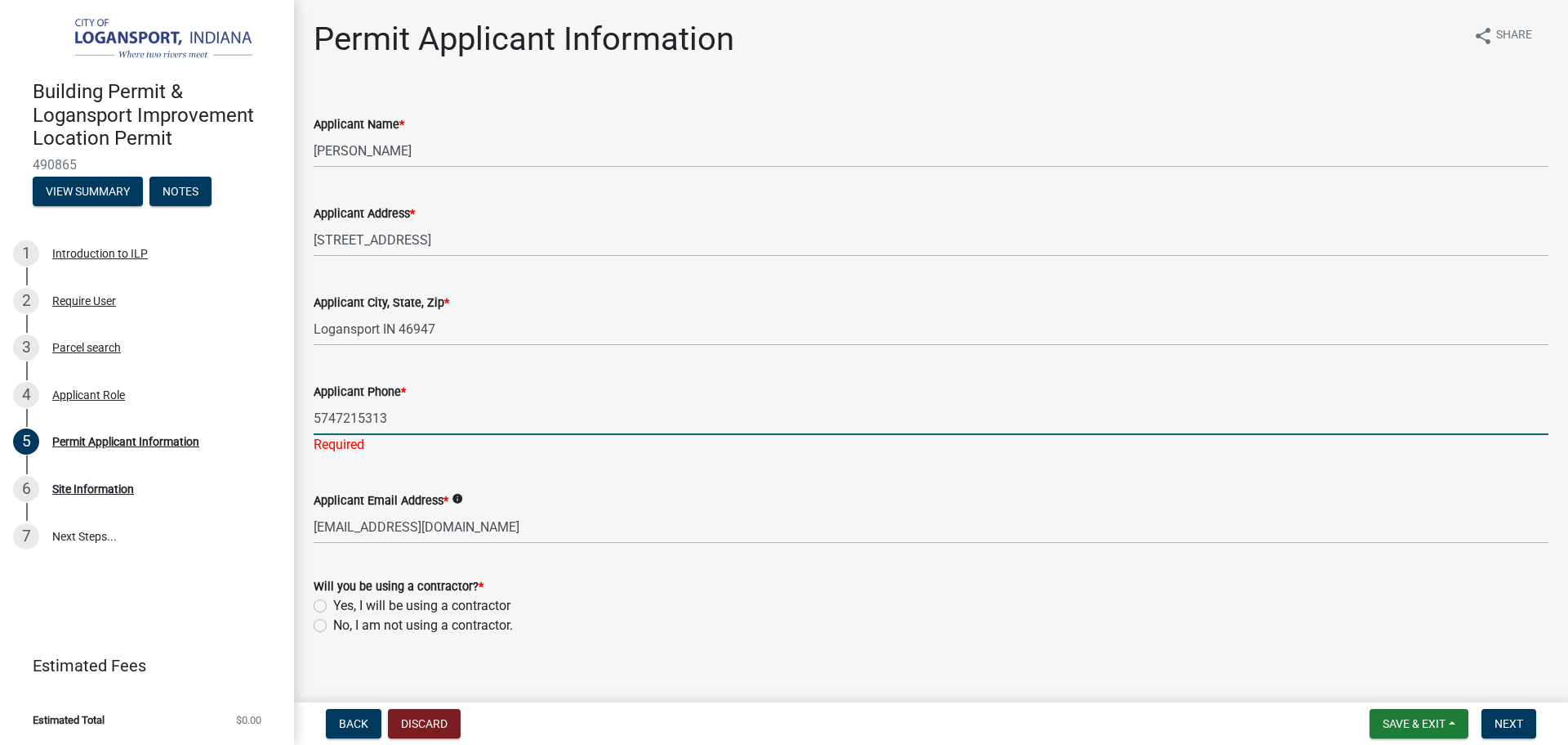
type input "5747215313"
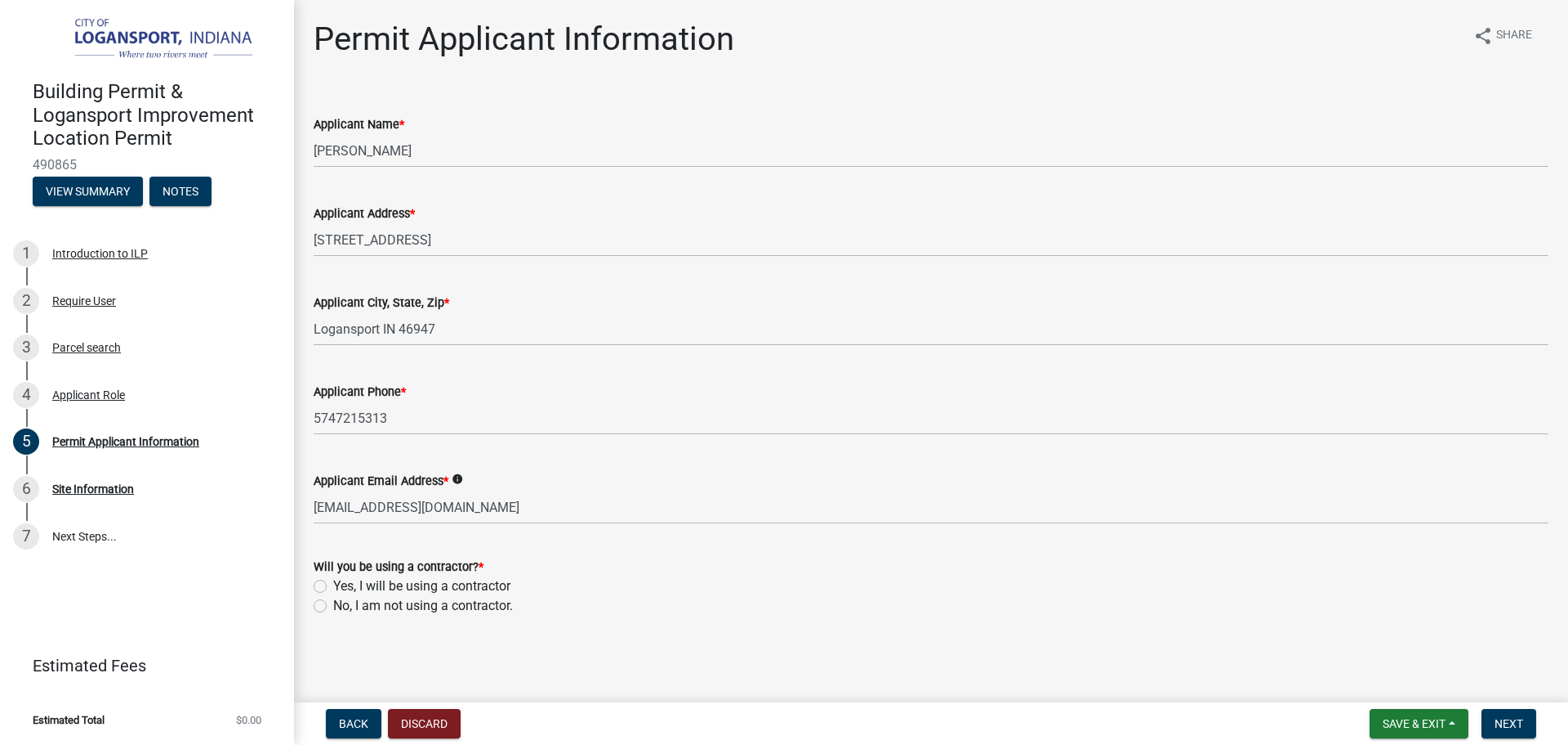
click at [472, 630] on div "Permit Applicant Information share Share Applicant Name * [PERSON_NAME] Applica…" at bounding box center [931, 331] width 1260 height 625
click at [452, 608] on label "No, I am not using a contractor." at bounding box center [422, 606] width 179 height 19
click at [344, 607] on input "No, I am not using a contractor." at bounding box center [338, 601] width 11 height 11
radio input "true"
click at [1506, 714] on button "Next" at bounding box center [1509, 723] width 55 height 30
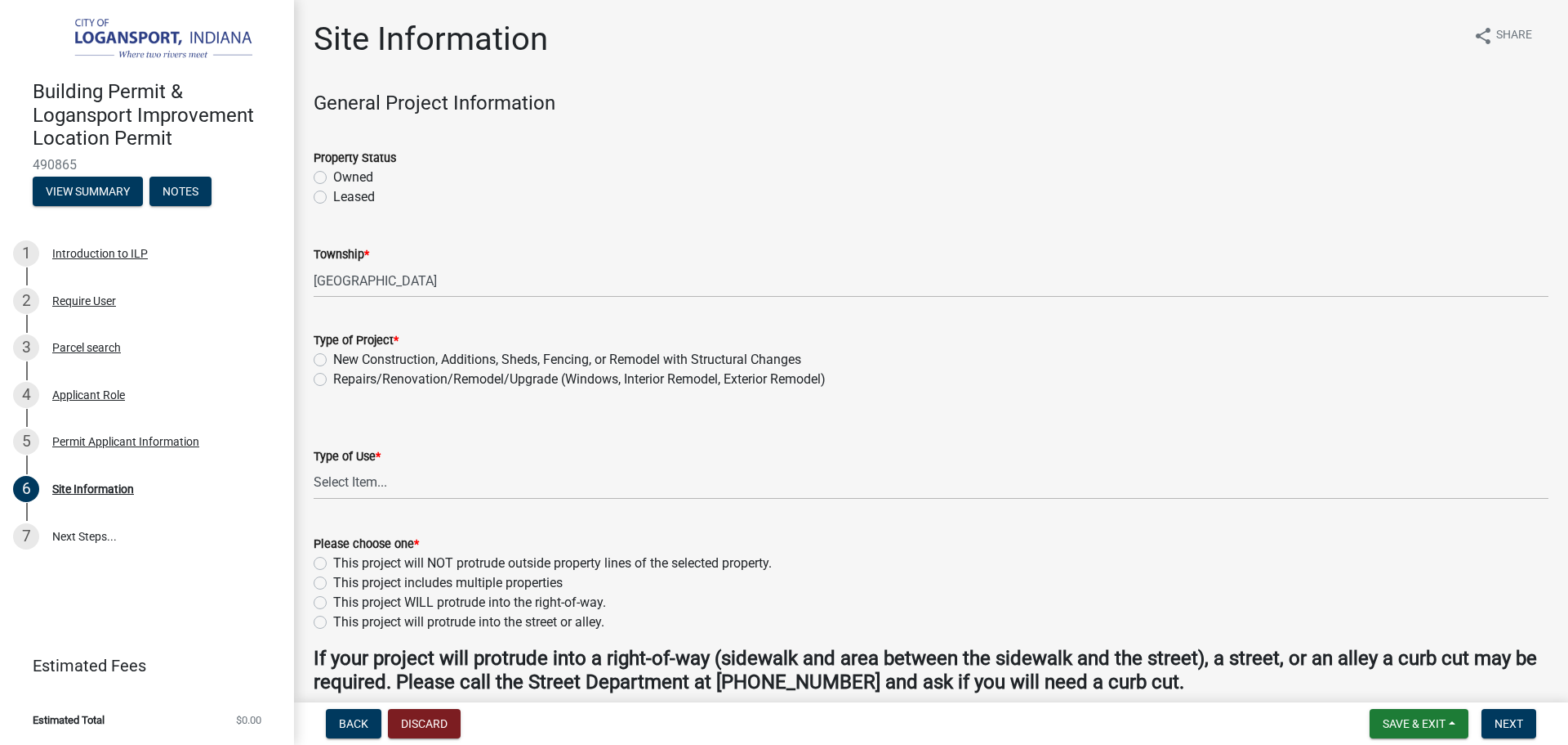
click at [333, 176] on label "Owned" at bounding box center [353, 178] width 40 height 19
click at [333, 176] on input "Owned" at bounding box center [338, 173] width 11 height 11
radio input "true"
click at [333, 376] on label "Repairs/Renovation/Remodel/Upgrade (Windows, Interior Remodel, Exterior Remodel)" at bounding box center [579, 379] width 492 height 19
click at [333, 376] on input "Repairs/Renovation/Remodel/Upgrade (Windows, Interior Remodel, Exterior Remodel)" at bounding box center [338, 374] width 11 height 11
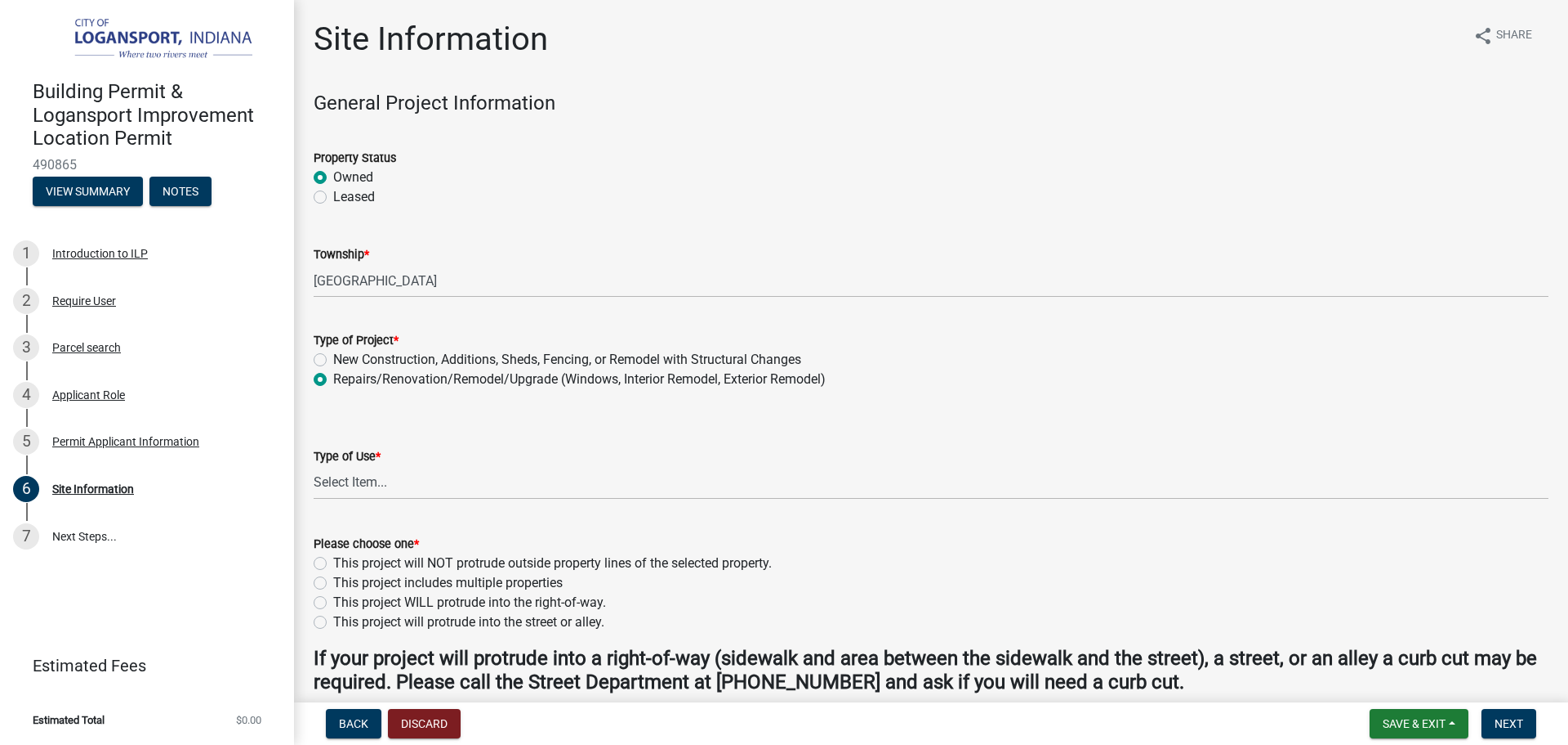
radio input "true"
click at [324, 475] on select "Select Item... Residential Commercial/Industrial Agricultural Public/Semi Public" at bounding box center [931, 482] width 1235 height 34
click at [314, 466] on select "Select Item... Residential Commercial/Industrial Agricultural Public/Semi Public" at bounding box center [931, 482] width 1235 height 34
select select "62802869-e470-474a-8a4c-8dbe1ccdd5ac"
click at [333, 564] on label "This project will NOT protrude outside property lines of the selected property." at bounding box center [552, 563] width 439 height 19
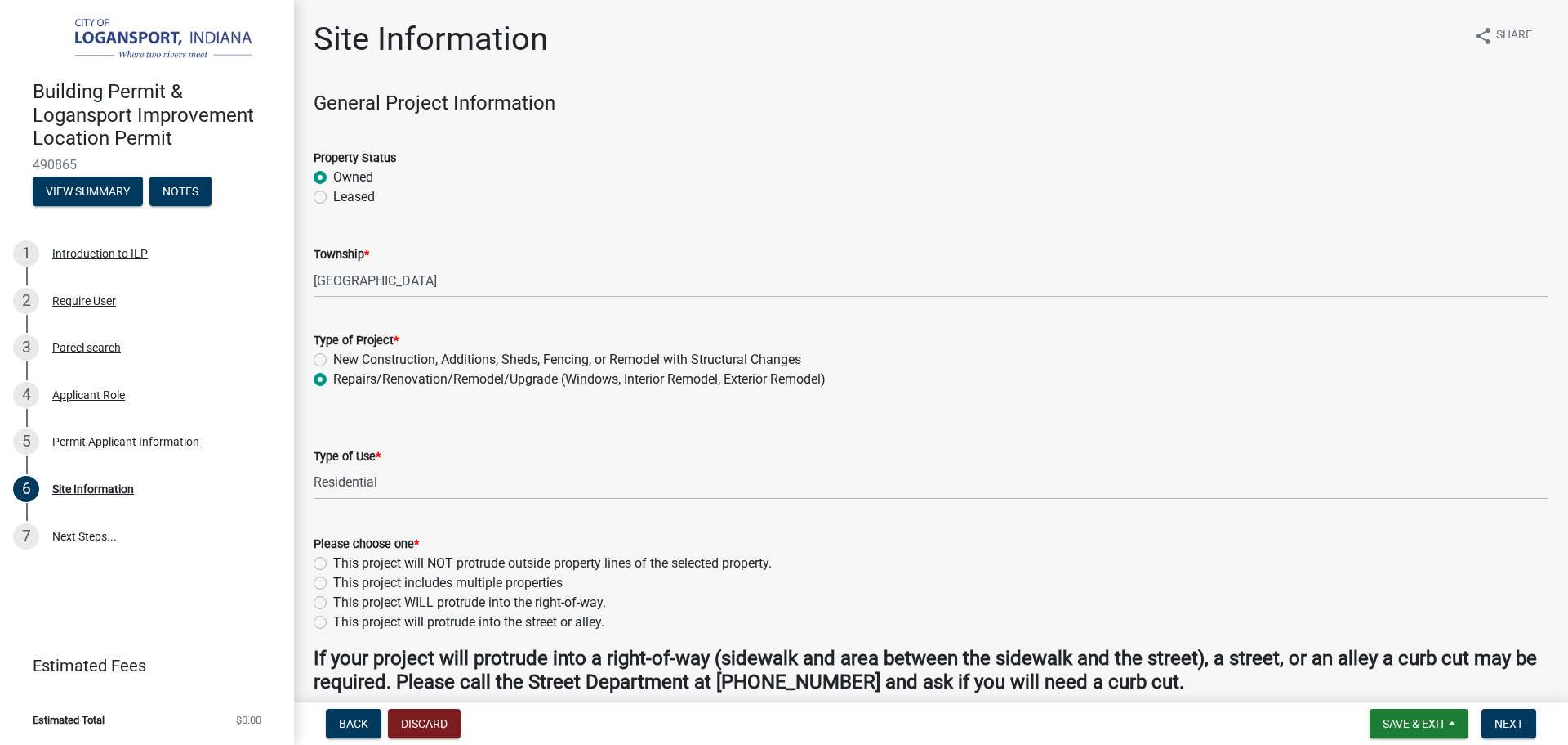
click at [333, 564] on input "This project will NOT protrude outside property lines of the selected property." at bounding box center [338, 558] width 11 height 11
radio input "true"
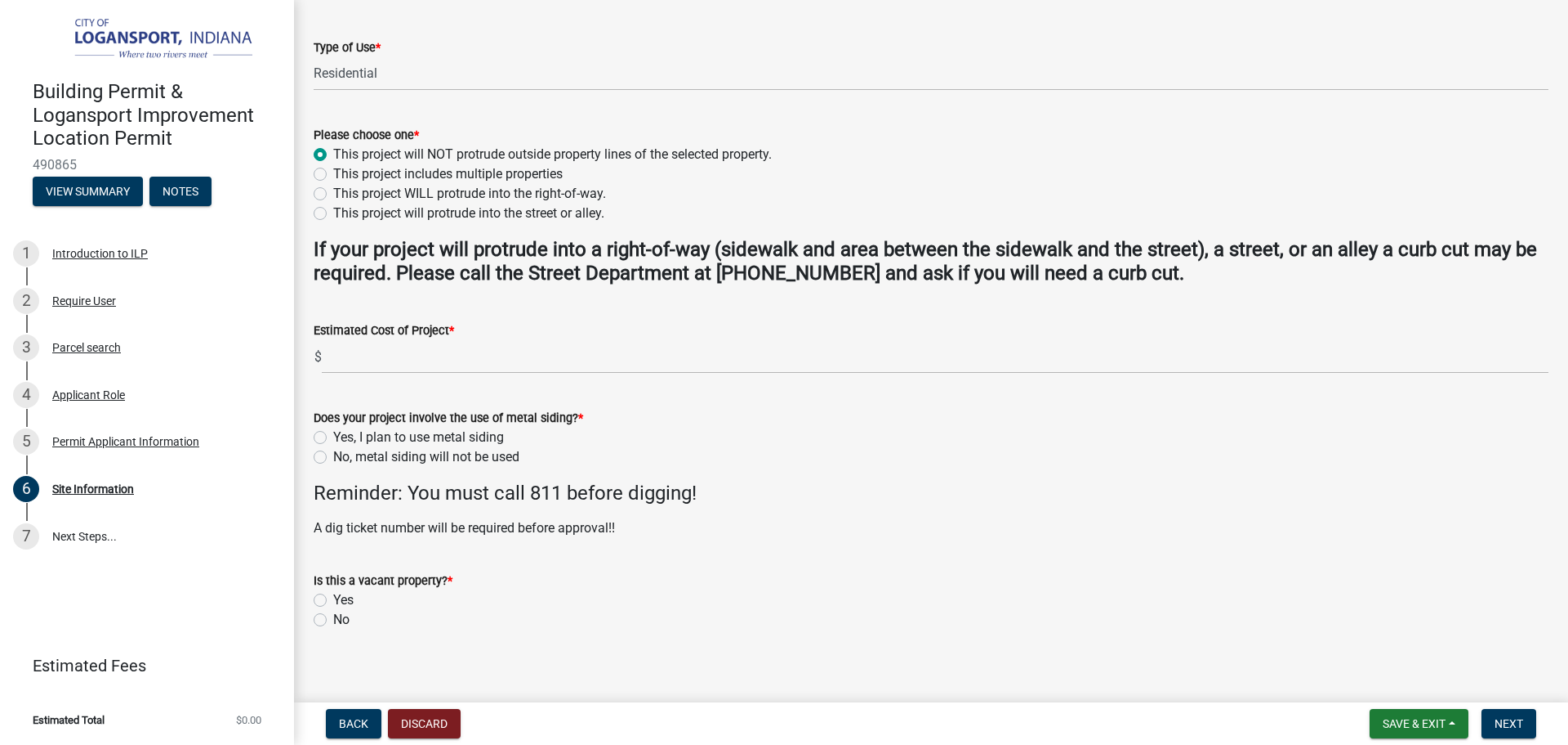
scroll to position [421, 0]
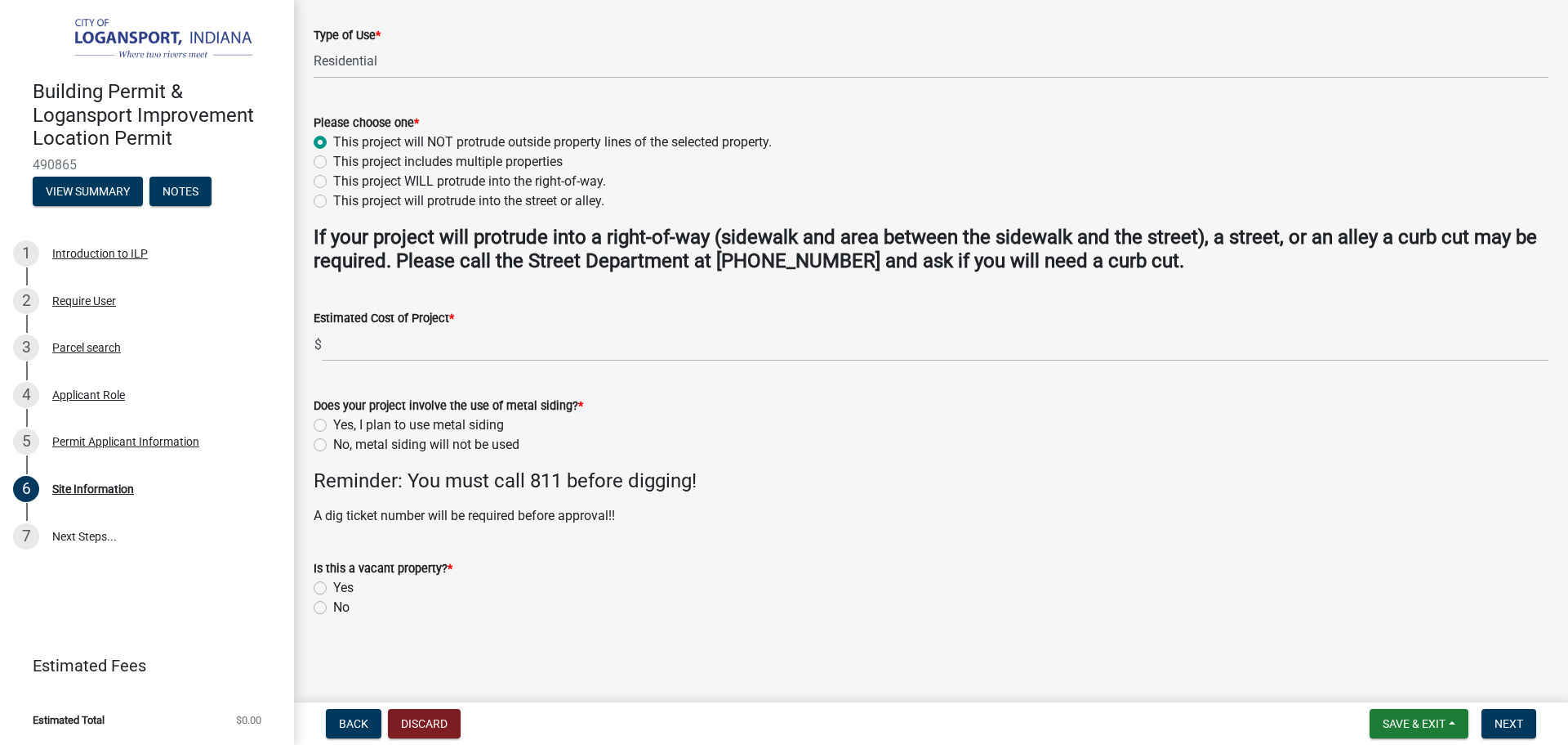
click at [333, 604] on label "No" at bounding box center [341, 607] width 16 height 19
click at [333, 604] on input "No" at bounding box center [338, 602] width 11 height 11
radio input "true"
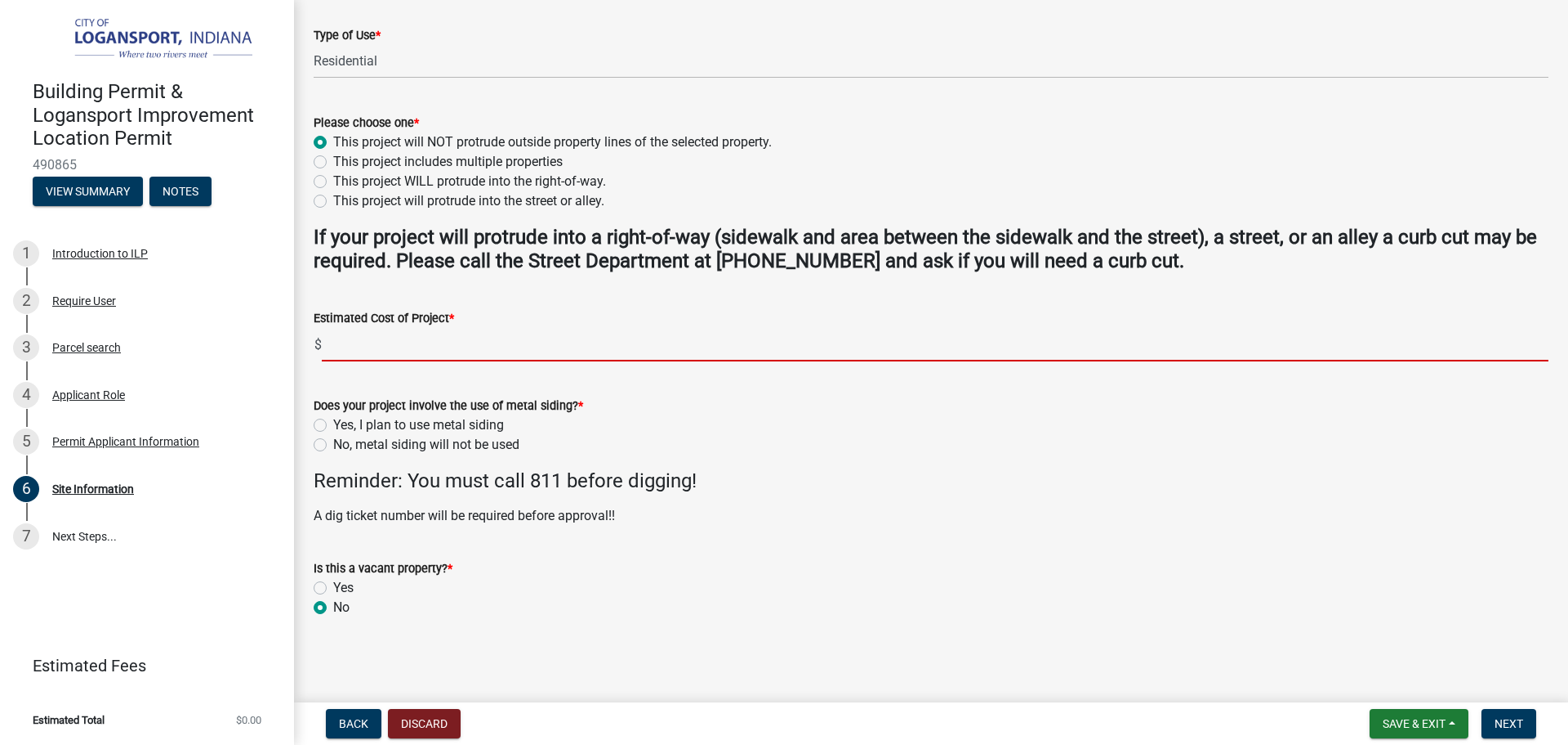
click at [343, 348] on input "text" at bounding box center [935, 344] width 1227 height 34
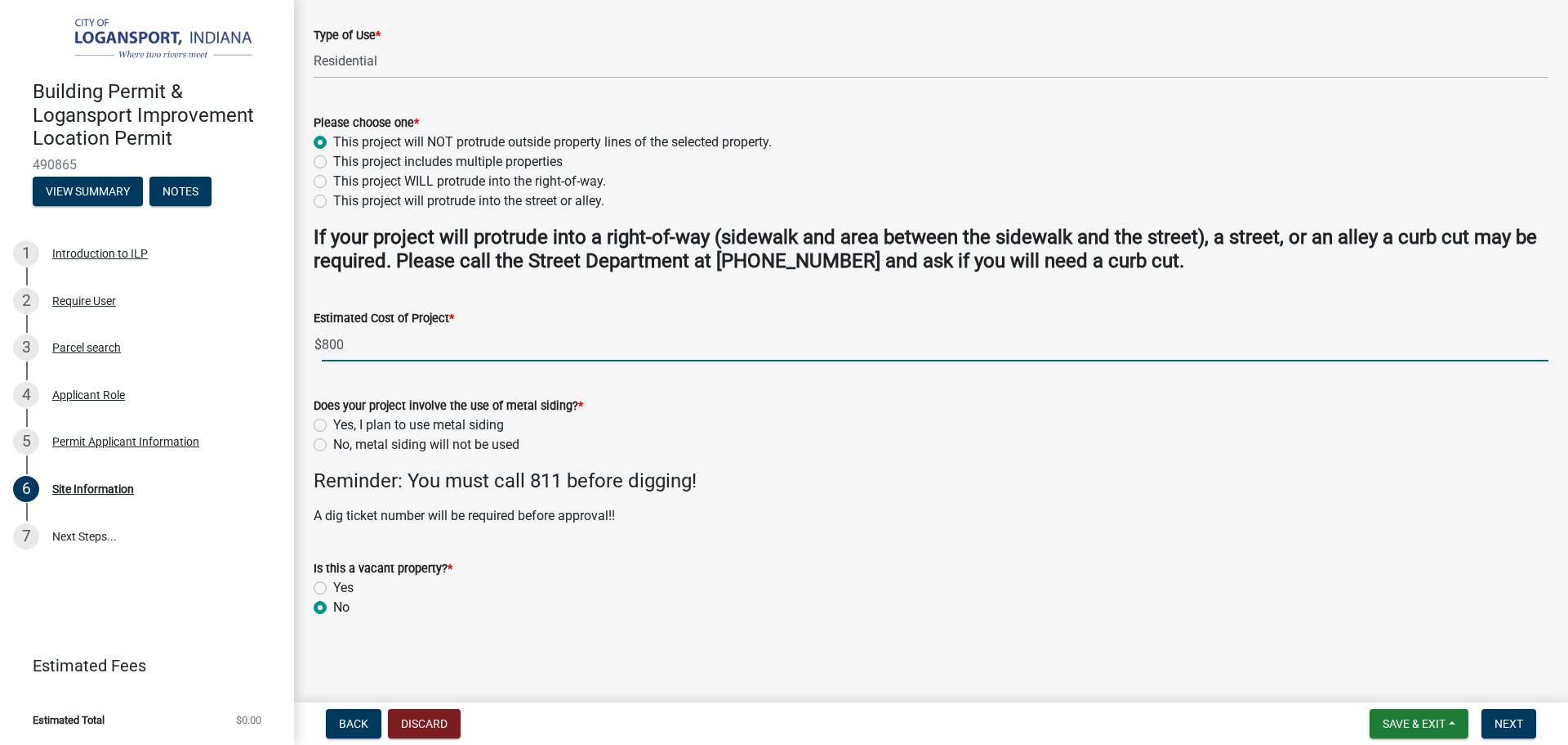
type input "800"
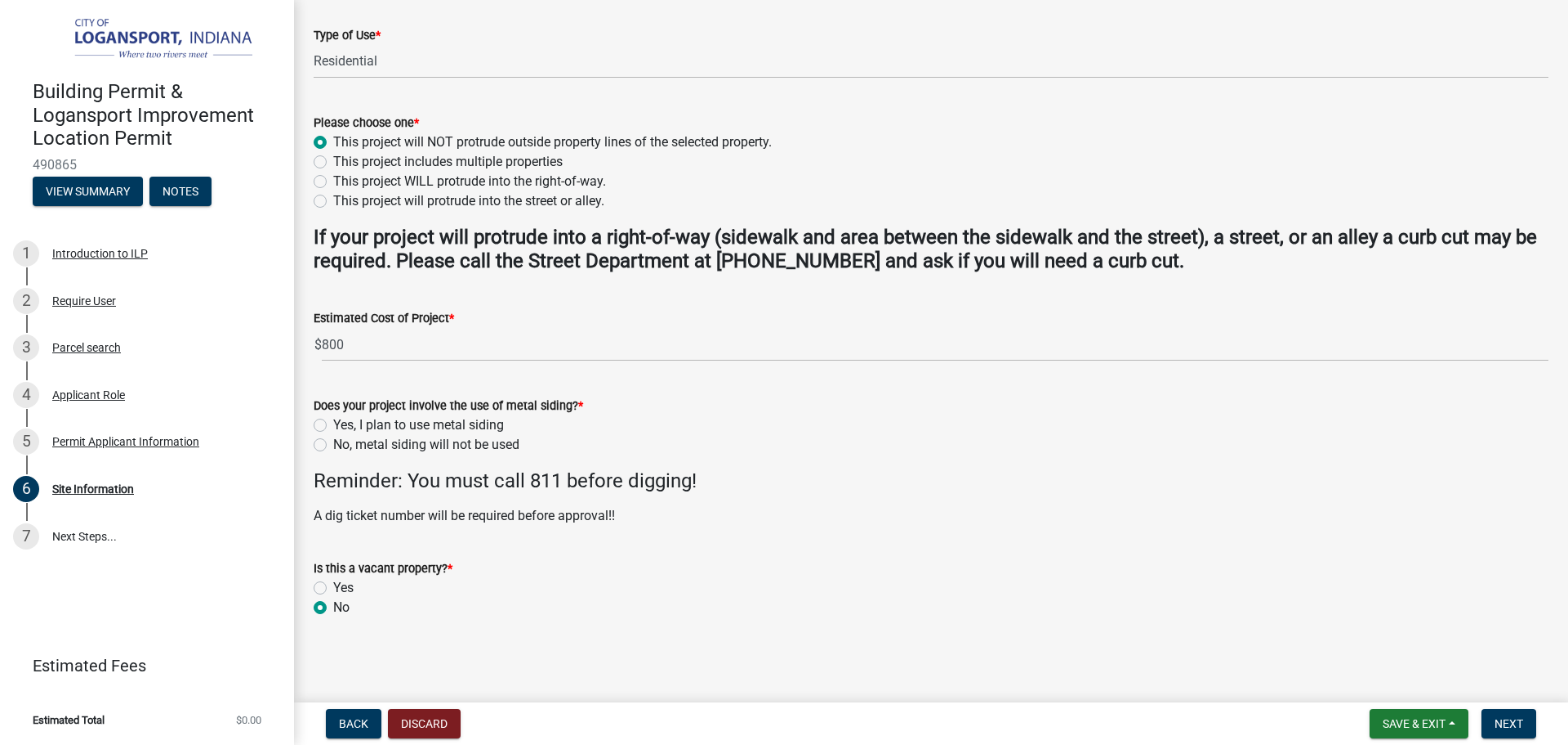
click at [333, 445] on label "No, metal siding will not be used" at bounding box center [426, 445] width 186 height 19
click at [333, 445] on input "No, metal siding will not be used" at bounding box center [338, 440] width 11 height 11
radio input "true"
click at [1507, 719] on span "Next" at bounding box center [1509, 724] width 29 height 13
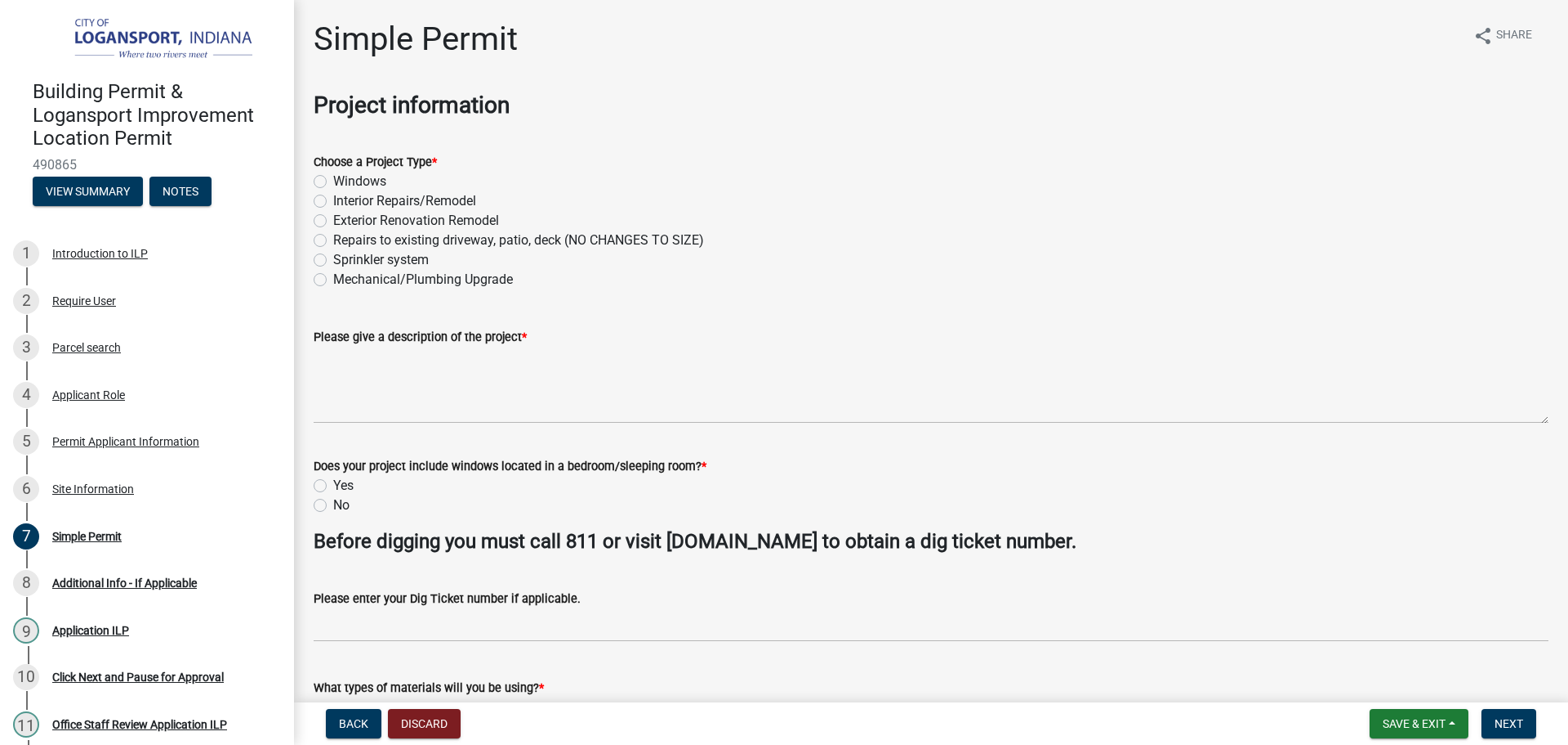
click at [333, 224] on label "Exterior Renovation Remodel" at bounding box center [416, 221] width 166 height 19
click at [333, 222] on input "Exterior Renovation Remodel" at bounding box center [338, 216] width 11 height 11
radio input "true"
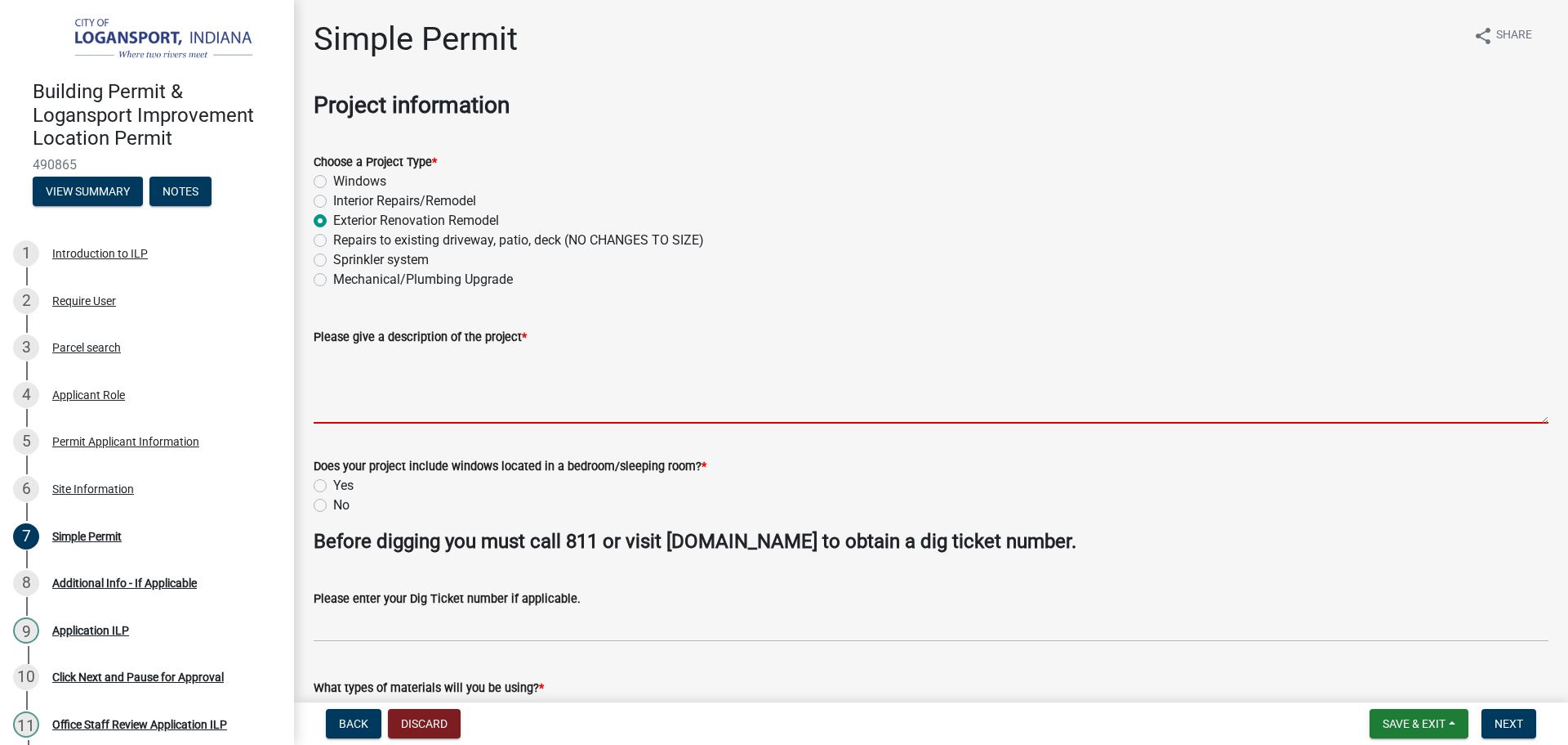
click at [360, 379] on textarea "Please give a description of the project *" at bounding box center [931, 385] width 1235 height 77
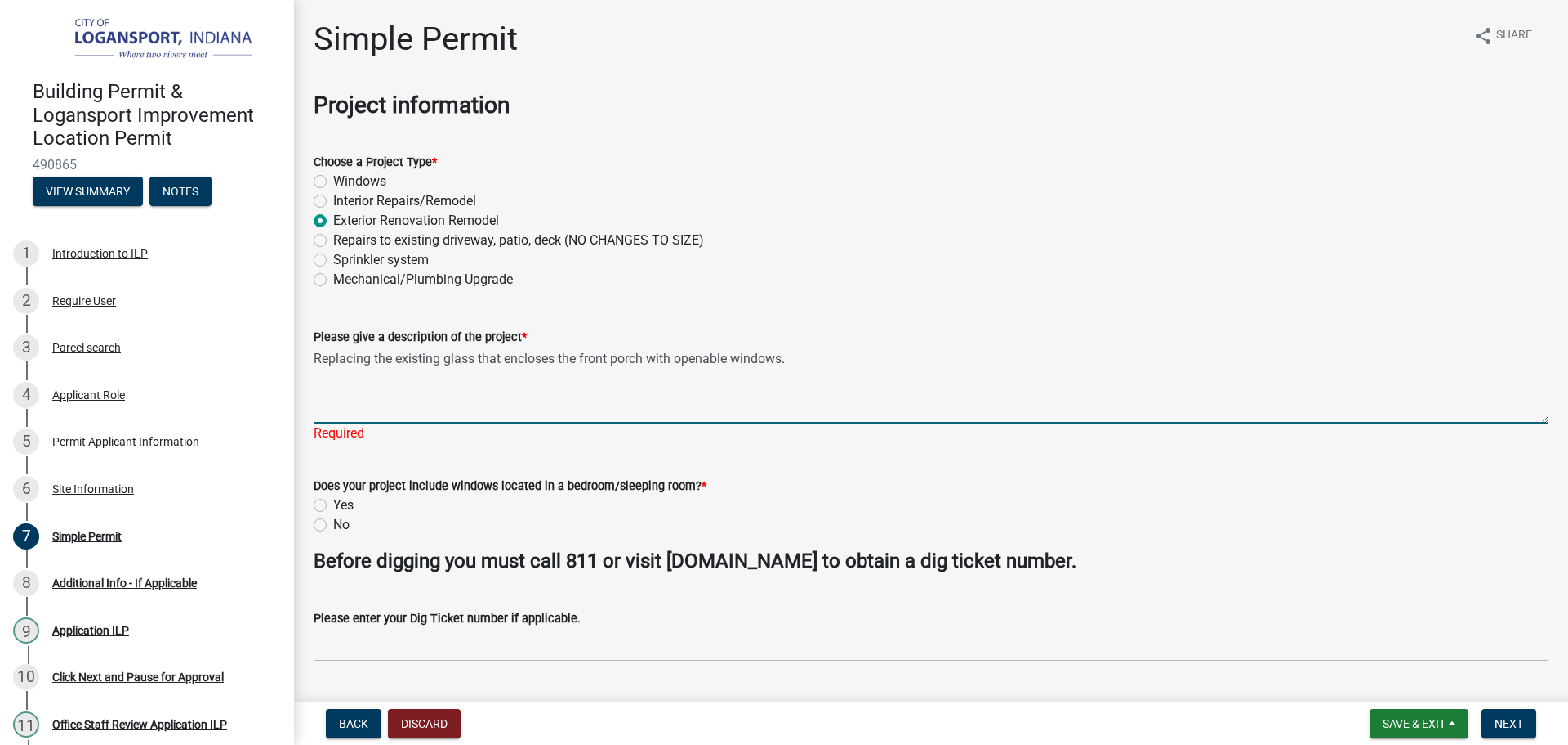
type textarea "Replacing the existing glass that encloses the front porch with openable window…"
click at [321, 526] on wm-data-entity-input "Does your project include windows located in a bedroom/sleeping room? * Yes No" at bounding box center [931, 502] width 1235 height 93
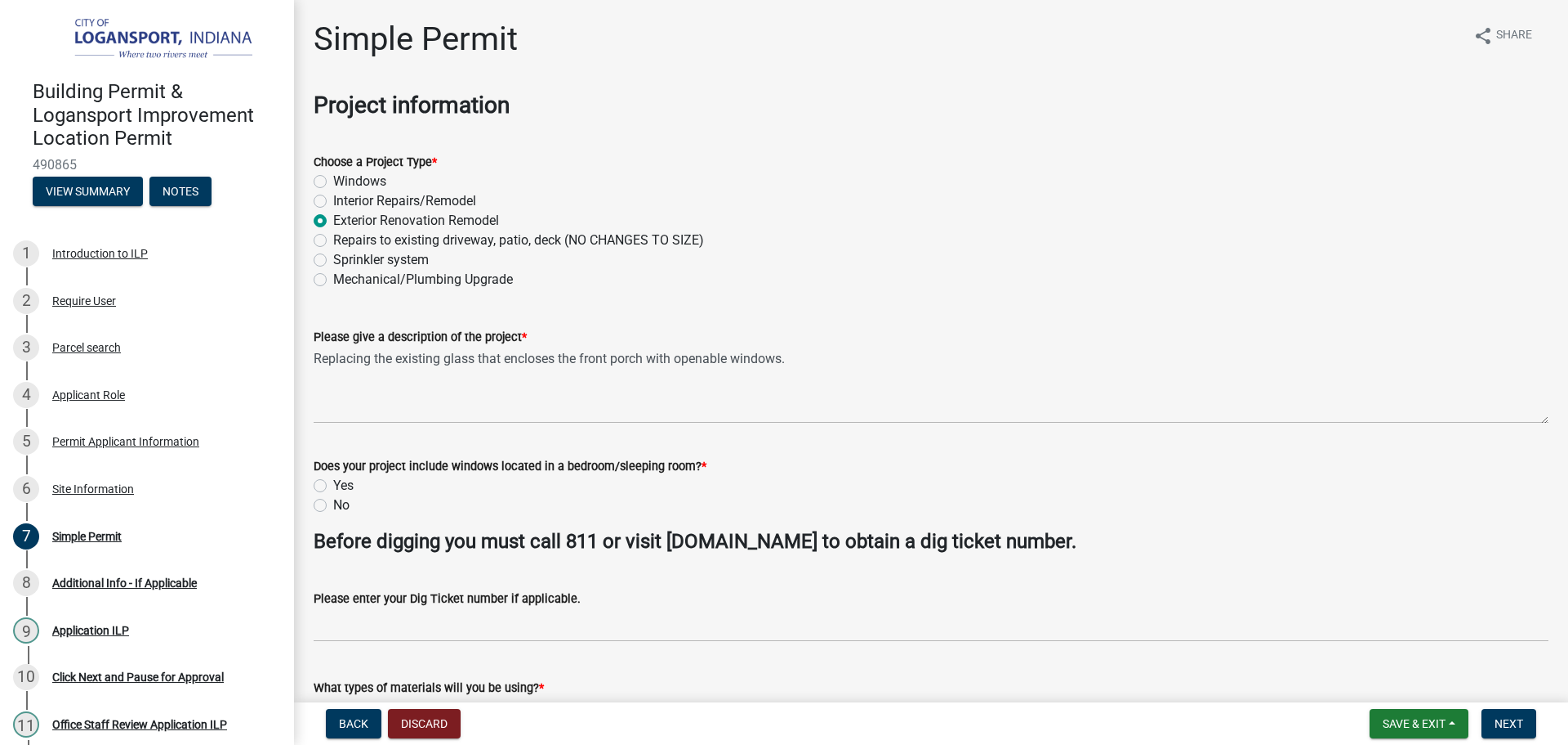
click at [333, 503] on label "No" at bounding box center [341, 505] width 16 height 19
click at [333, 503] on input "No" at bounding box center [338, 500] width 11 height 11
radio input "true"
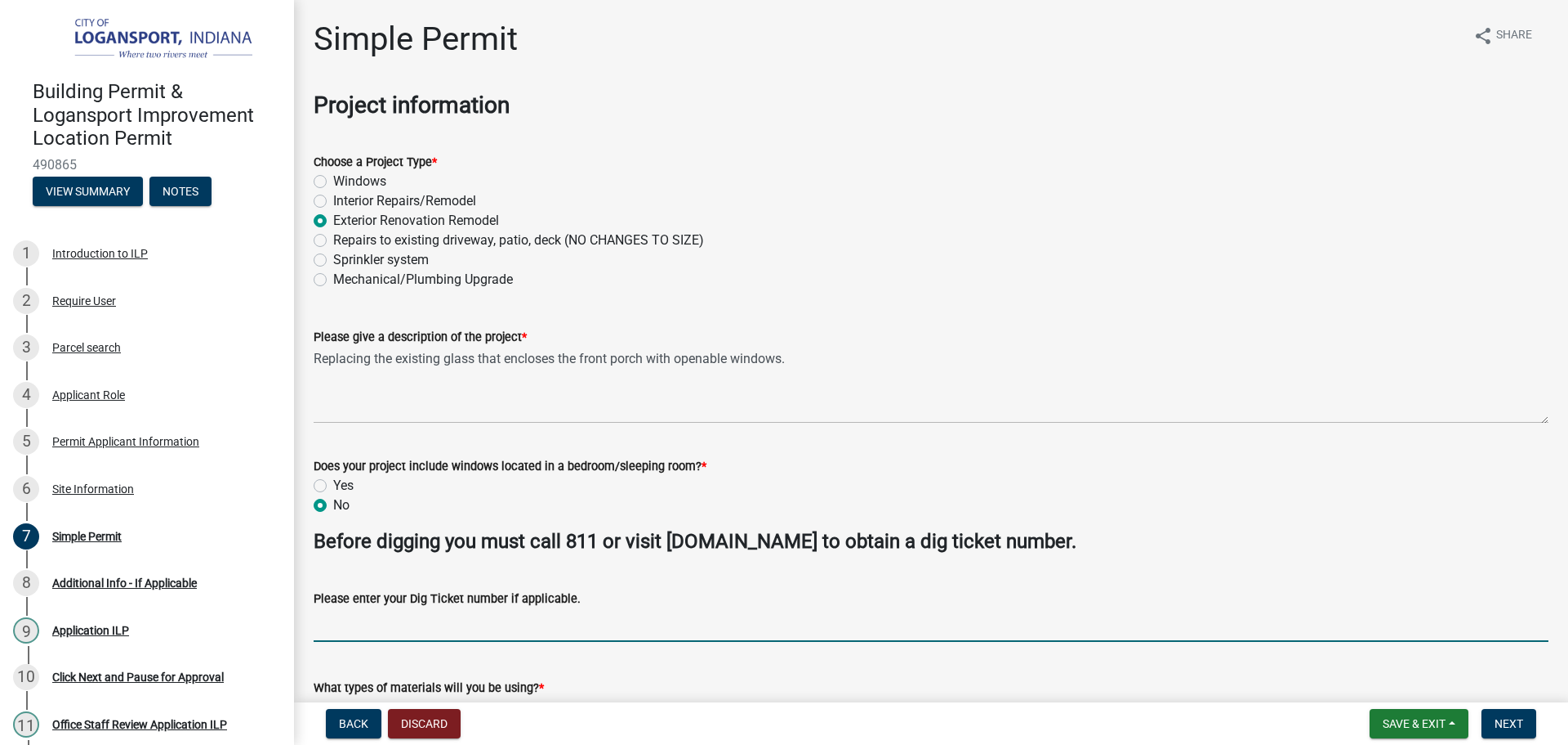
click at [341, 625] on input "Please enter your Dig Ticket number if applicable." at bounding box center [931, 624] width 1235 height 34
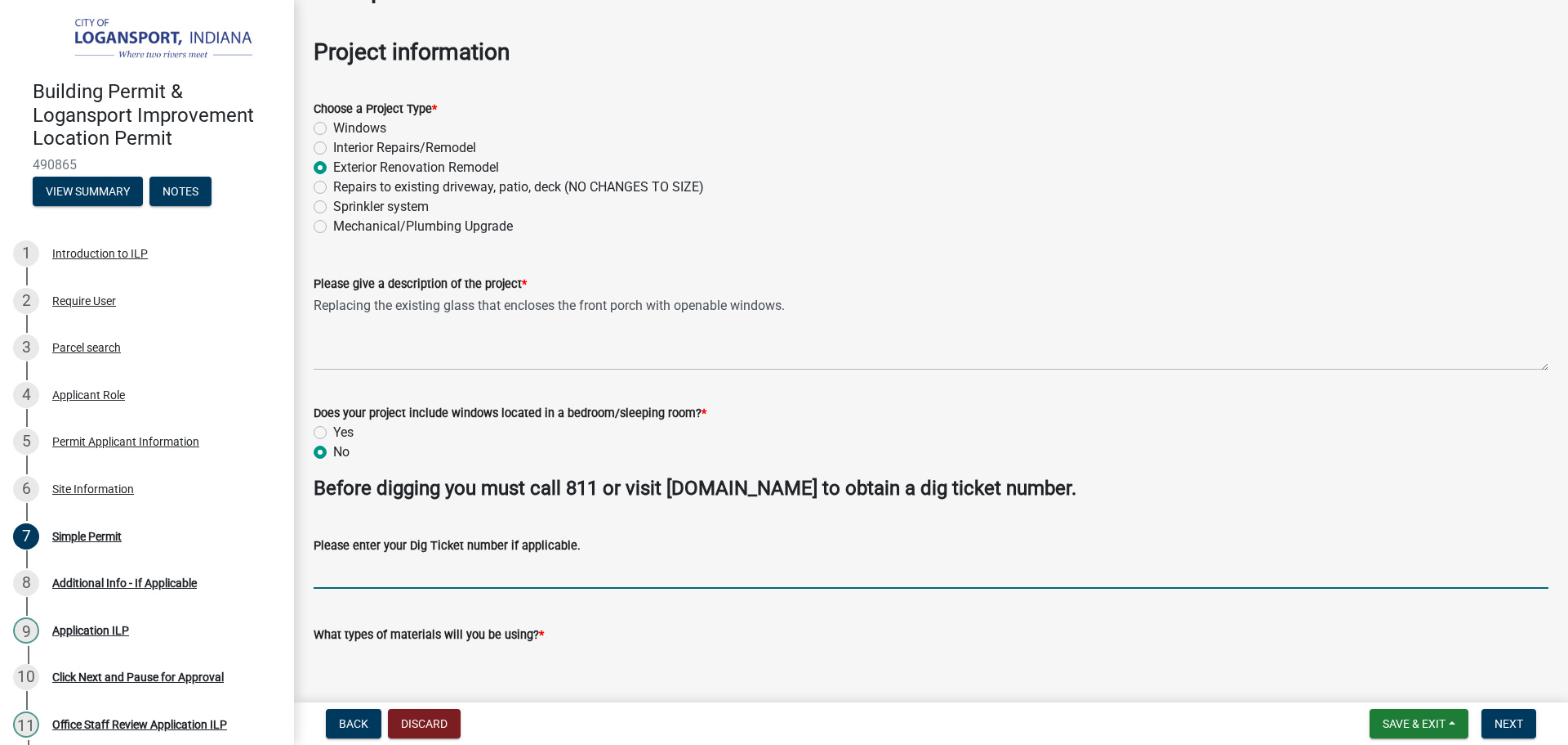
scroll to position [82, 0]
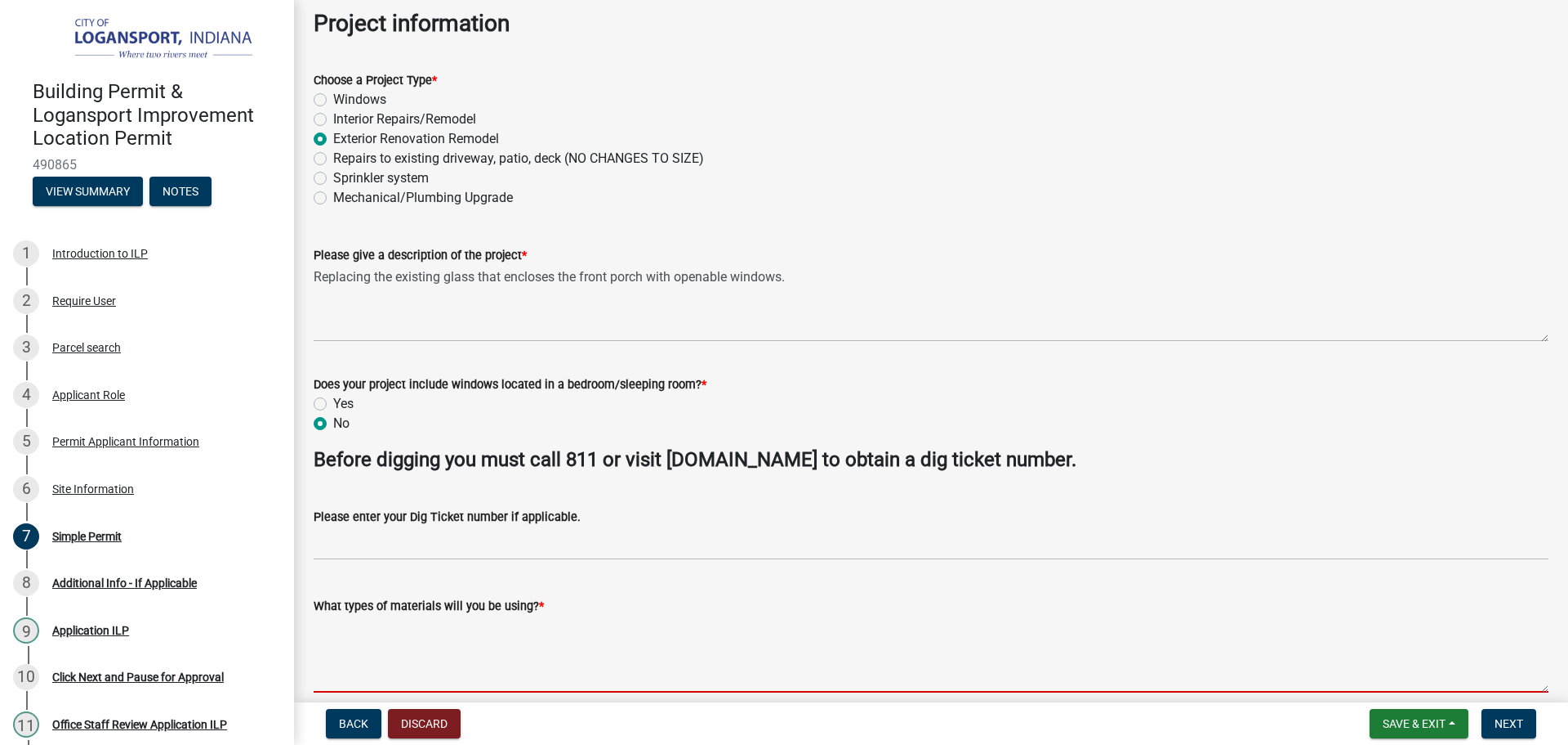
click at [335, 641] on textarea "What types of materials will you be using? *" at bounding box center [931, 654] width 1235 height 77
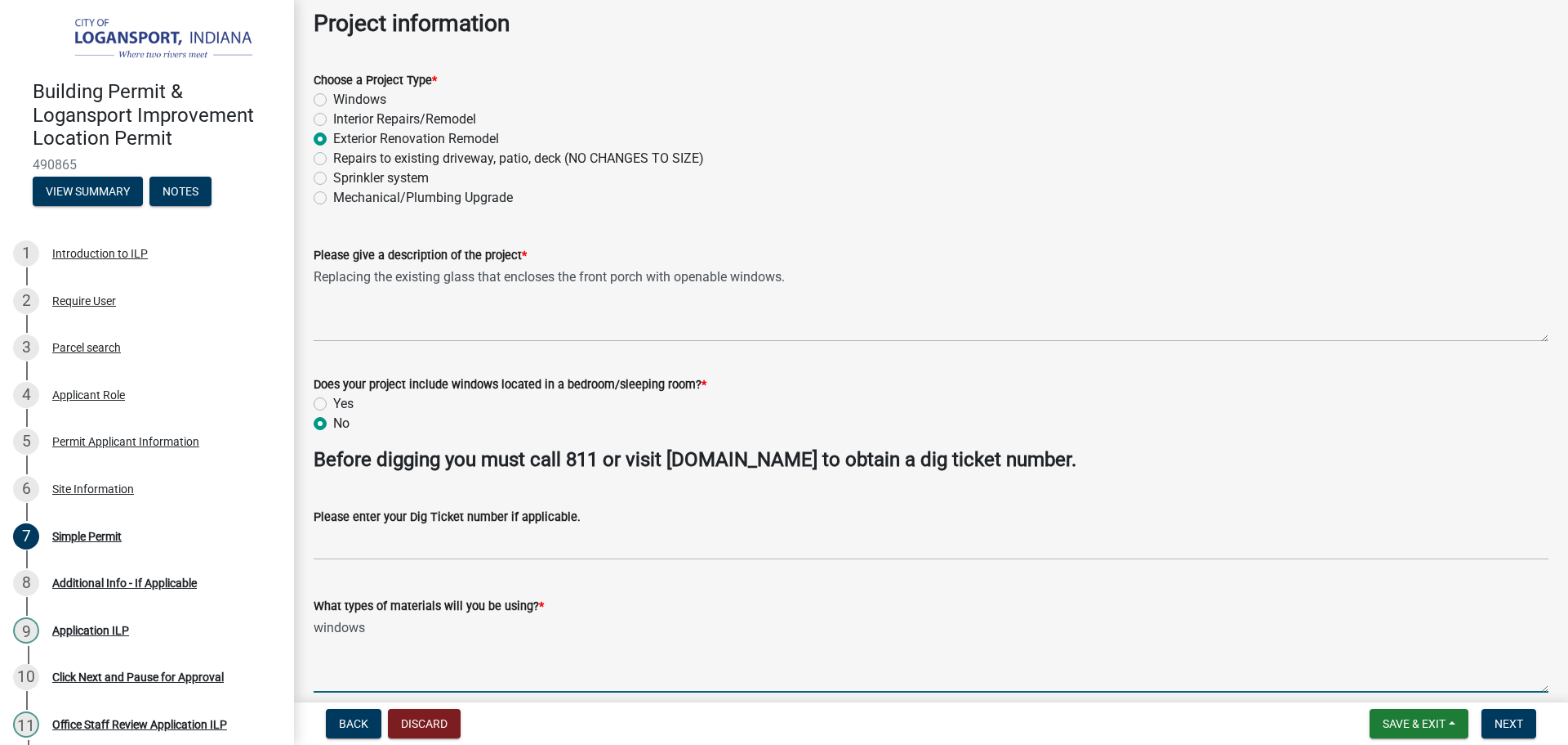
type textarea "windows"
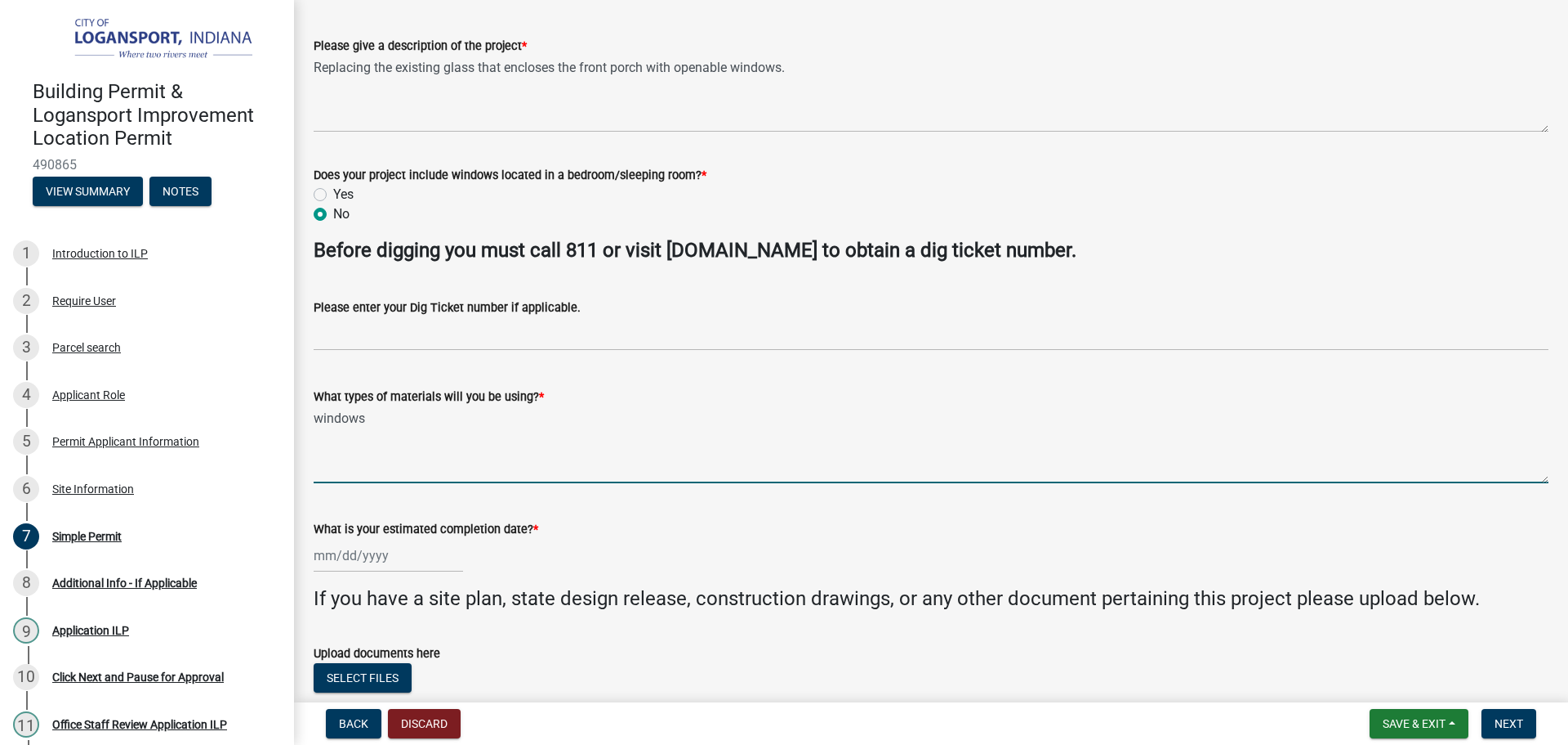
scroll to position [327, 0]
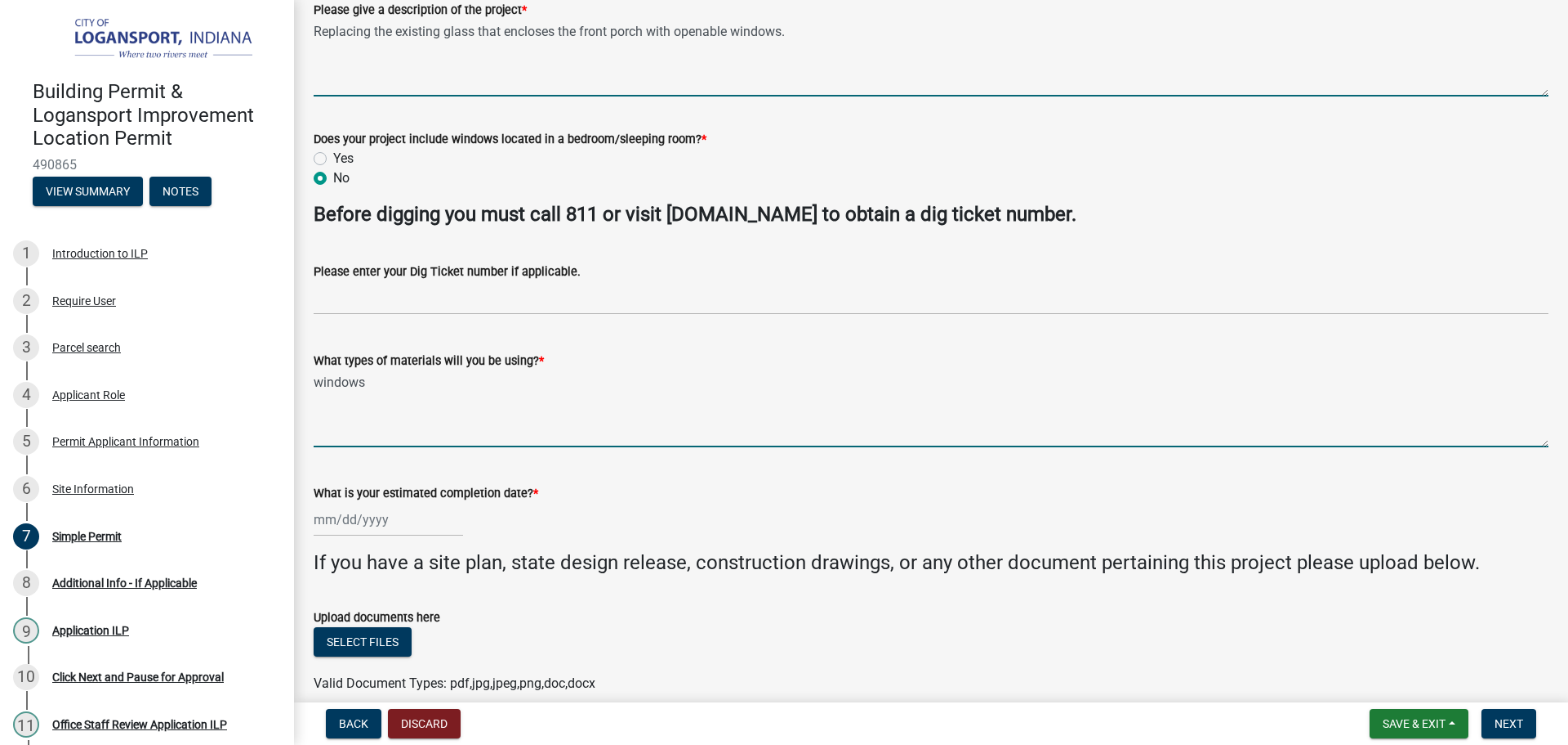
click at [915, 28] on textarea "Replacing the existing glass that encloses the front porch with openable window…" at bounding box center [931, 58] width 1235 height 77
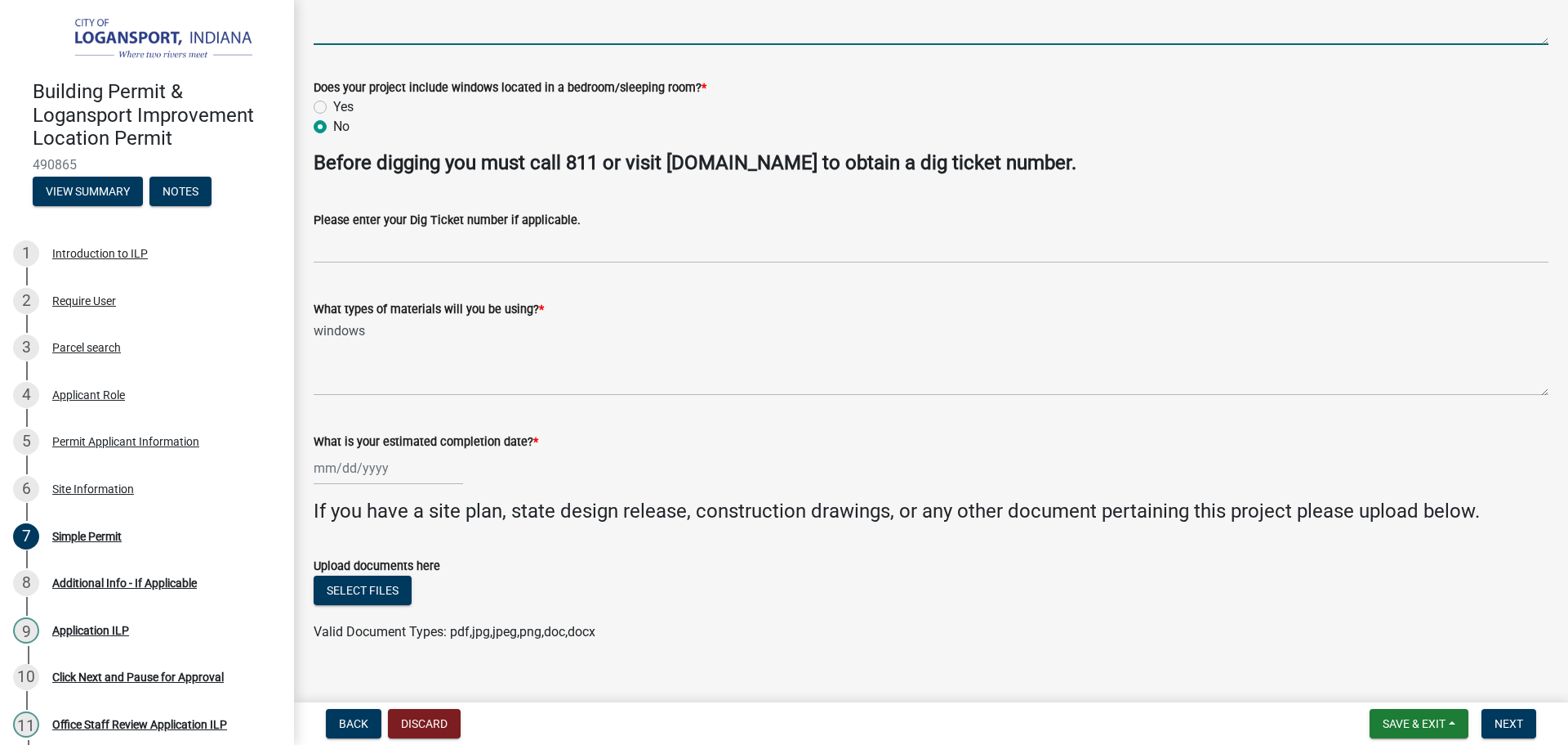
scroll to position [403, 0]
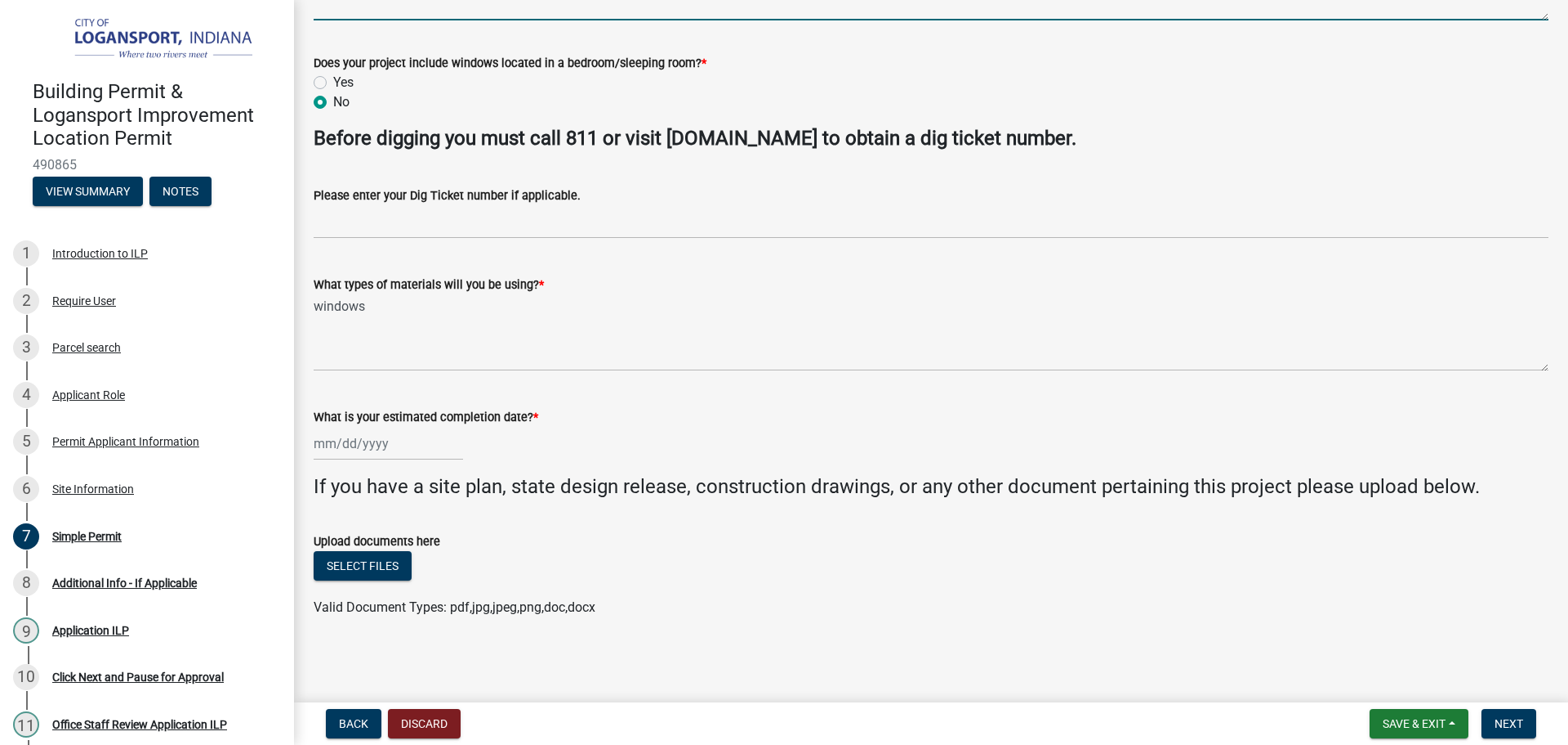
select select "10"
select select "2025"
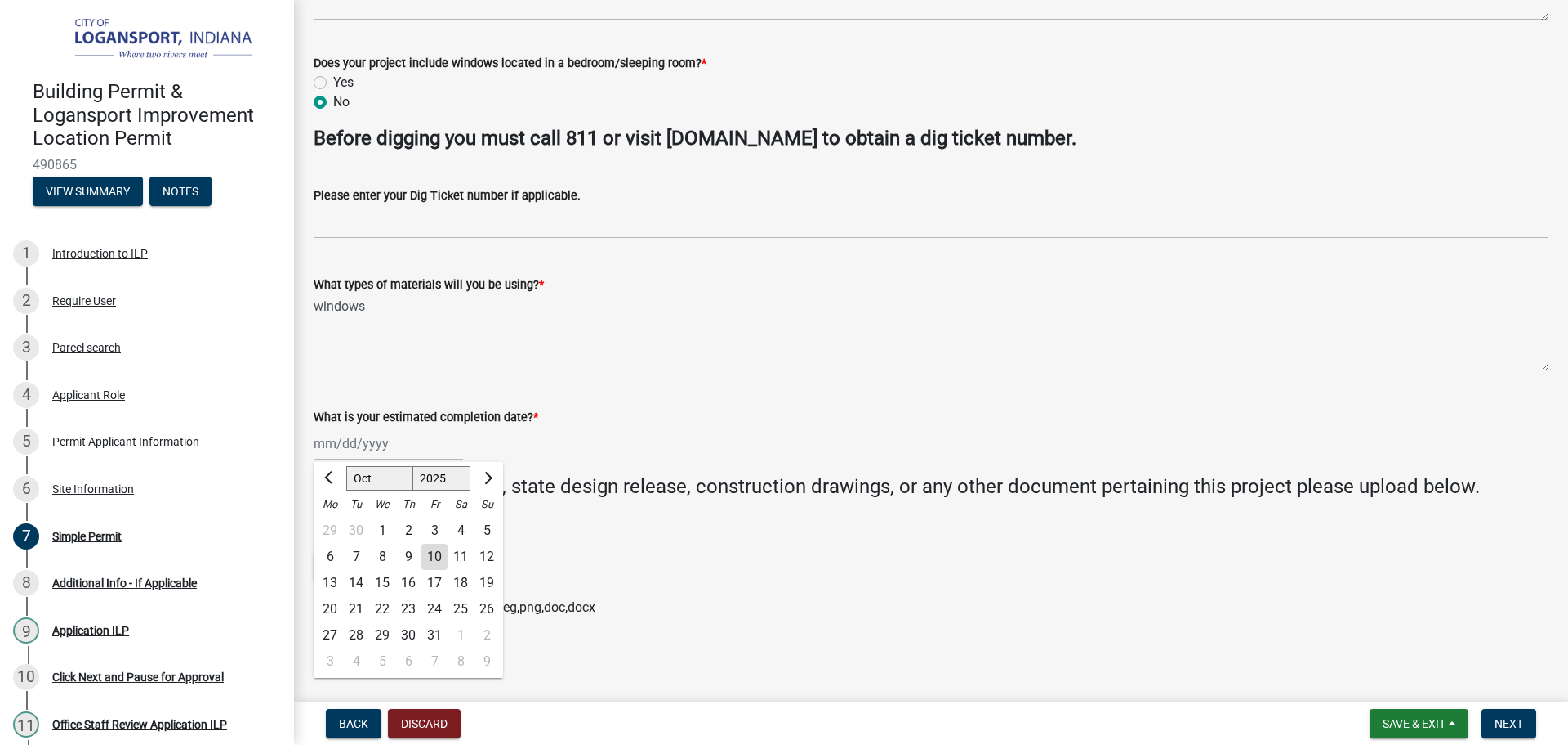
click at [379, 449] on div "[PERSON_NAME] Feb Mar Apr [PERSON_NAME][DATE] Oct Nov [DATE] 1526 1527 1528 152…" at bounding box center [389, 443] width 150 height 34
click at [444, 639] on div "31" at bounding box center [434, 635] width 26 height 26
type input "[DATE]"
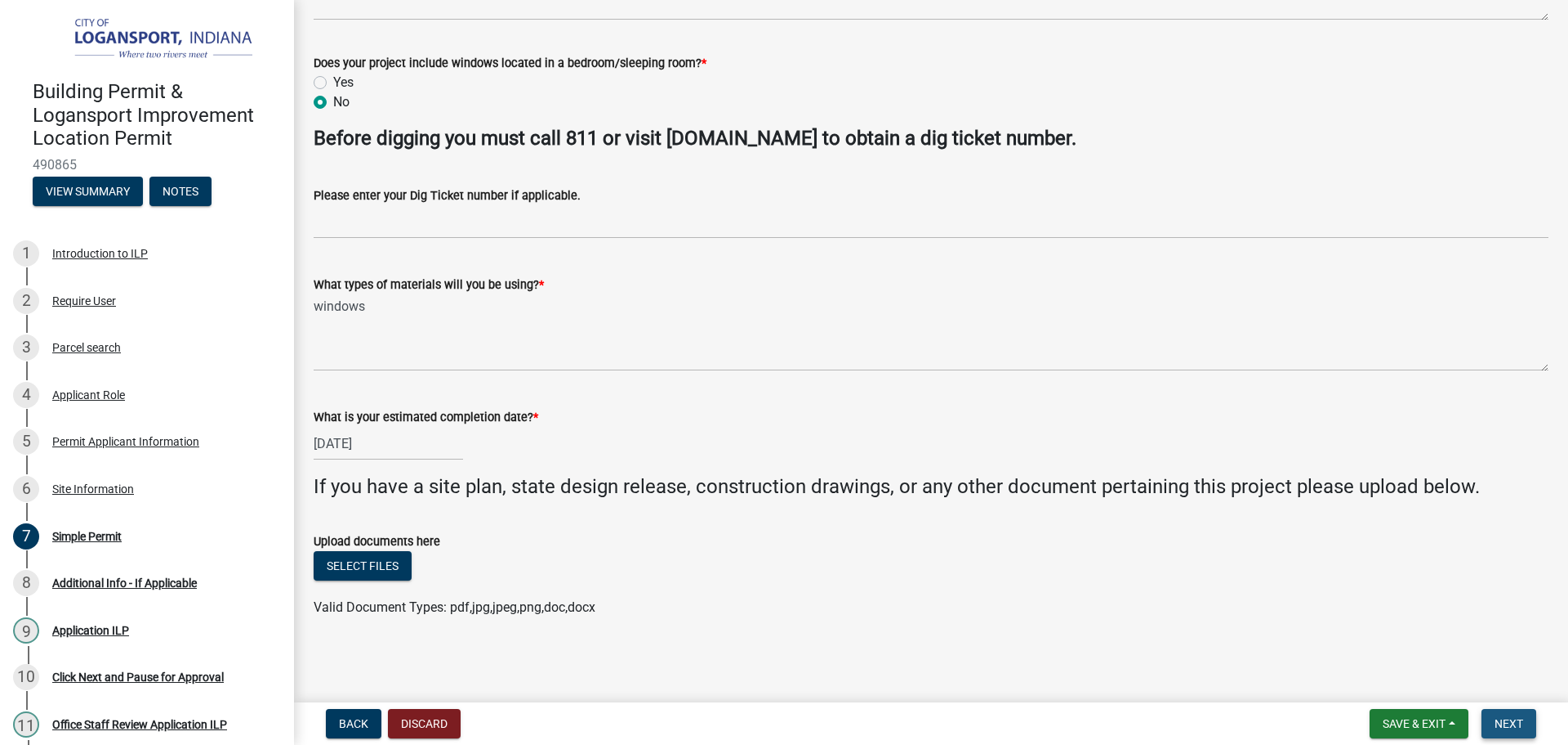
click at [1519, 715] on button "Next" at bounding box center [1509, 723] width 55 height 30
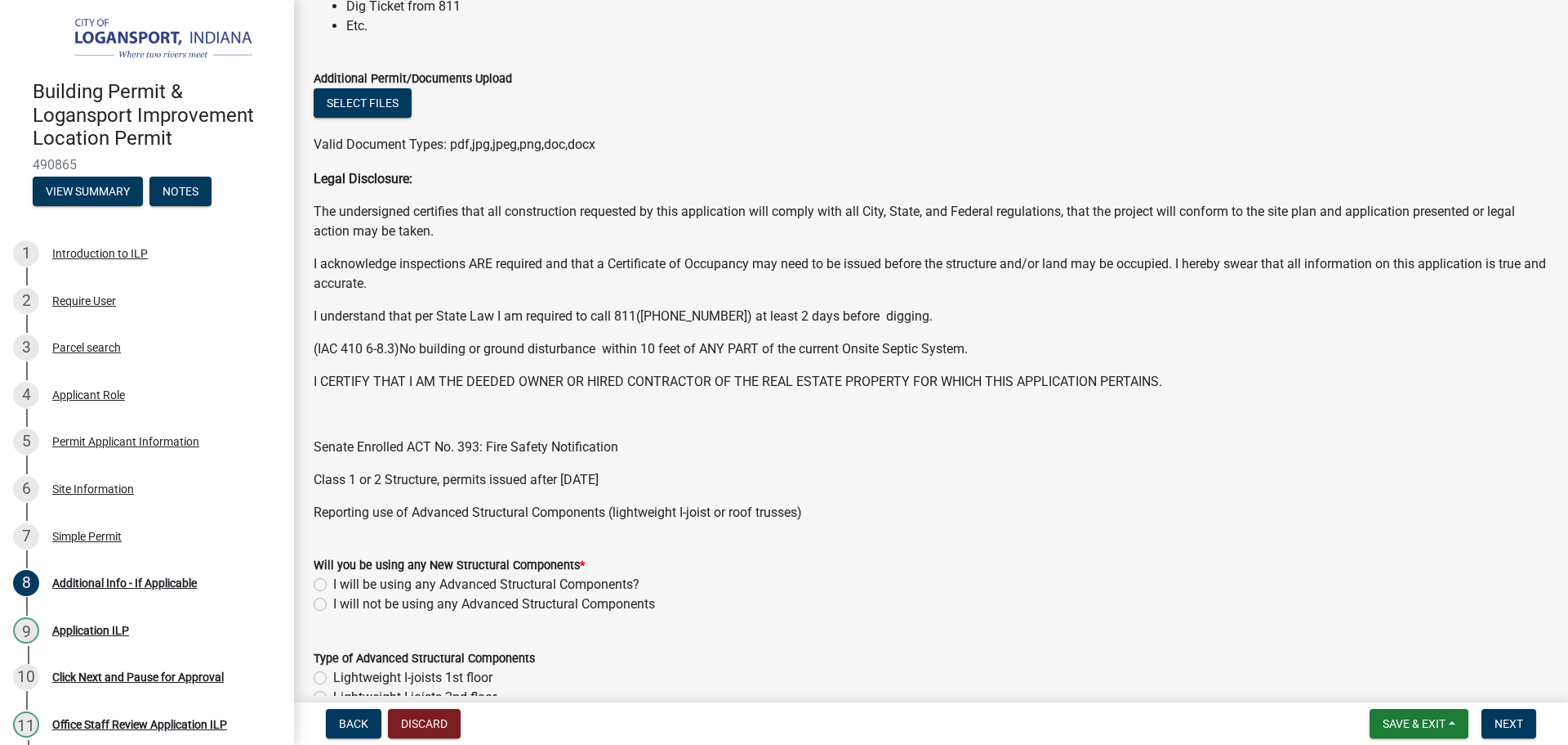
scroll to position [245, 0]
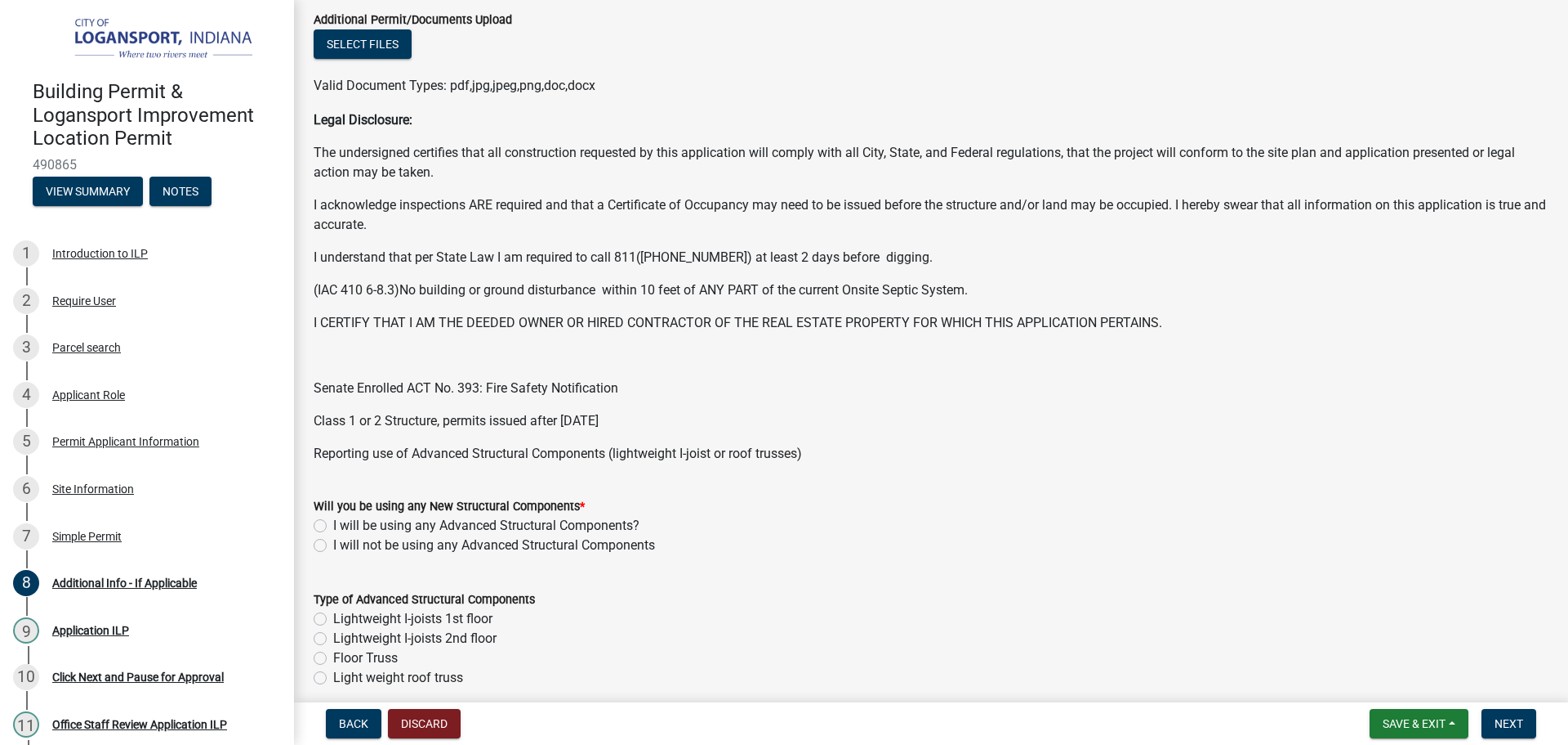
click at [333, 542] on label "I will not be using any Advanced Structural Components" at bounding box center [493, 545] width 321 height 19
click at [333, 542] on input "I will not be using any Advanced Structural Components" at bounding box center [338, 541] width 11 height 11
radio input "true"
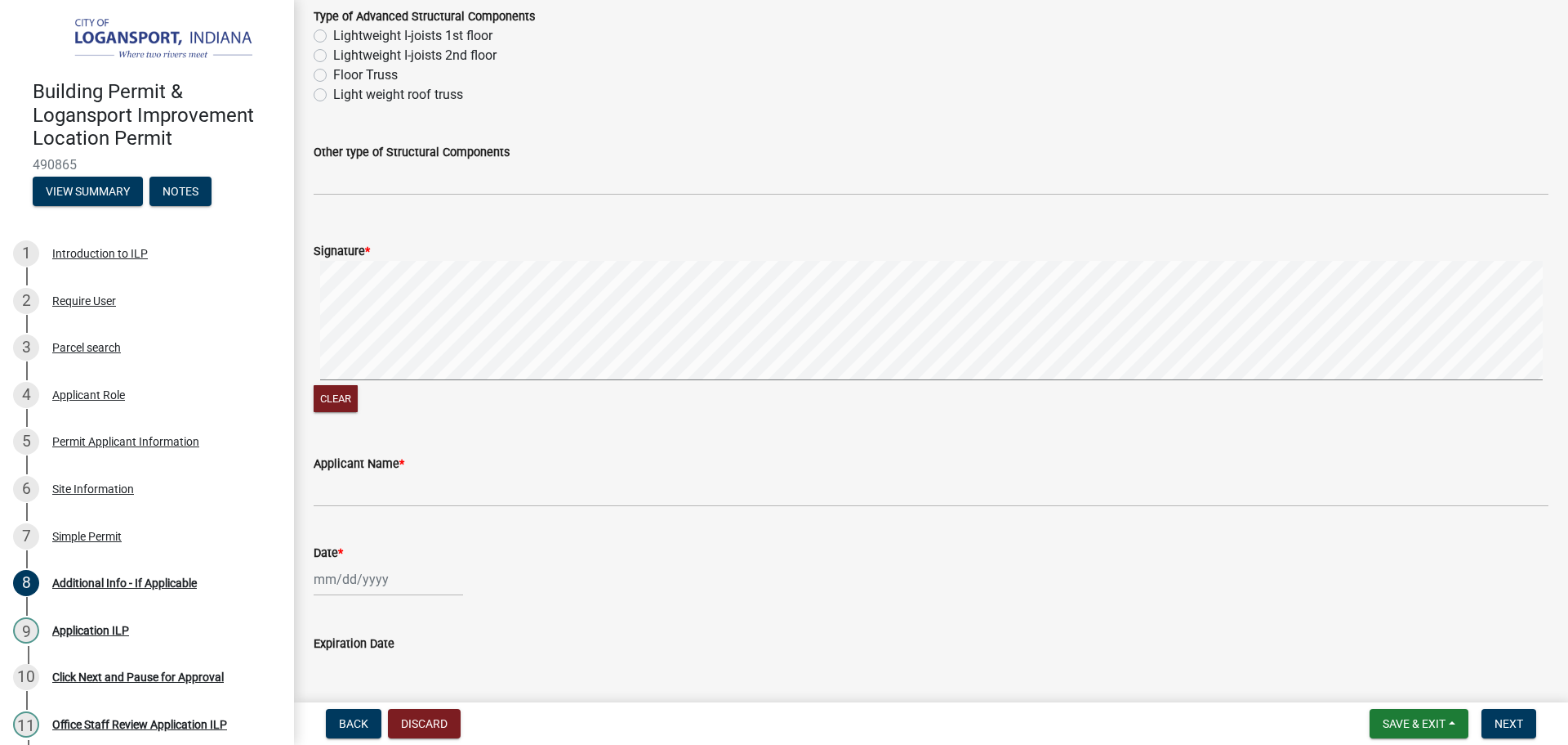
scroll to position [897, 0]
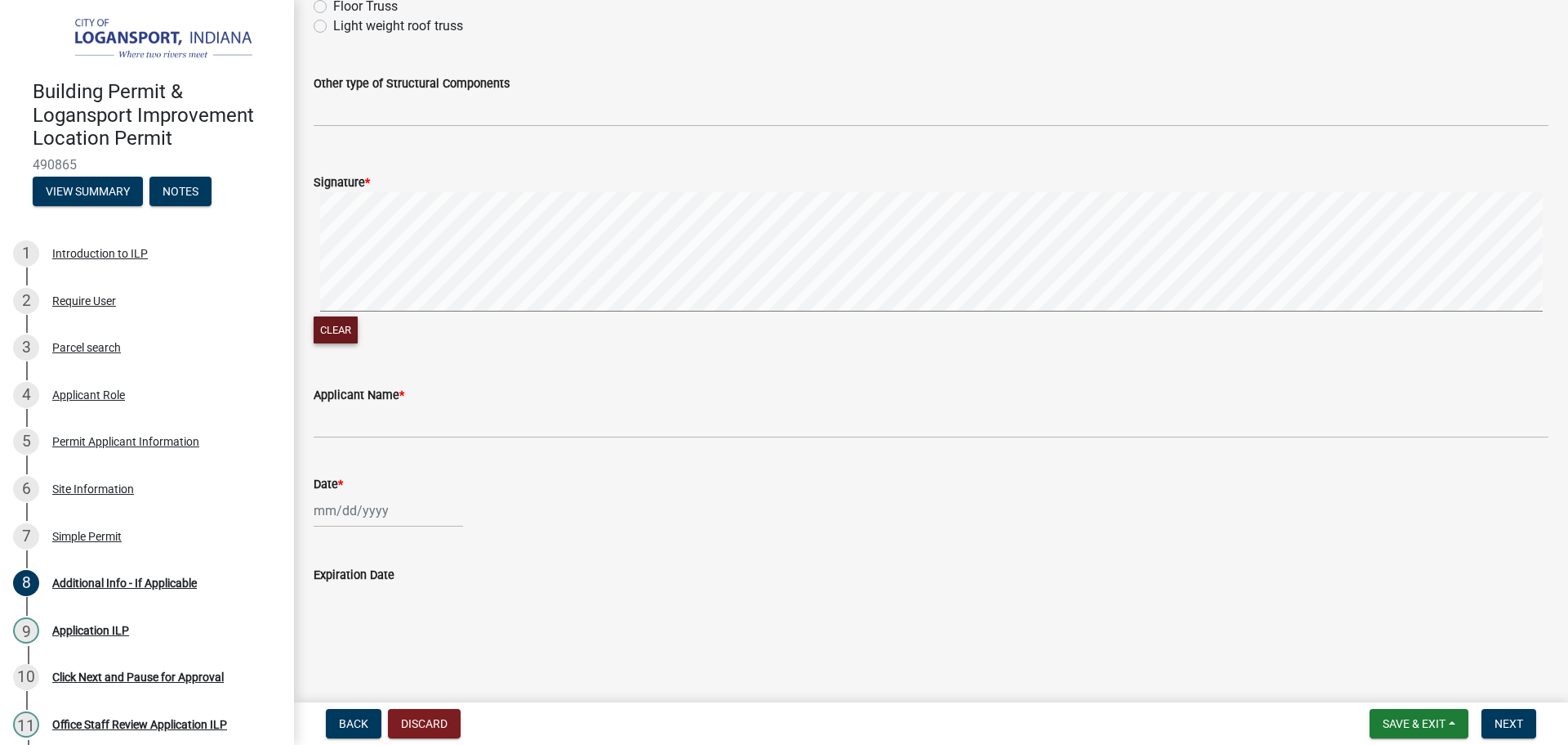
click at [316, 327] on button "Clear" at bounding box center [336, 329] width 44 height 27
click at [339, 332] on button "Clear" at bounding box center [336, 329] width 44 height 27
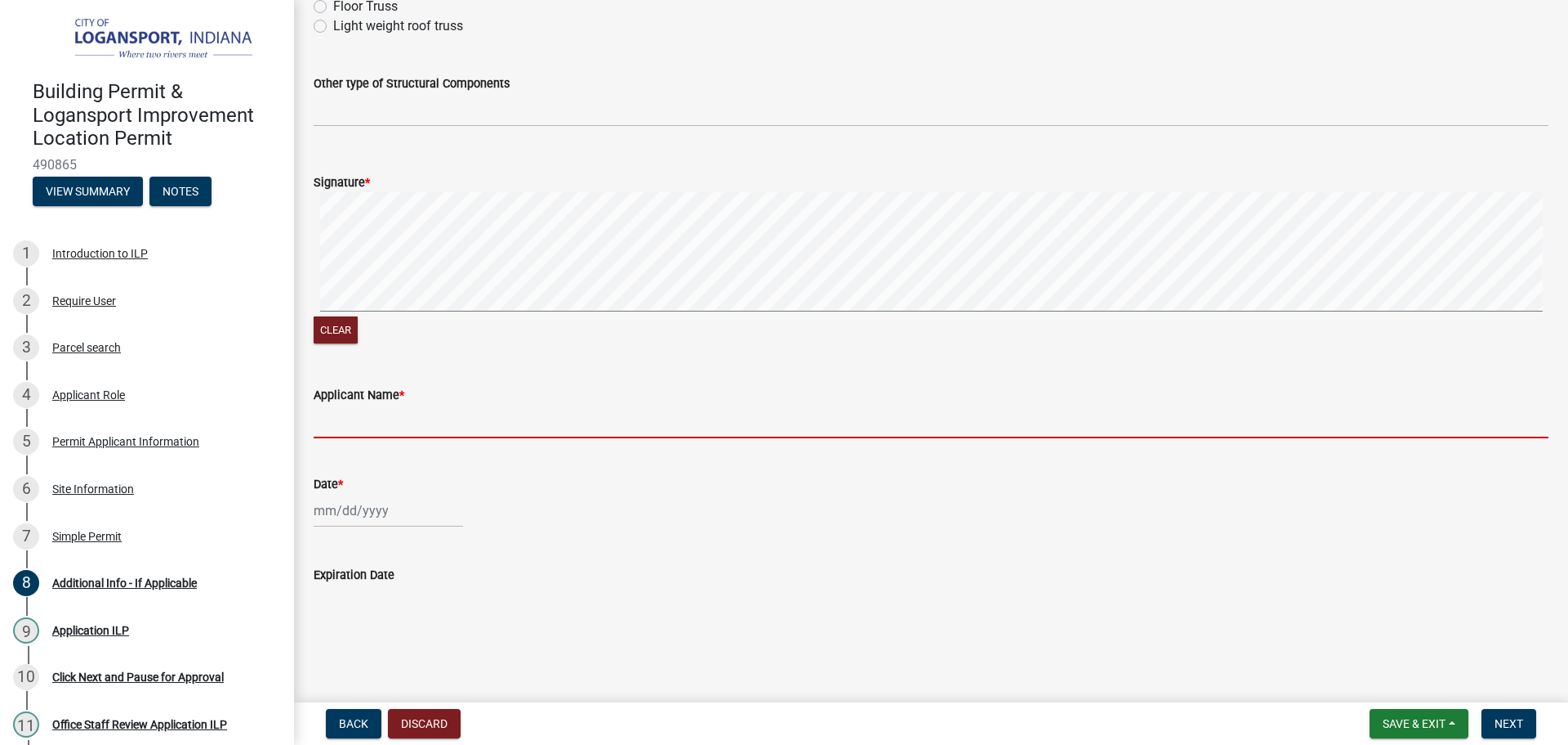
click at [323, 425] on input "Applicant Name *" at bounding box center [931, 421] width 1235 height 34
click at [323, 426] on input "Applicant Name *" at bounding box center [931, 421] width 1235 height 34
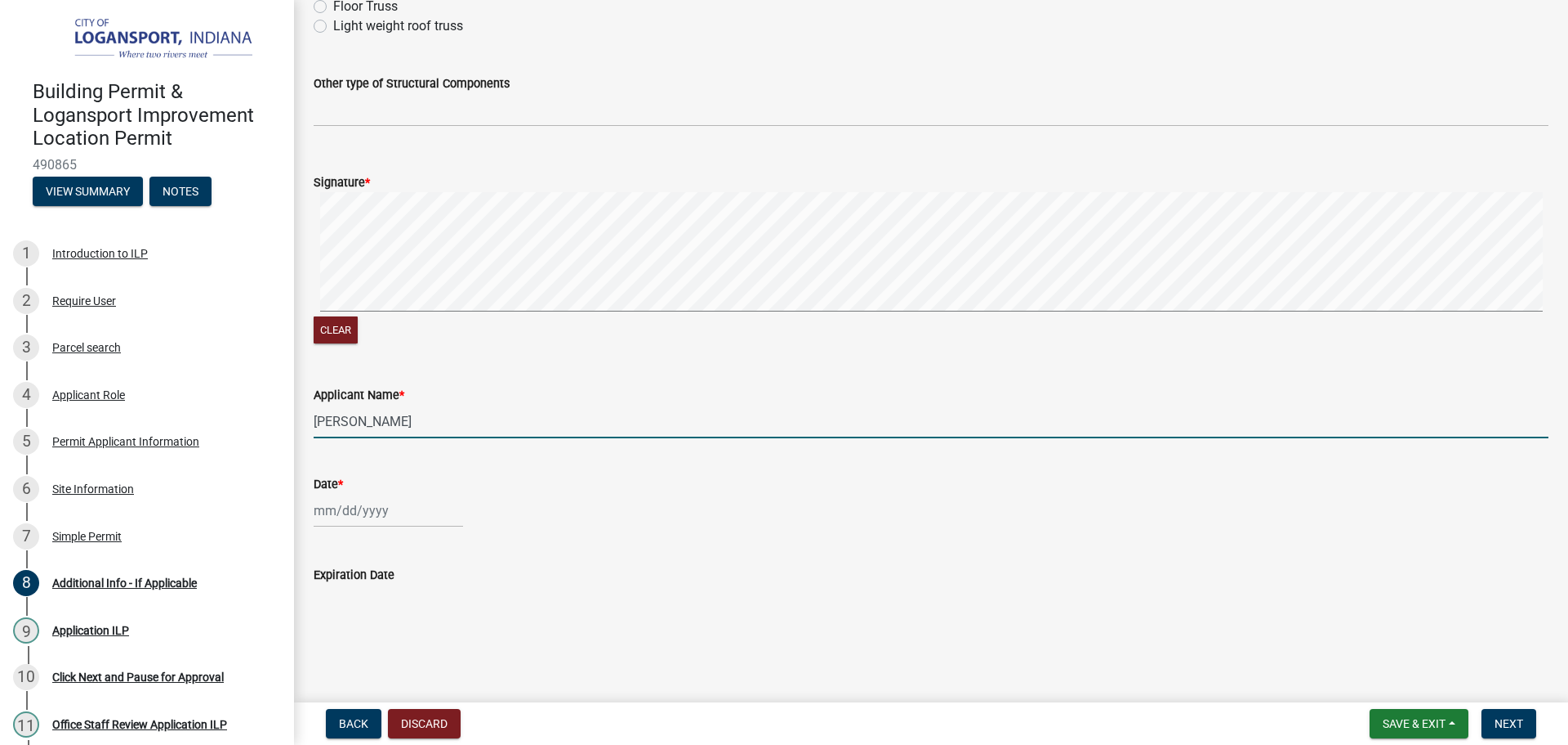
type input "[PERSON_NAME]"
click at [334, 503] on div at bounding box center [389, 510] width 150 height 34
select select "10"
select select "2025"
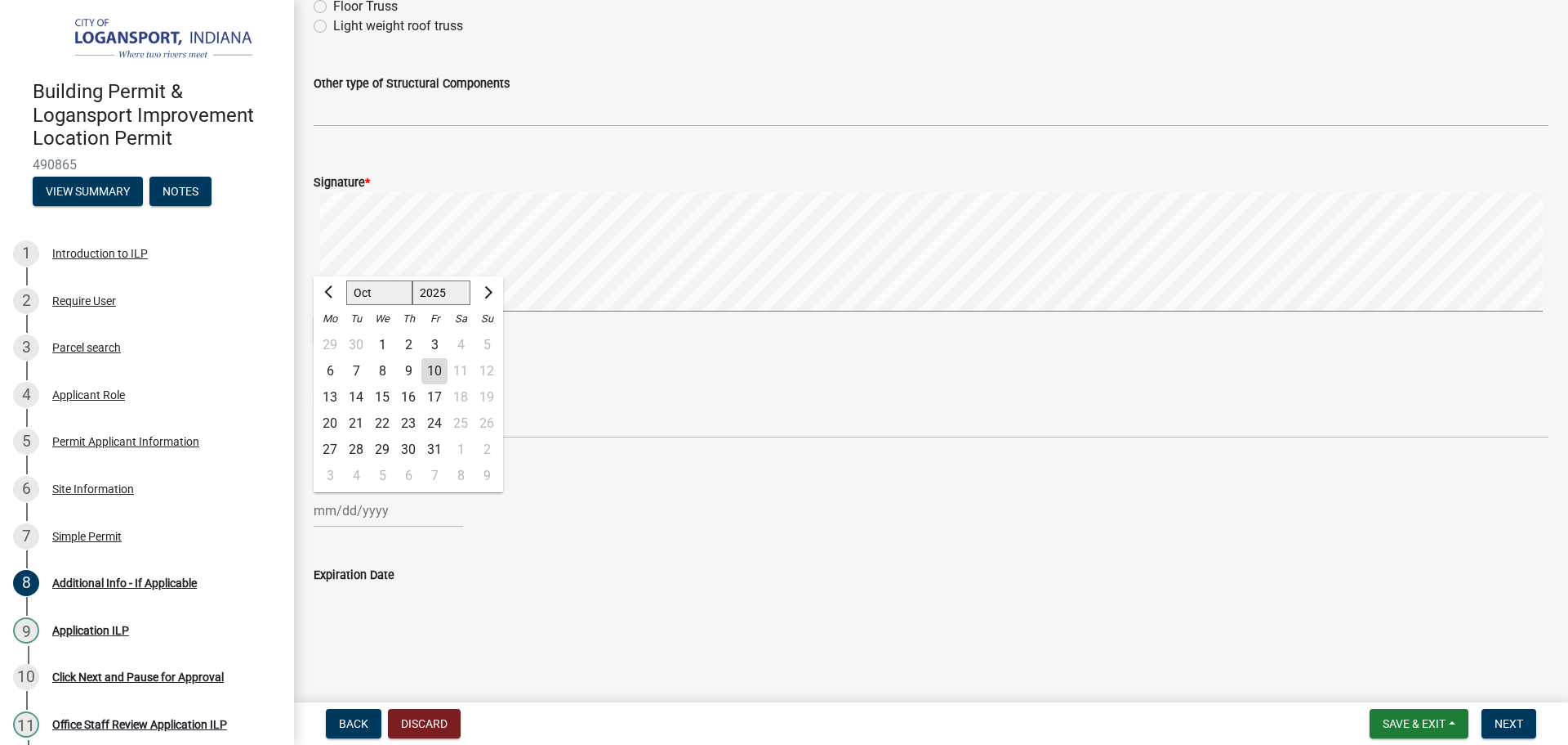
click at [428, 368] on div "10" at bounding box center [434, 371] width 26 height 26
type input "[DATE]"
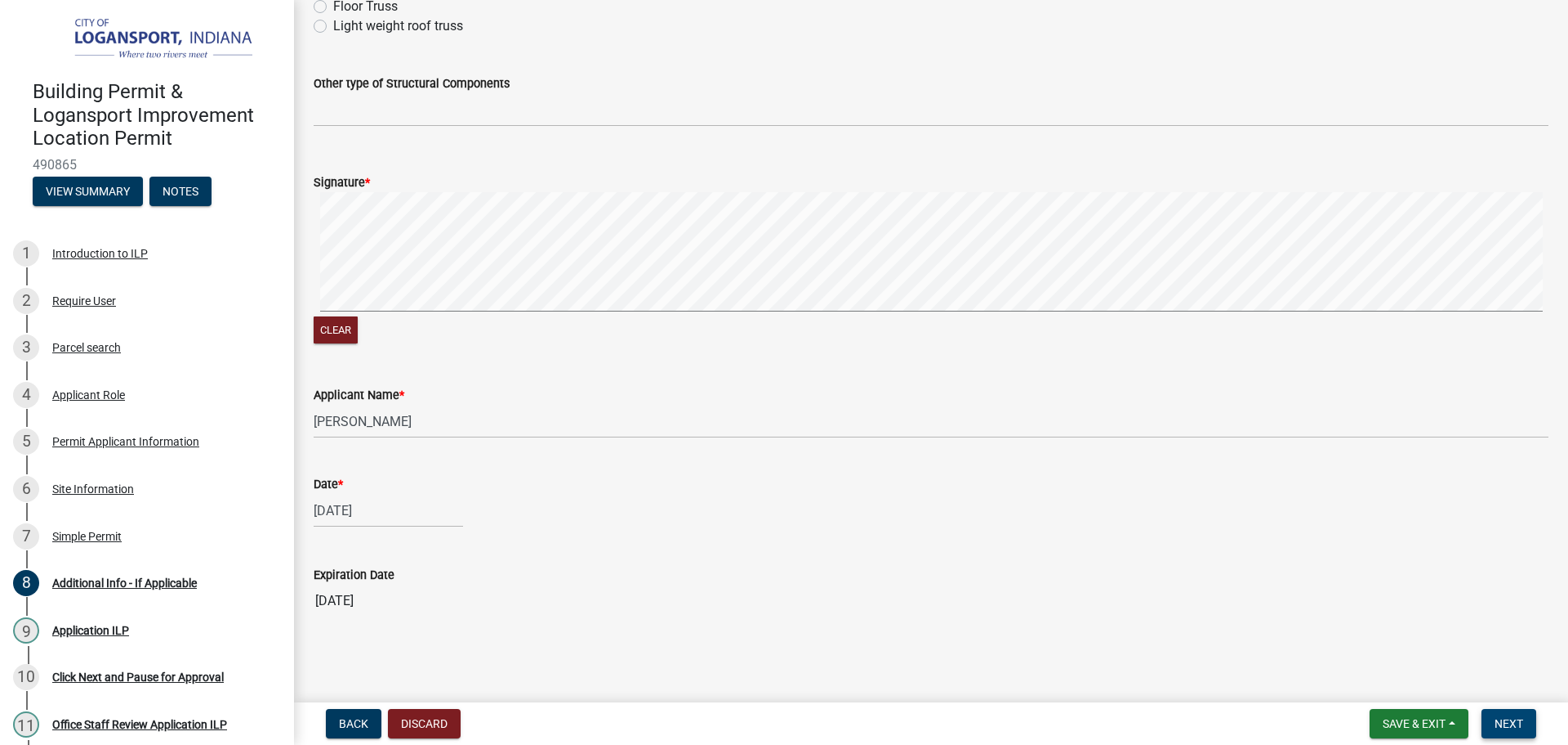
click at [1518, 725] on span "Next" at bounding box center [1509, 724] width 29 height 13
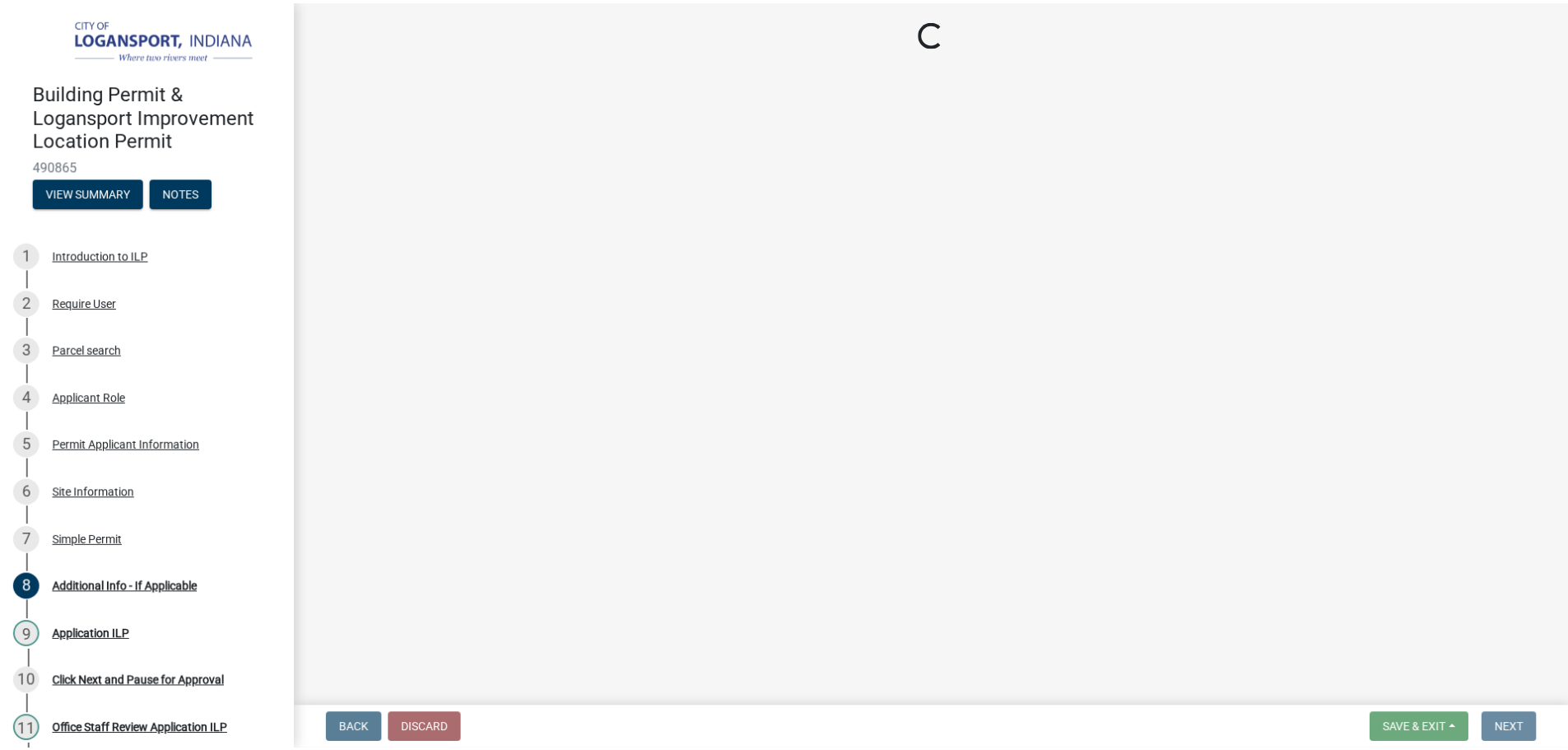
scroll to position [0, 0]
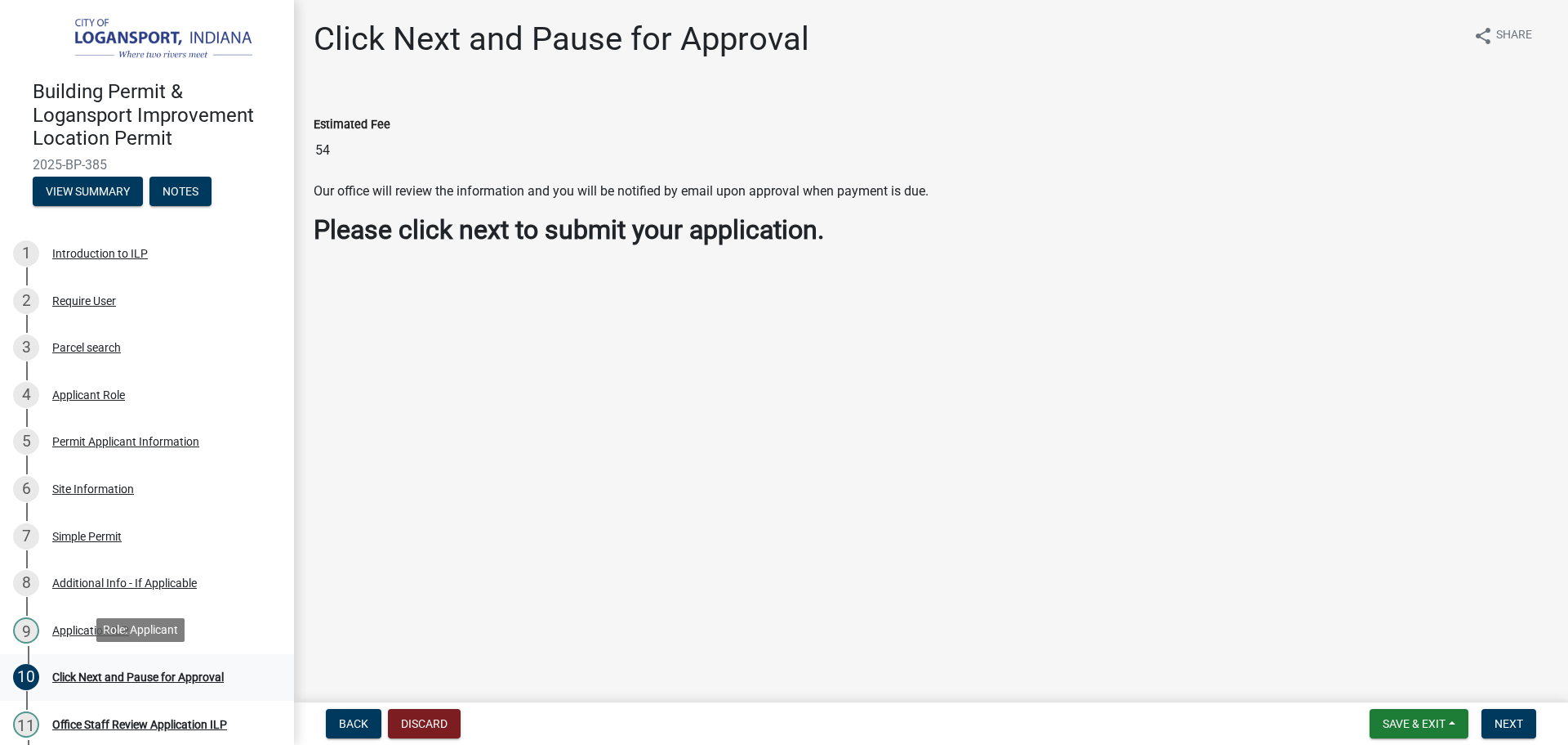
click at [91, 681] on div "10 Click Next and Pause for Approval" at bounding box center [141, 676] width 255 height 26
click at [1521, 718] on span "Next" at bounding box center [1509, 724] width 29 height 13
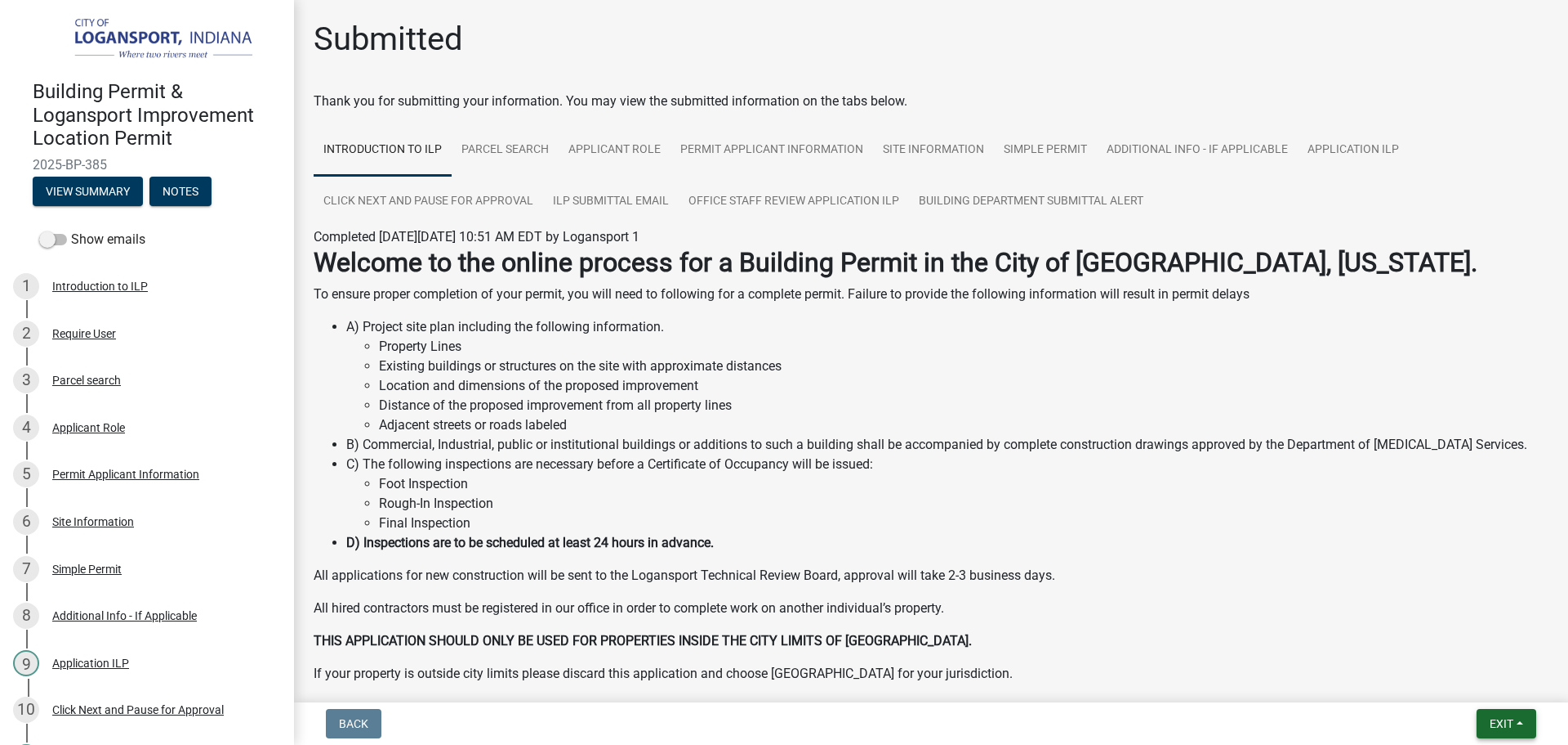
click at [1521, 718] on button "Exit" at bounding box center [1507, 723] width 59 height 30
click at [1490, 681] on button "Save & Exit" at bounding box center [1471, 681] width 131 height 39
